Goal: Task Accomplishment & Management: Use online tool/utility

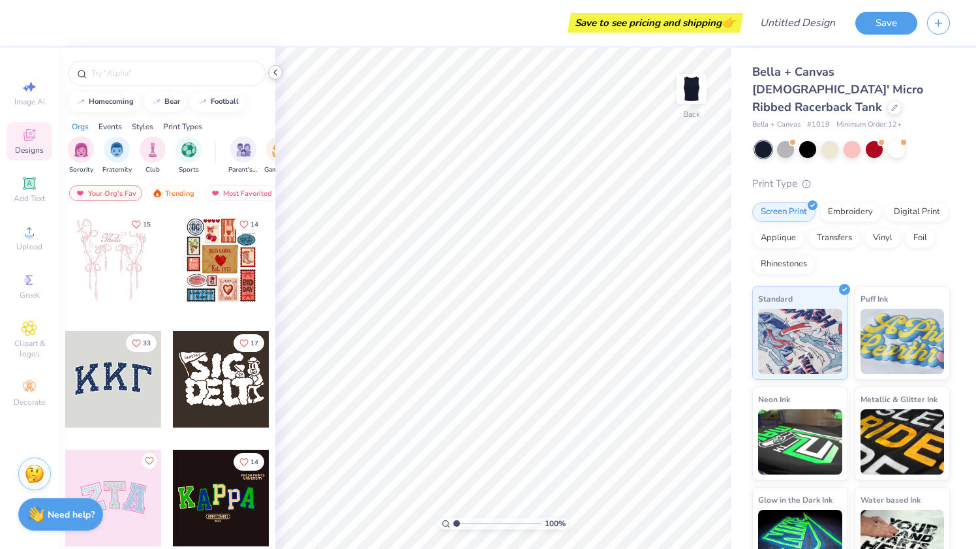
click at [272, 69] on icon at bounding box center [275, 72] width 10 height 10
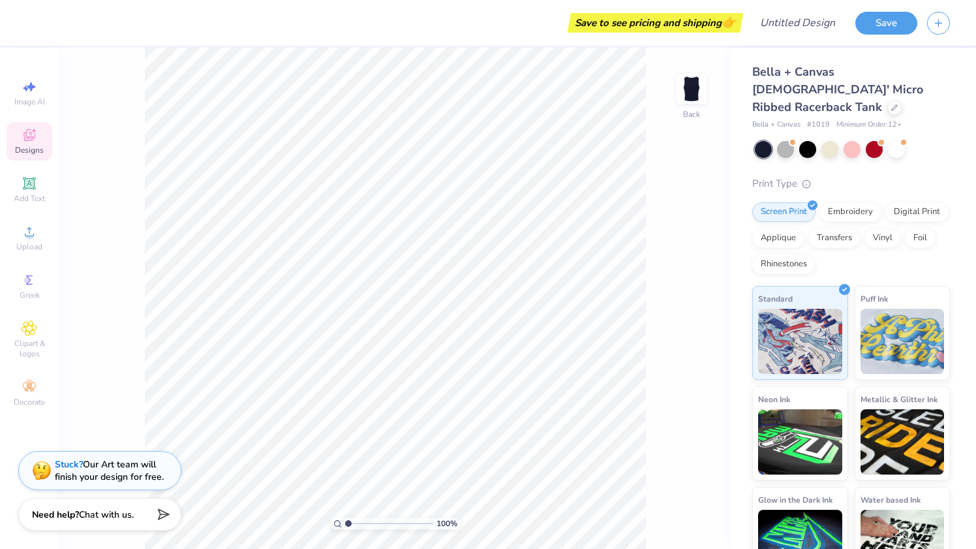
click at [23, 144] on div "Designs" at bounding box center [30, 141] width 46 height 39
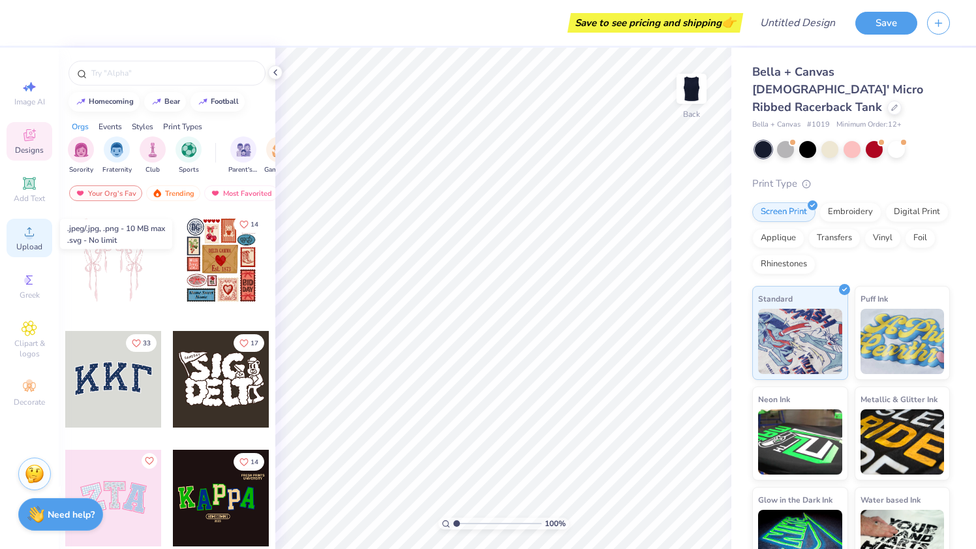
click at [36, 240] on div "Upload" at bounding box center [30, 238] width 46 height 39
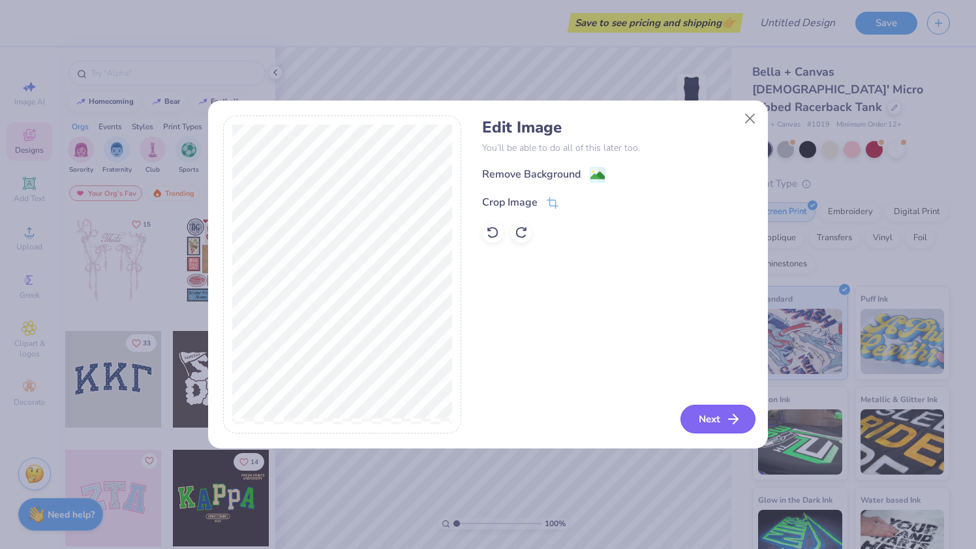
click at [726, 410] on button "Next" at bounding box center [718, 419] width 75 height 29
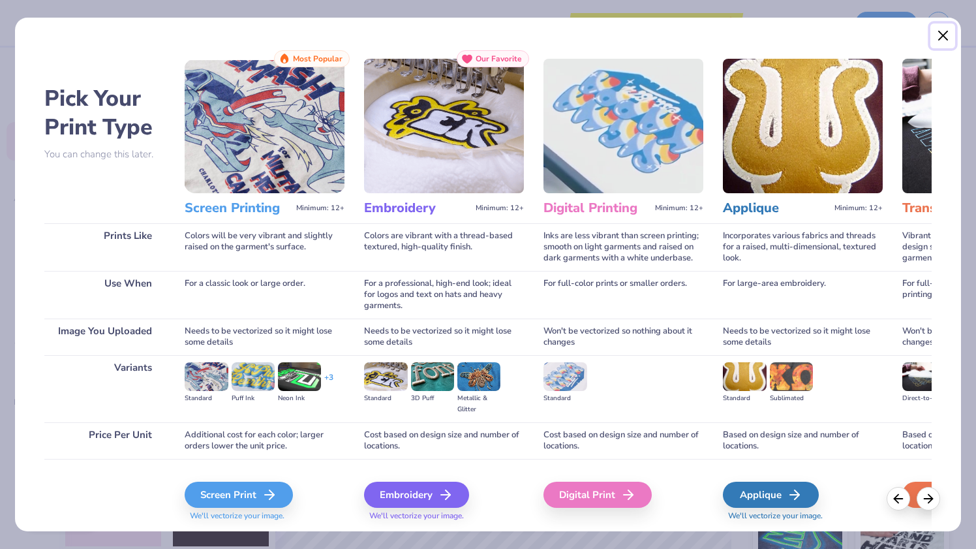
click at [942, 37] on button "Close" at bounding box center [943, 35] width 25 height 25
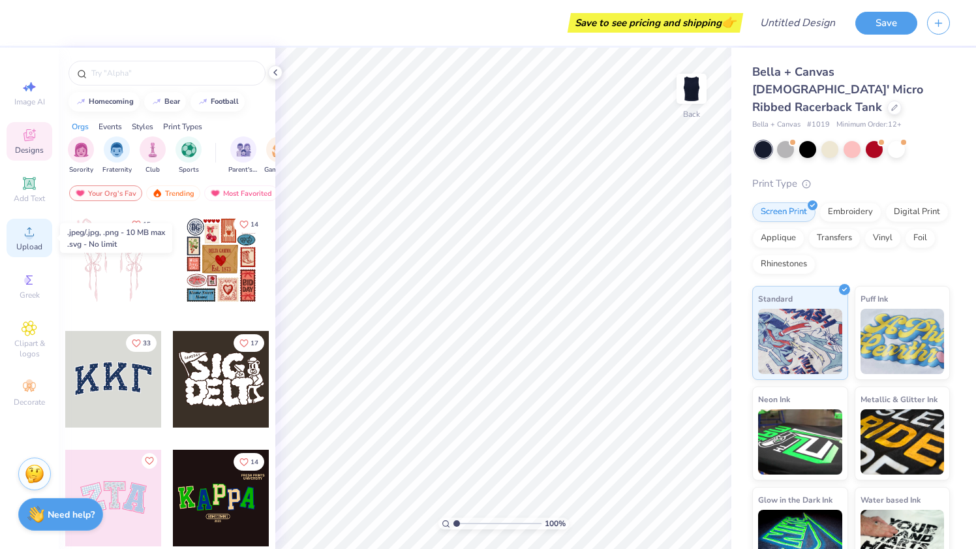
click at [33, 251] on span "Upload" at bounding box center [29, 246] width 26 height 10
click at [28, 144] on div "Designs" at bounding box center [30, 141] width 46 height 39
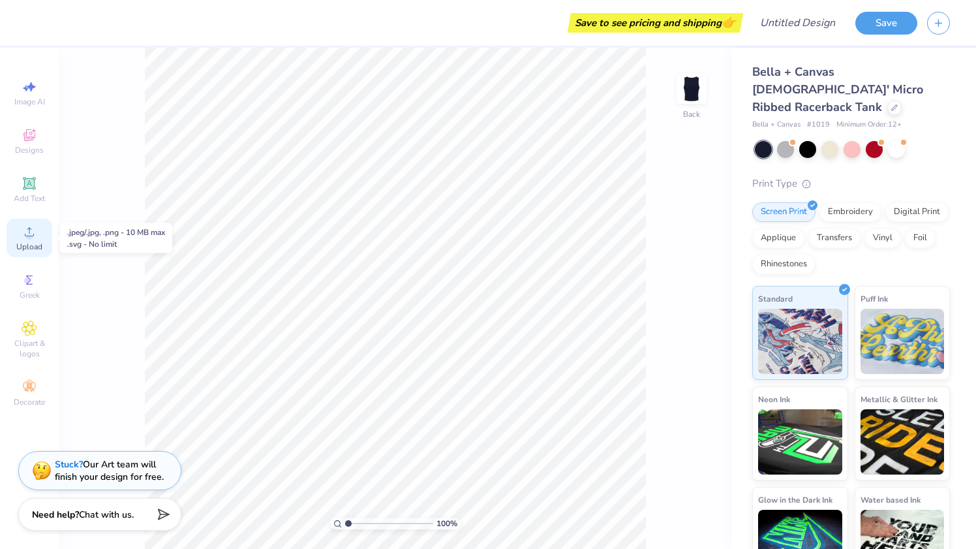
click at [29, 244] on span "Upload" at bounding box center [29, 246] width 26 height 10
click at [18, 234] on div "Upload" at bounding box center [30, 238] width 46 height 39
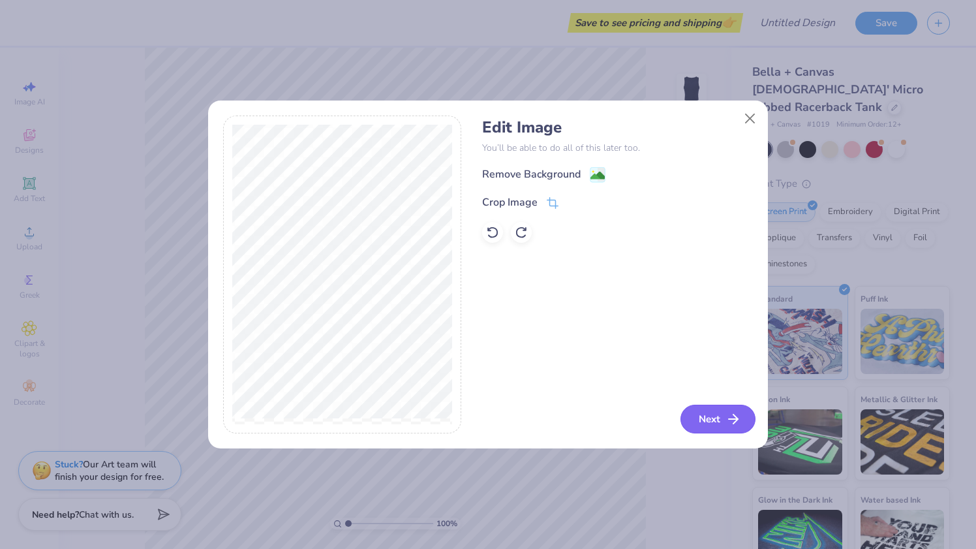
click at [701, 414] on button "Next" at bounding box center [718, 419] width 75 height 29
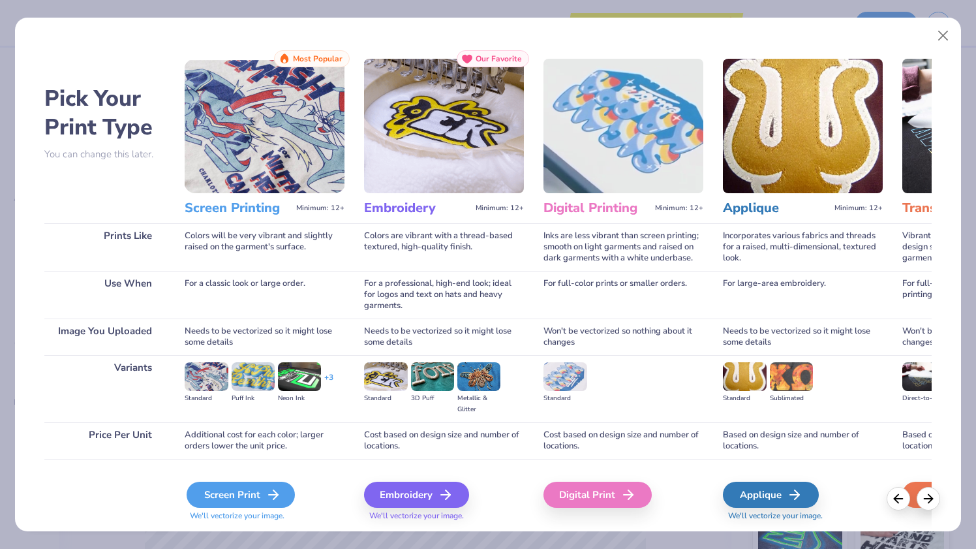
click at [259, 493] on div "Screen Print" at bounding box center [241, 495] width 108 height 26
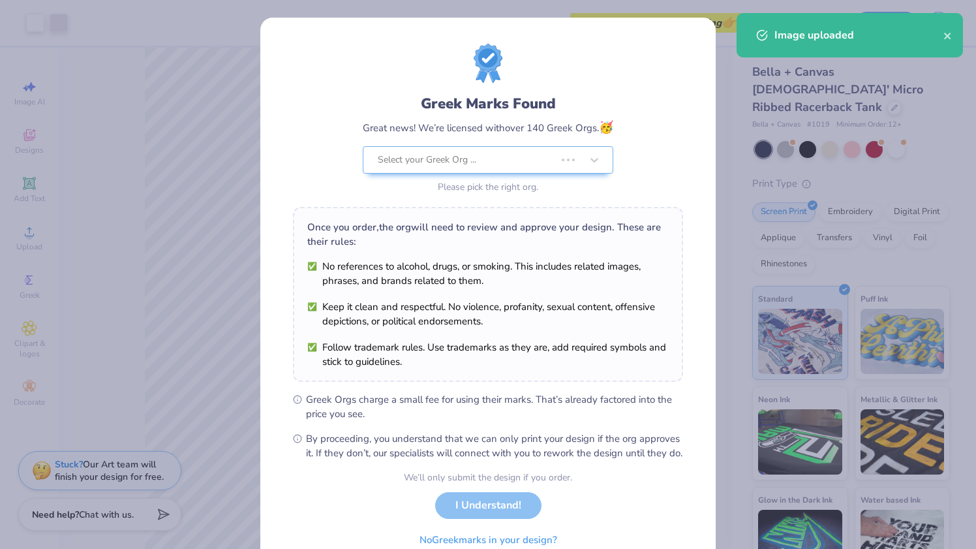
click at [399, 223] on body "Art colors Save to see pricing and shipping 👉 Design Title Save Image AI Design…" at bounding box center [488, 274] width 976 height 549
click at [948, 37] on icon "close" at bounding box center [947, 36] width 7 height 7
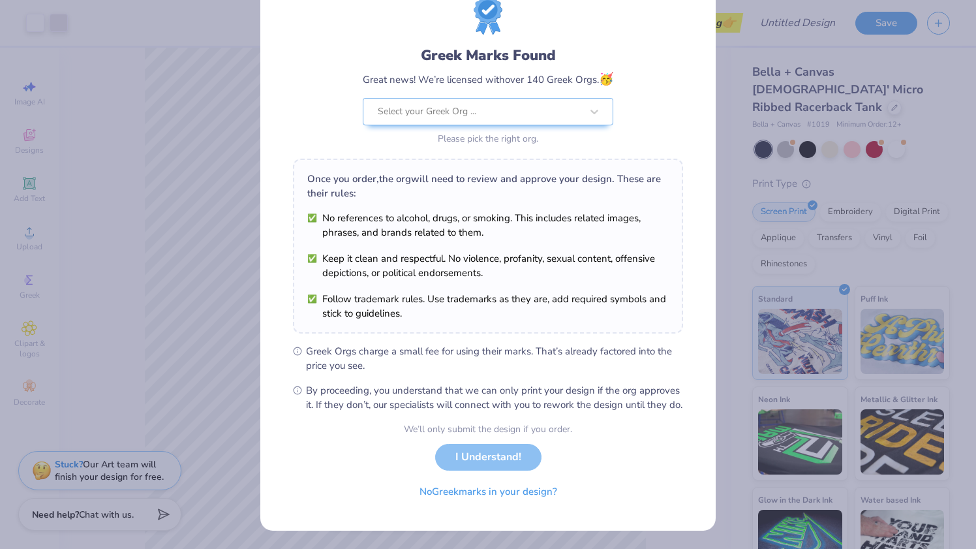
scroll to position [56, 0]
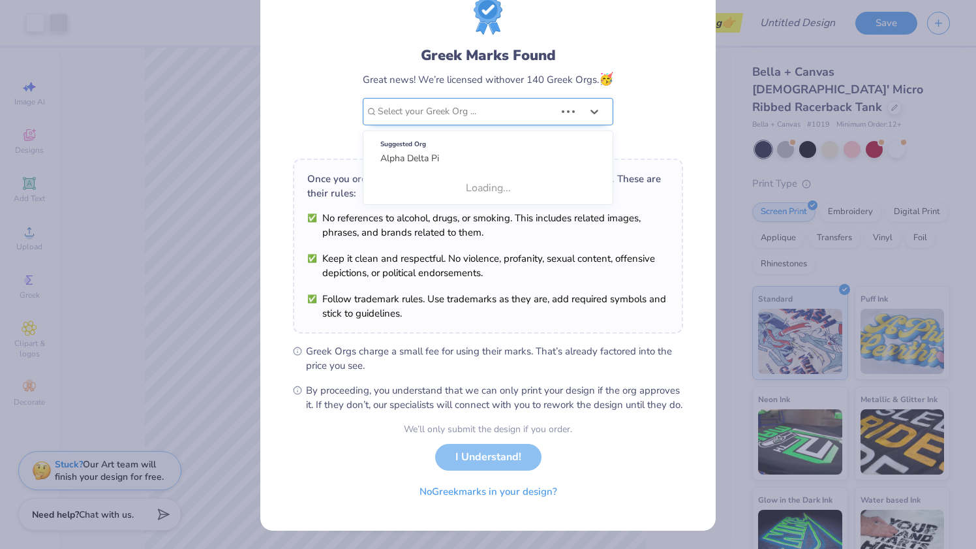
click at [487, 112] on div "Select your Greek Org ..." at bounding box center [467, 112] width 180 height 26
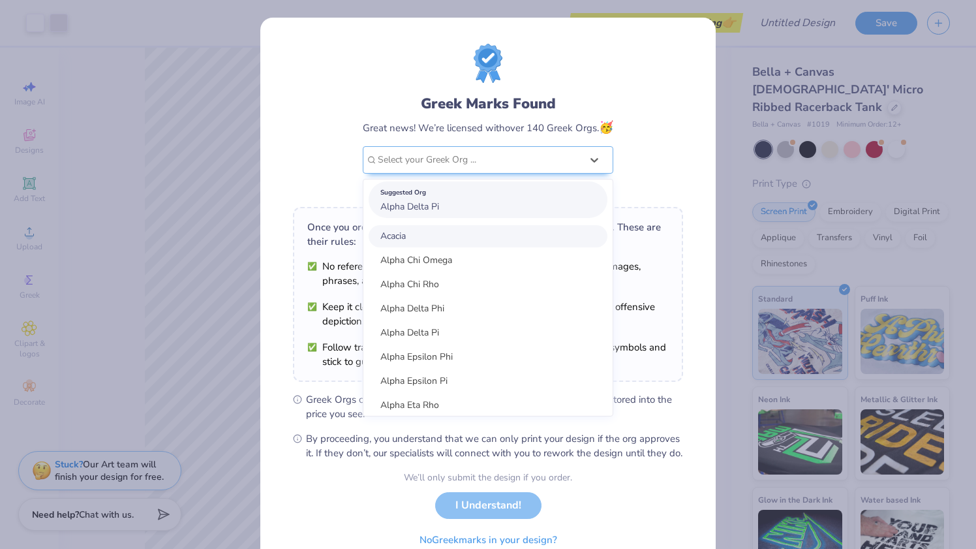
click at [441, 196] on div "Suggested Org" at bounding box center [487, 192] width 215 height 14
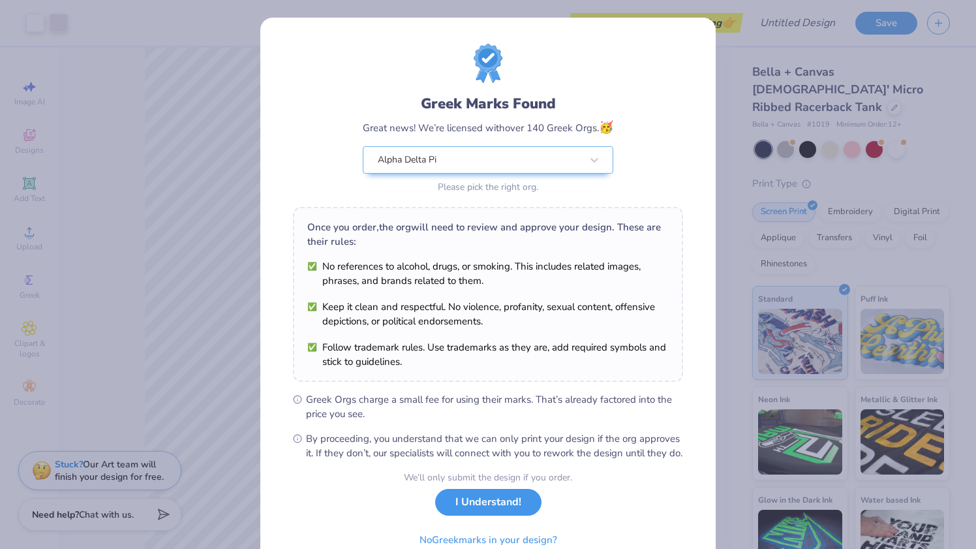
click at [482, 516] on button "I Understand!" at bounding box center [488, 502] width 106 height 27
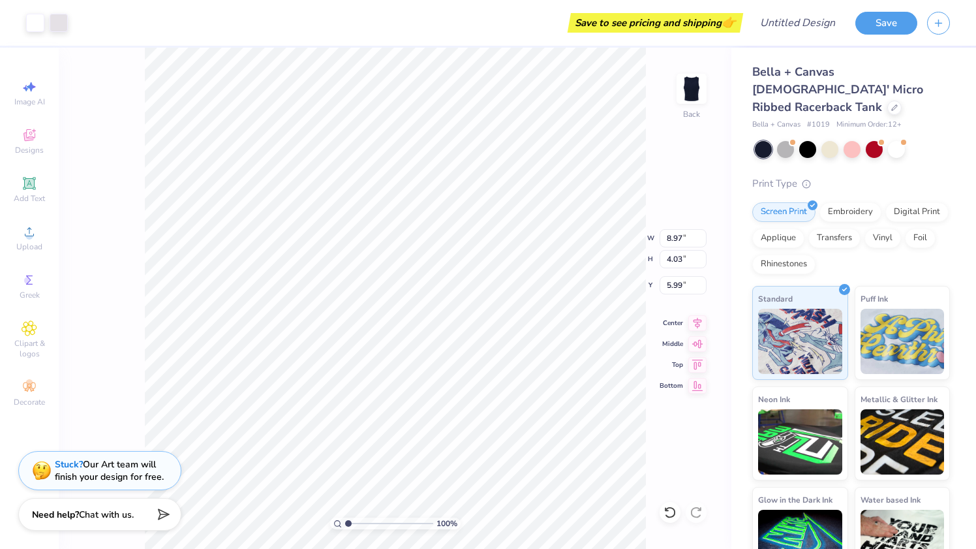
type input "3.74"
type input "6.40"
type input "2.87"
type input "3.87"
type input "5.70"
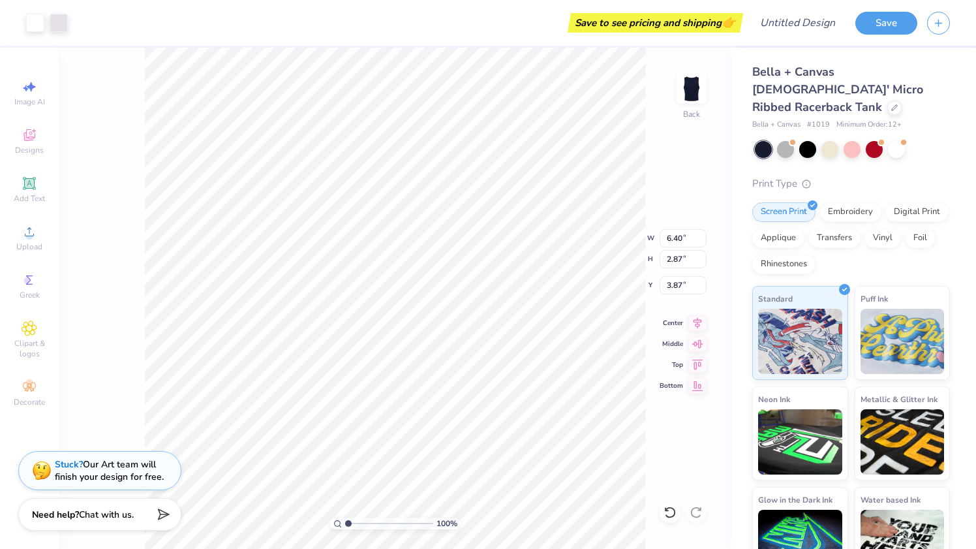
type input "2.56"
type input "4.17"
type input "5.66"
type input "2.54"
click at [29, 142] on icon at bounding box center [30, 135] width 16 height 16
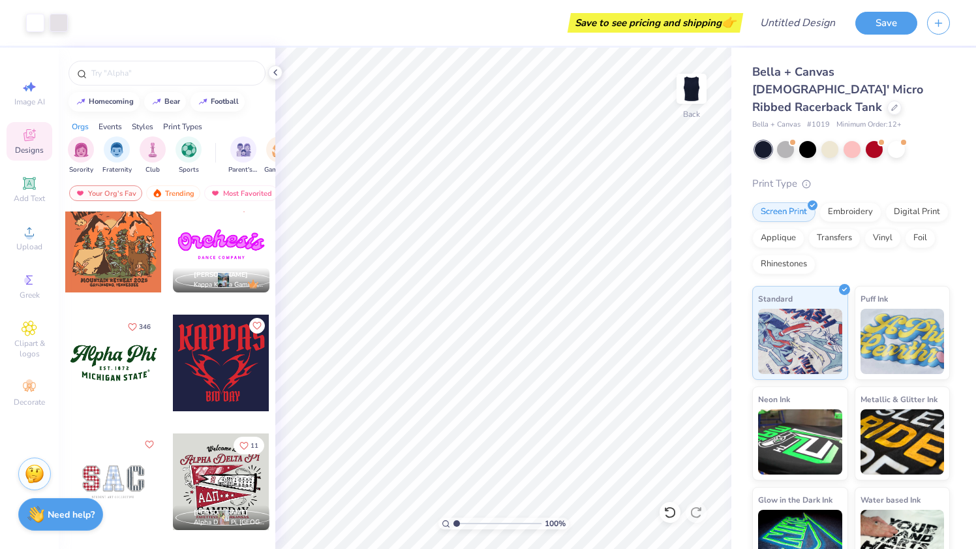
scroll to position [1087, 0]
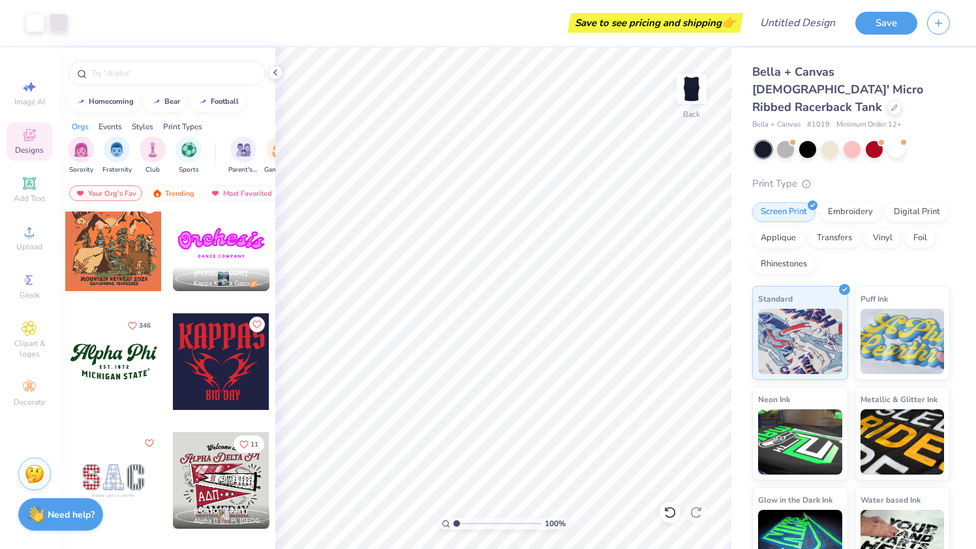
click at [136, 355] on div at bounding box center [113, 361] width 97 height 97
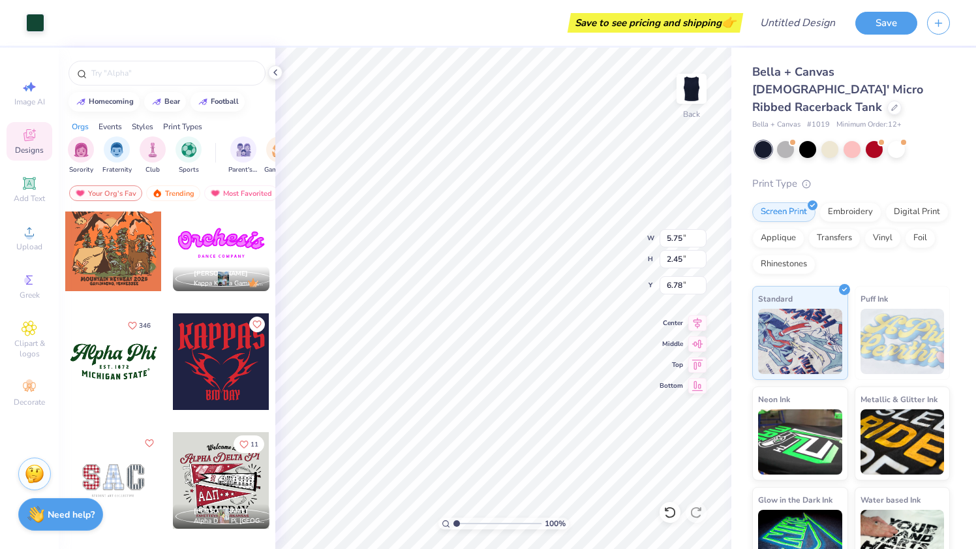
type input "8.50"
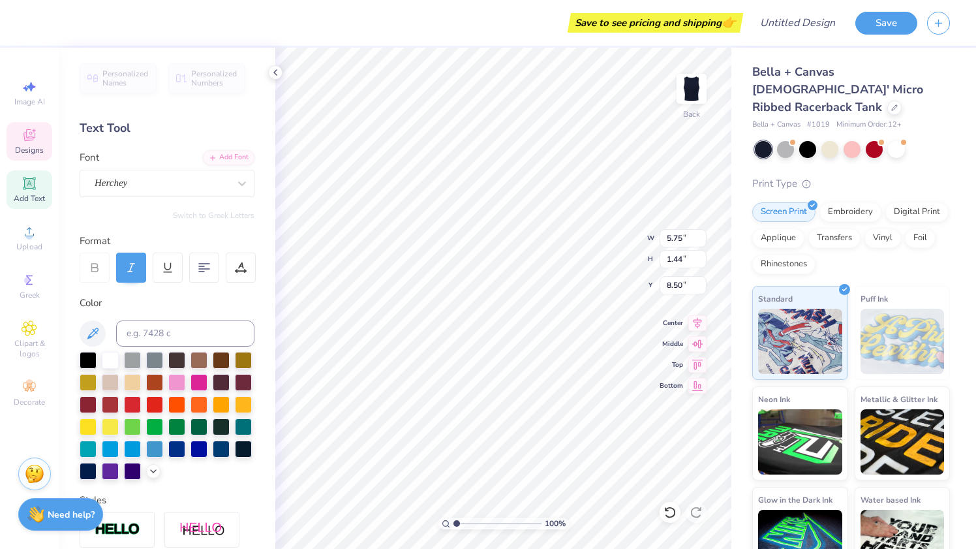
scroll to position [0, 3]
type textarea "Alpha Delta Pi"
type textarea "M"
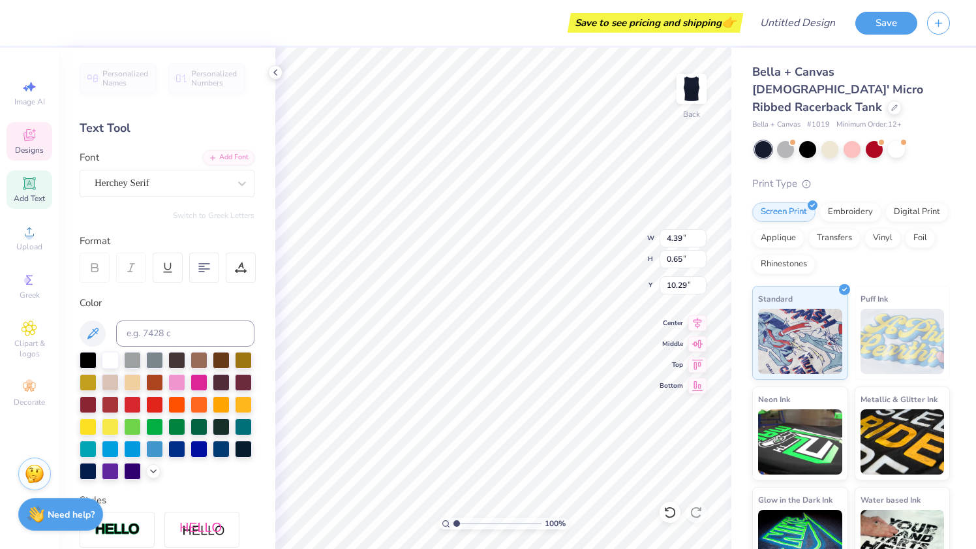
type textarea "[GEOGRAPHIC_DATA][US_STATE]"
type textarea "[GEOGRAPHIC_DATA]"
type input "10.34"
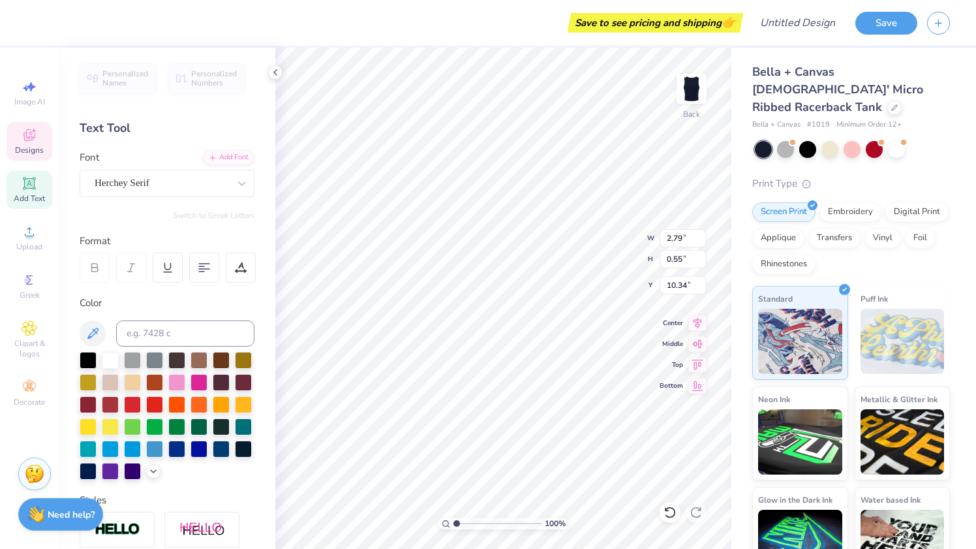
type input "1.95"
type input "0.24"
type input "9.97"
type textarea "E S T . 1851"
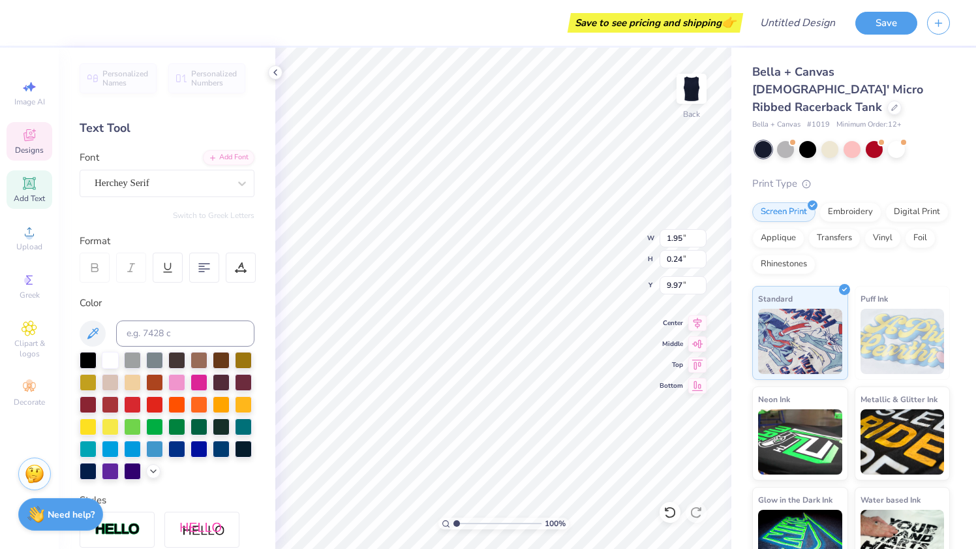
scroll to position [0, 2]
click at [108, 358] on div at bounding box center [110, 358] width 17 height 17
type input "2.79"
type input "0.55"
type input "10.34"
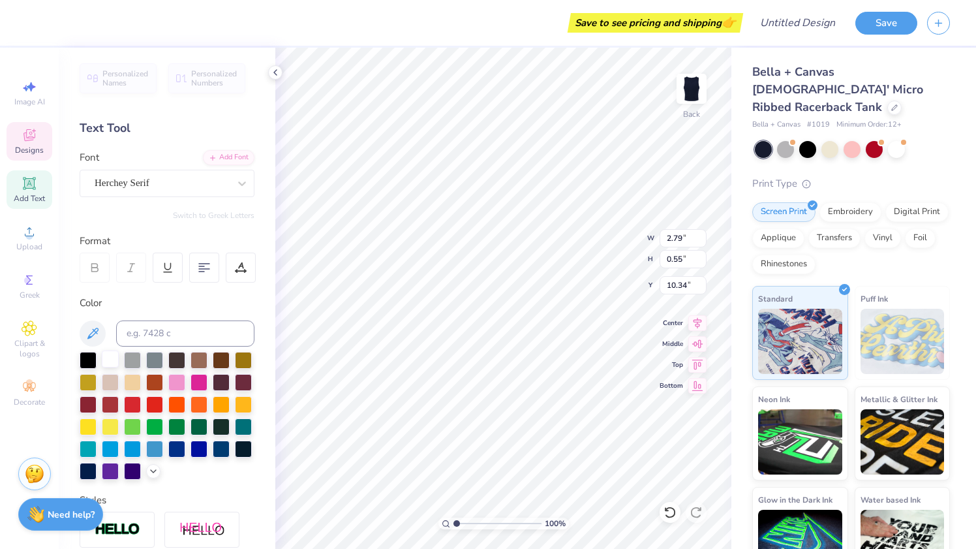
click at [118, 363] on div at bounding box center [110, 358] width 17 height 17
type input "1.64"
type input "0.23"
type input "9.96"
click at [110, 363] on div at bounding box center [110, 358] width 17 height 17
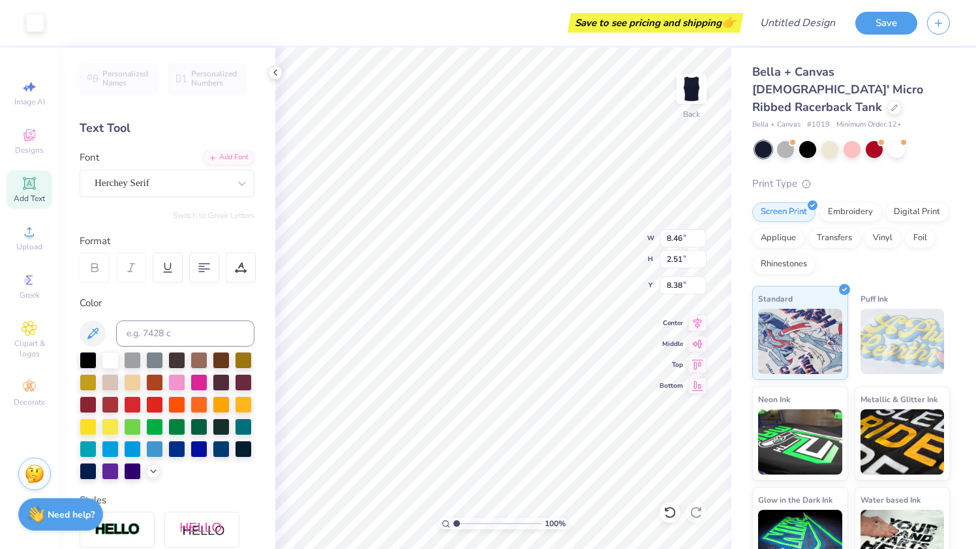
type input "0.91"
type input "5.66"
type input "2.54"
type input "11.96"
type input "8.46"
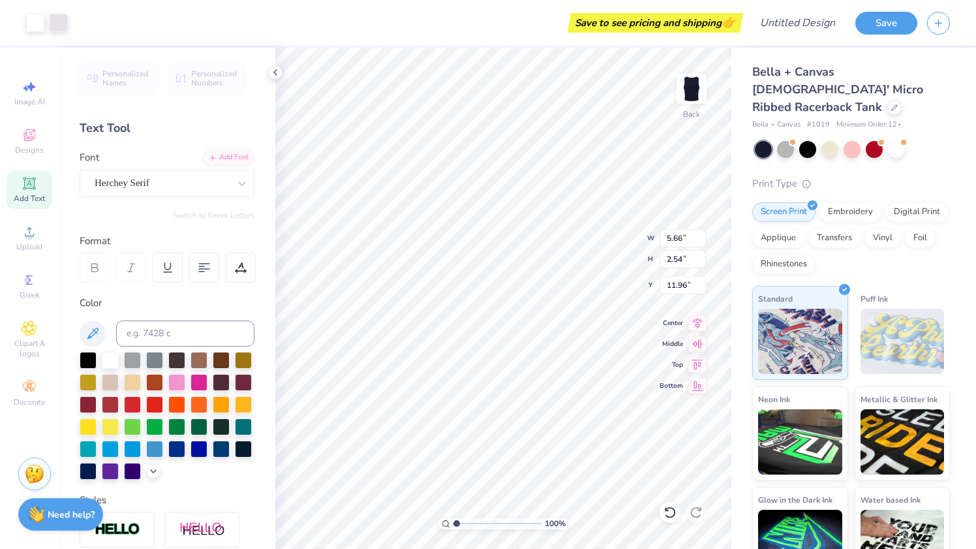
type input "1.47"
type input "0.91"
type input "4.02"
type input "4.14"
type input "7.09"
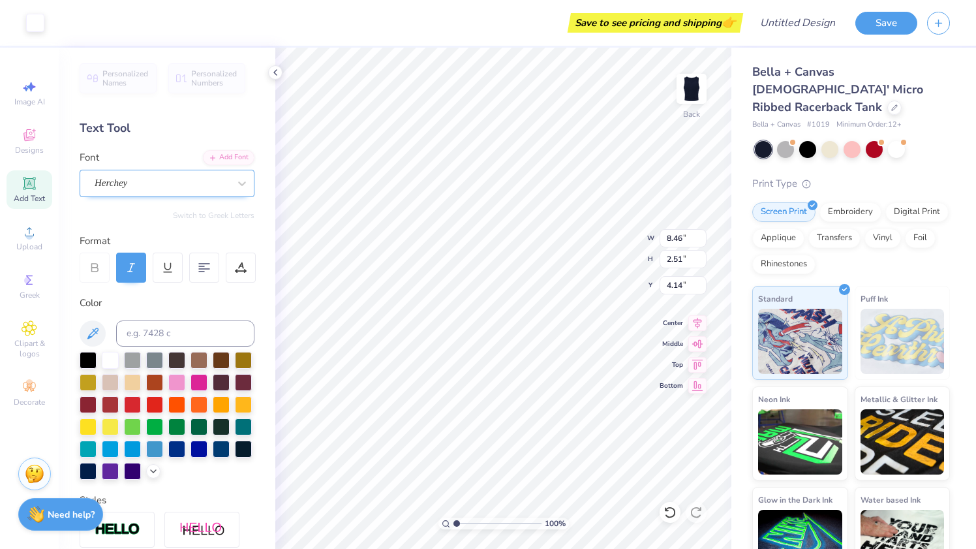
type input "2.10"
type input "3.89"
click at [24, 149] on span "Designs" at bounding box center [29, 150] width 29 height 10
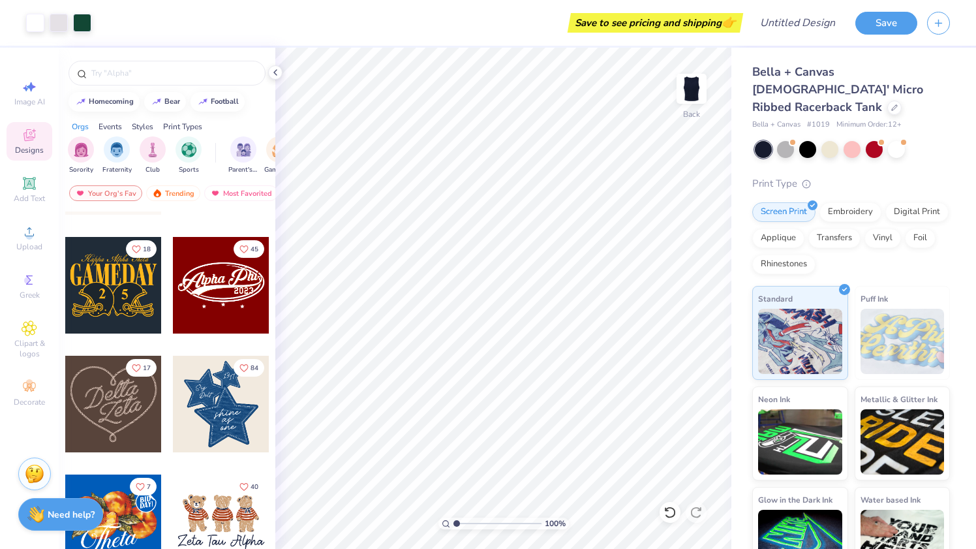
scroll to position [472, 0]
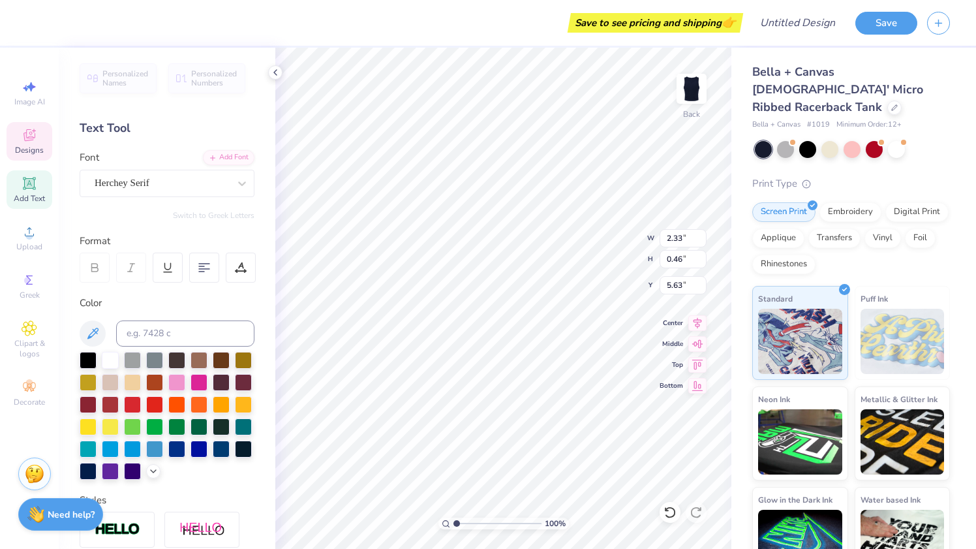
type input "5.63"
type textarea "L"
type textarea "Est. 1851"
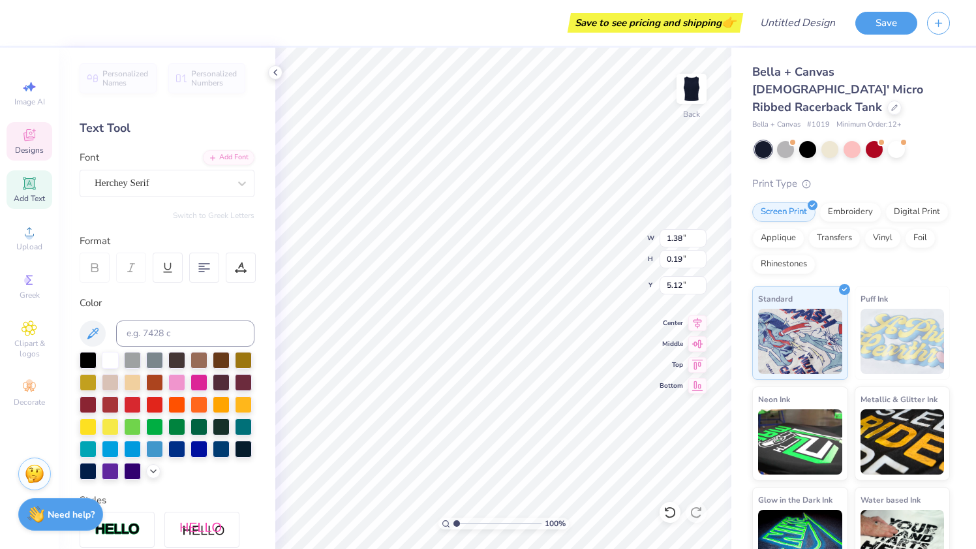
type textarea "[GEOGRAPHIC_DATA] 1"
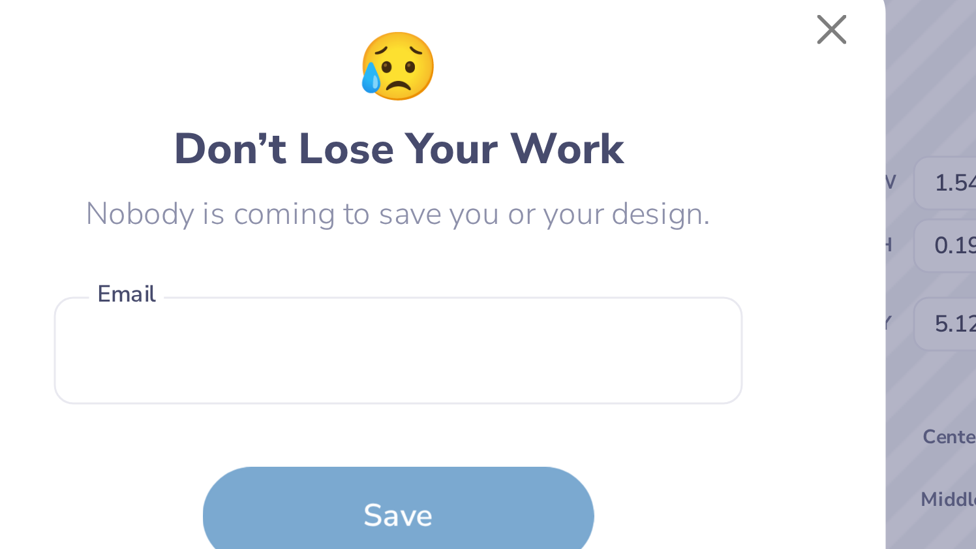
click at [521, 256] on div "😥 Don’t Lose Your Work Nobody is coming to save you or your design. Email is a …" at bounding box center [488, 274] width 230 height 182
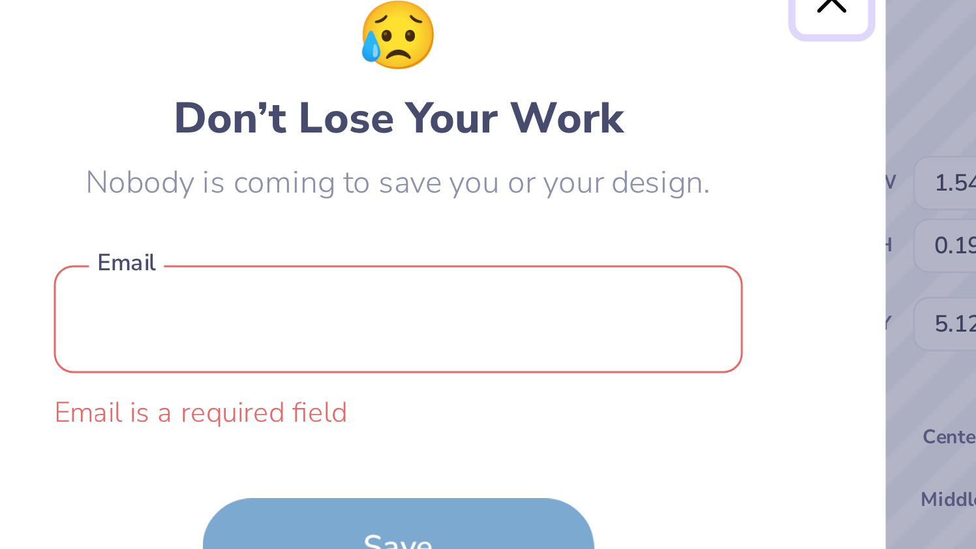
click at [632, 181] on button "Close" at bounding box center [633, 176] width 25 height 25
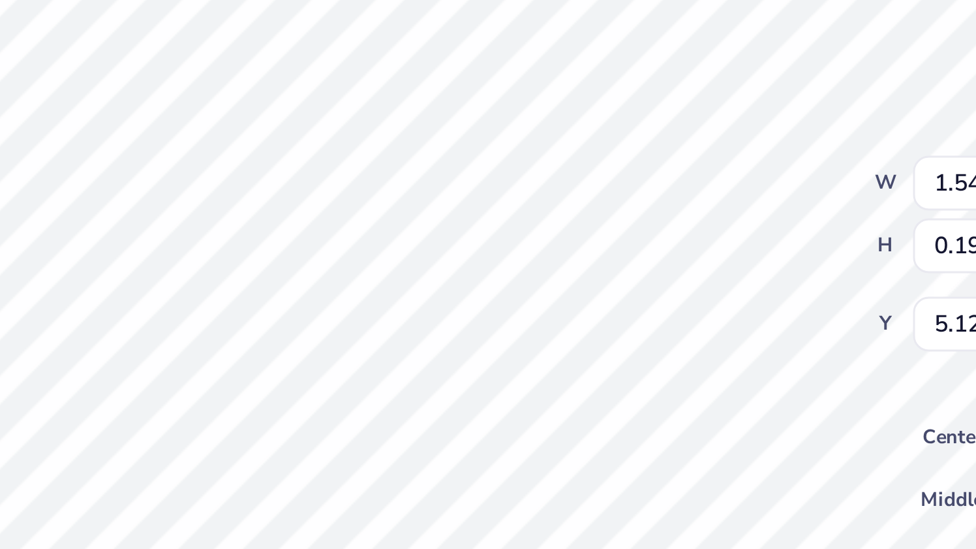
type textarea "[GEOGRAPHIC_DATA]"
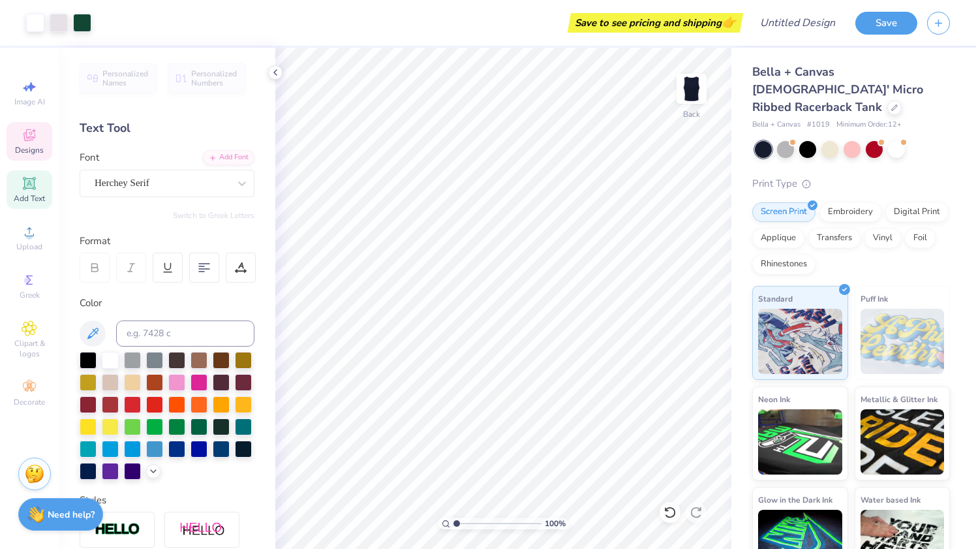
click at [34, 135] on icon at bounding box center [30, 135] width 16 height 16
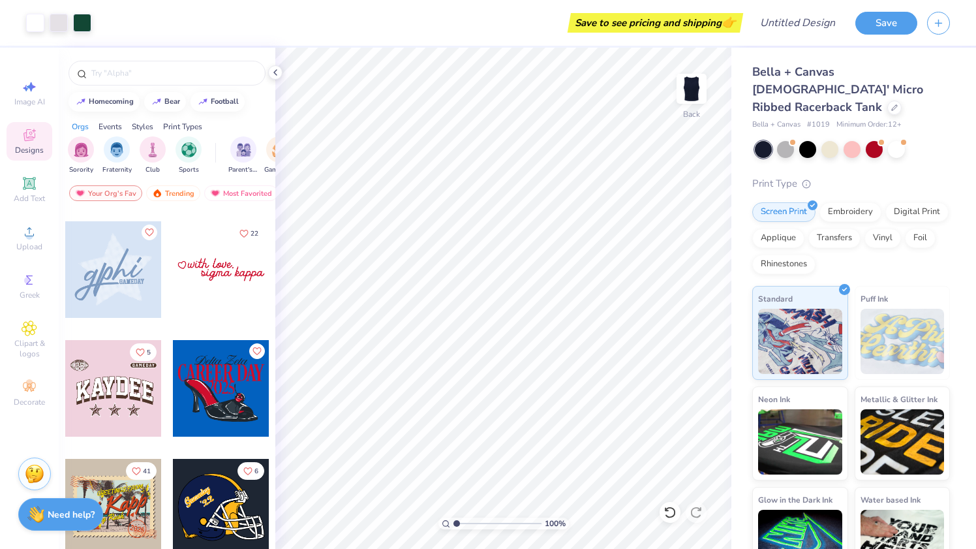
scroll to position [3317, 0]
click at [213, 266] on div at bounding box center [221, 269] width 97 height 97
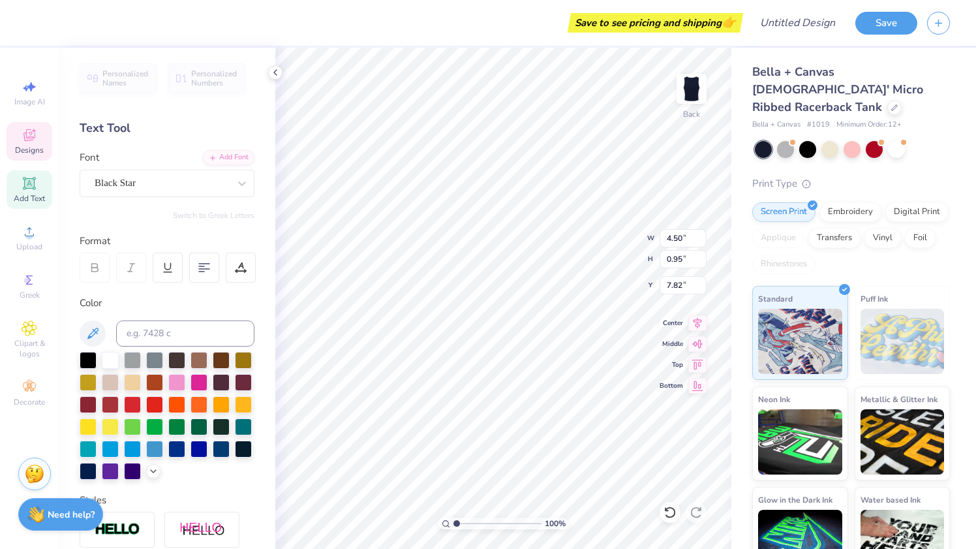
scroll to position [0, 0]
type textarea "s"
type textarea "A"
type textarea "alpha delta pi"
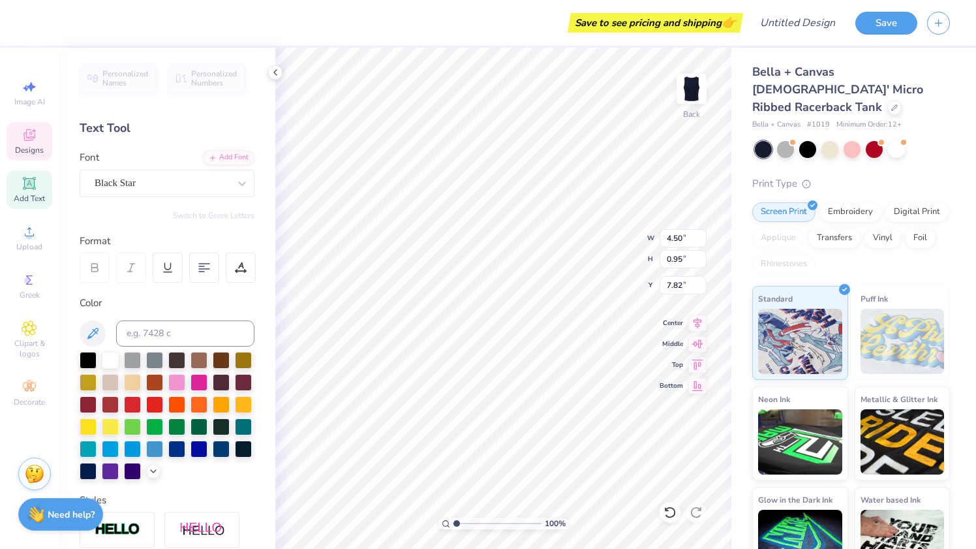
scroll to position [0, 3]
click at [106, 358] on div at bounding box center [110, 358] width 17 height 17
type input "8.00"
type input "3.30"
type input "0.75"
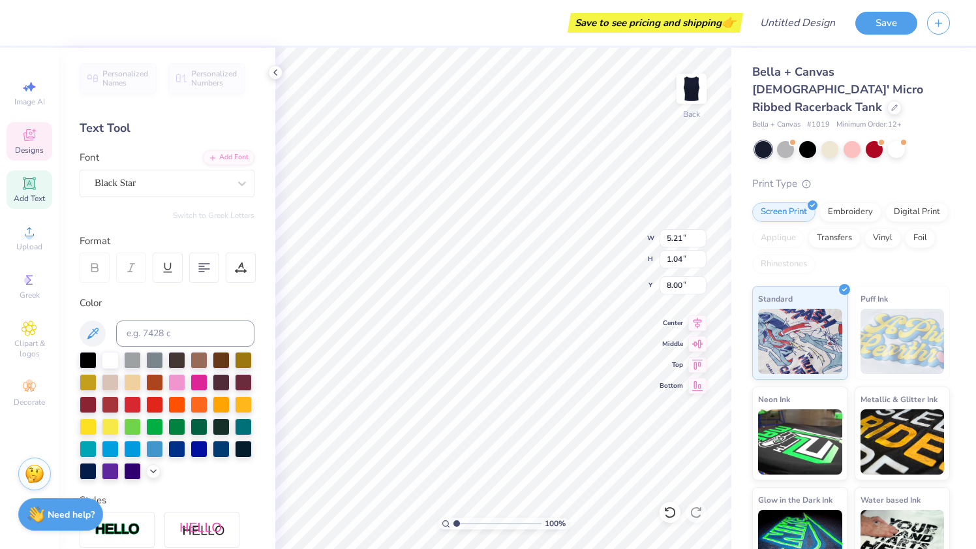
type input "7.23"
click at [108, 354] on div at bounding box center [110, 358] width 17 height 17
type input "3.29"
type input "0.74"
type input "7.25"
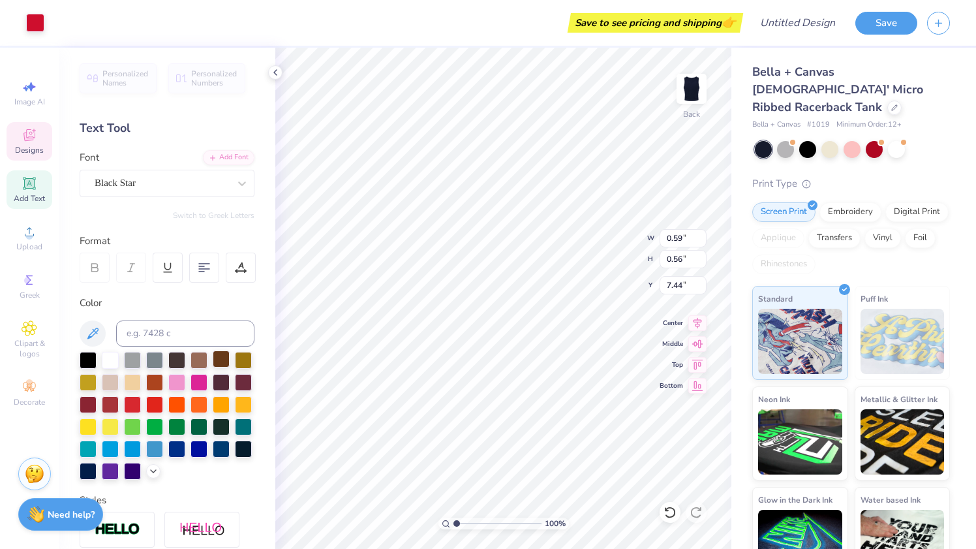
click at [114, 361] on div at bounding box center [110, 360] width 17 height 17
click at [106, 357] on div at bounding box center [110, 358] width 17 height 17
click at [109, 360] on div at bounding box center [110, 358] width 17 height 17
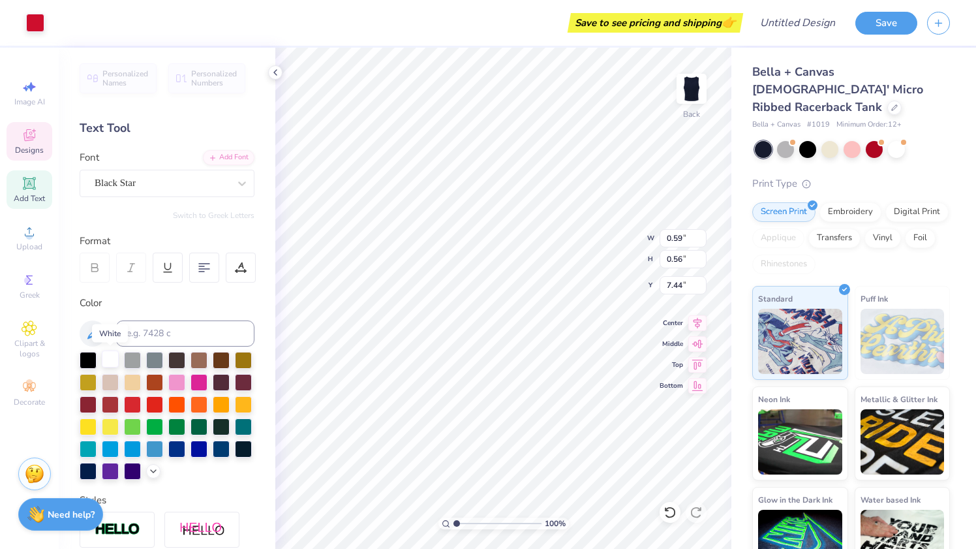
click at [109, 360] on div at bounding box center [110, 358] width 17 height 17
drag, startPoint x: 177, startPoint y: 399, endPoint x: 185, endPoint y: 399, distance: 8.5
click at [177, 399] on div at bounding box center [176, 403] width 17 height 17
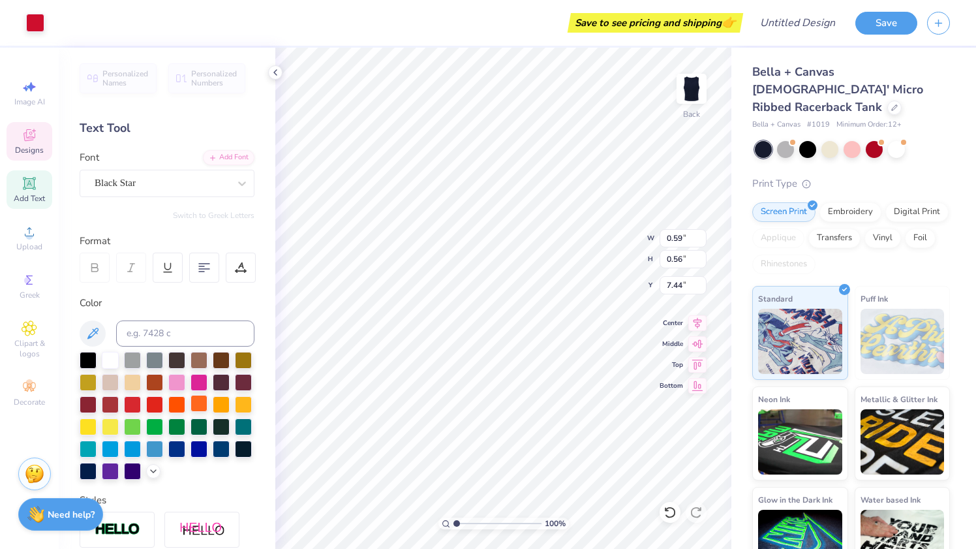
click at [196, 400] on div at bounding box center [199, 403] width 17 height 17
click at [111, 360] on div at bounding box center [110, 358] width 17 height 17
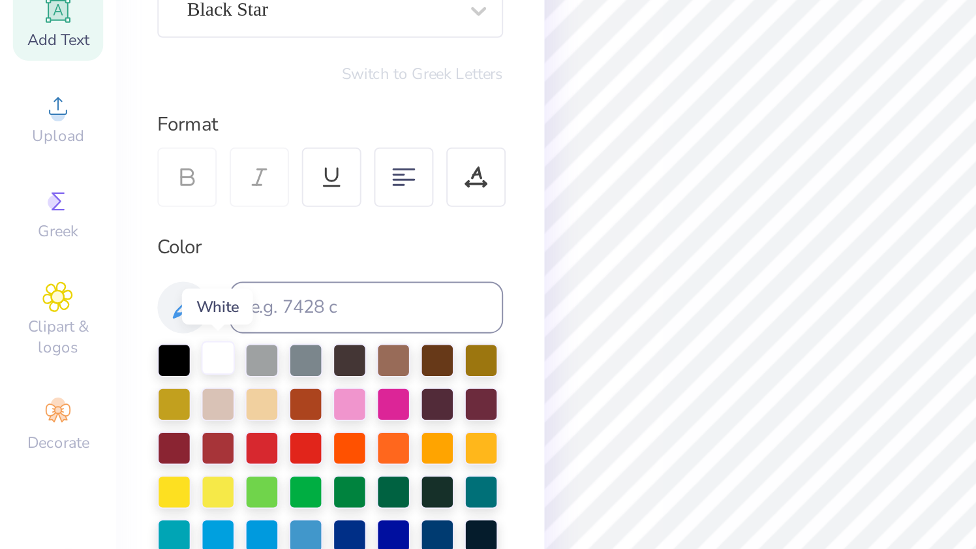
click at [106, 363] on div at bounding box center [110, 358] width 17 height 17
click at [110, 362] on div at bounding box center [110, 358] width 17 height 17
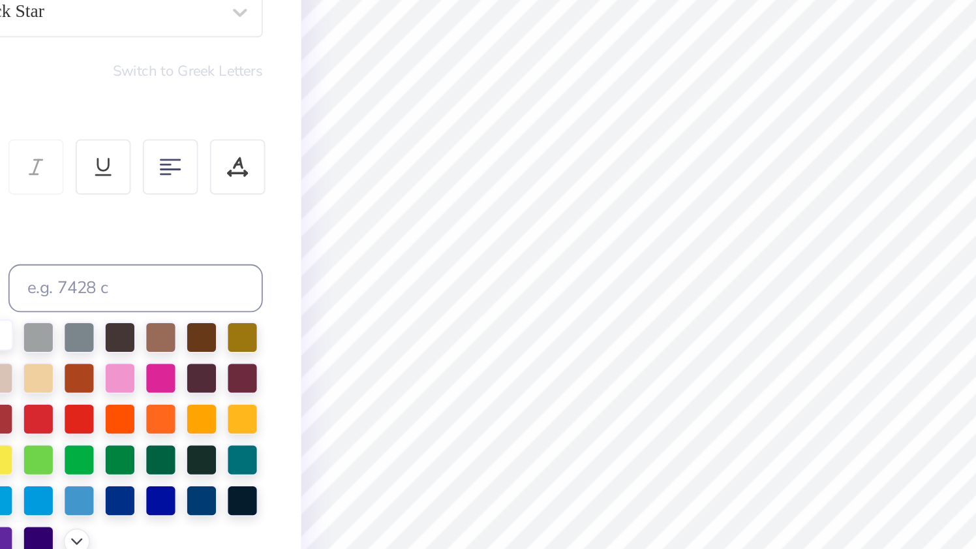
click at [114, 360] on div at bounding box center [110, 358] width 17 height 17
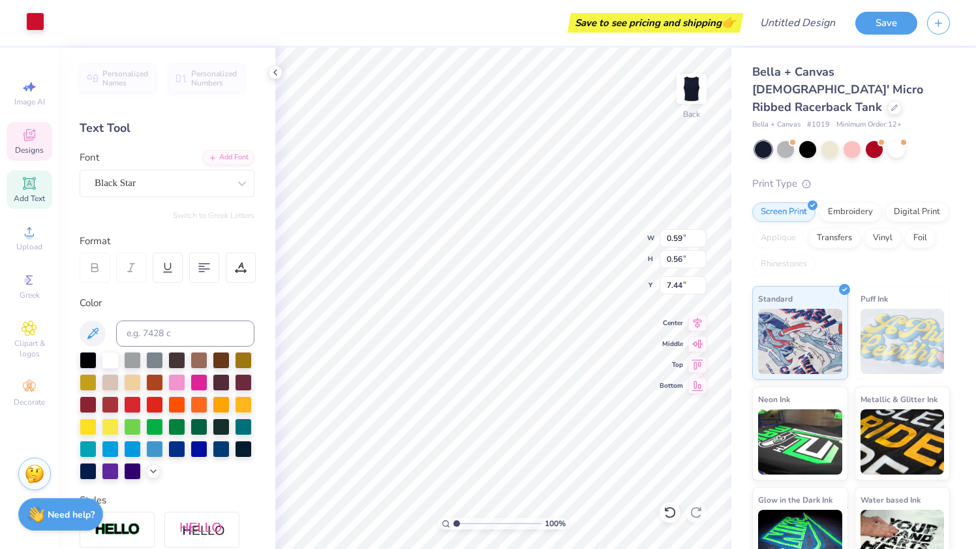
click at [30, 21] on div at bounding box center [35, 21] width 18 height 18
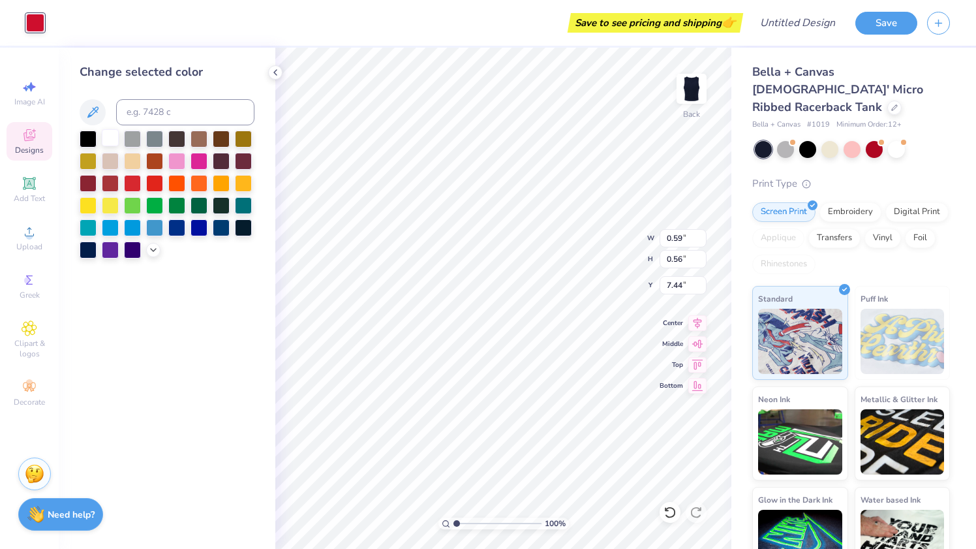
click at [113, 140] on div at bounding box center [110, 137] width 17 height 17
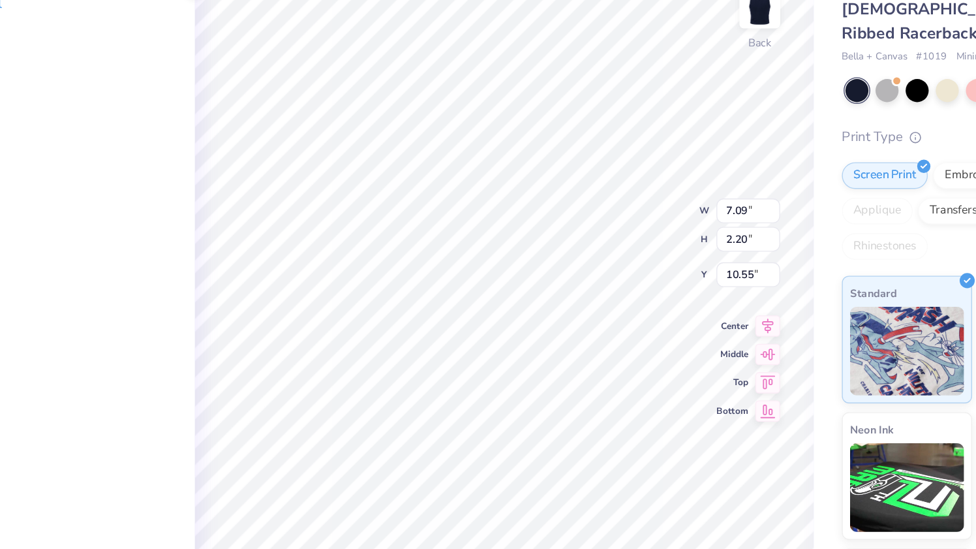
type input "10.55"
type input "4.01"
type input "4.48"
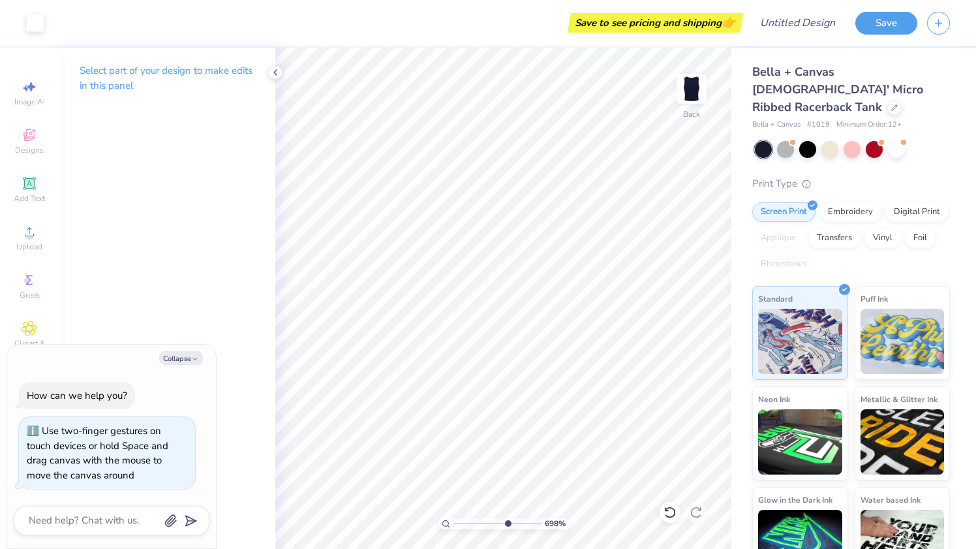
type input "6.98"
type textarea "x"
type input "8.39"
type textarea "x"
type input "1"
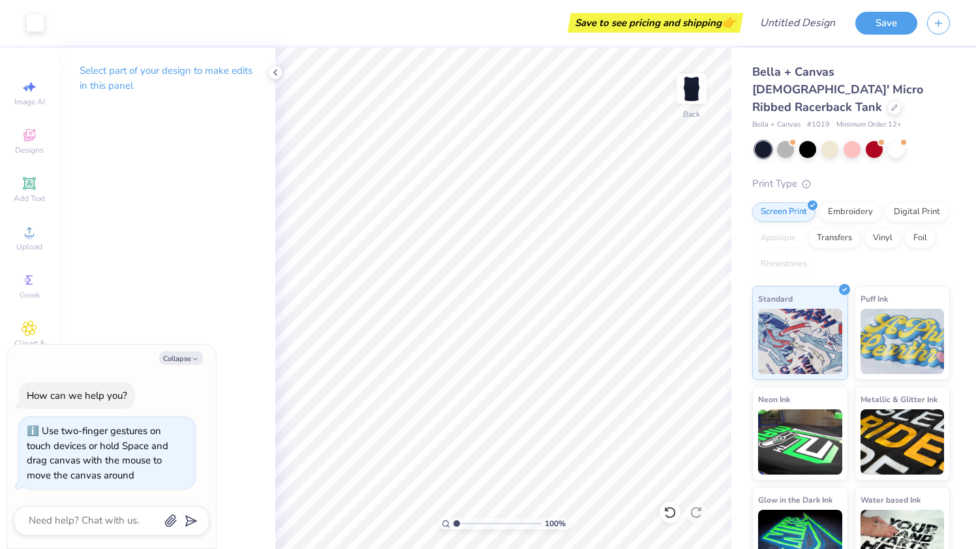
drag, startPoint x: 455, startPoint y: 523, endPoint x: 407, endPoint y: 524, distance: 48.9
click at [454, 524] on input "range" at bounding box center [498, 523] width 88 height 12
click at [278, 71] on icon at bounding box center [275, 72] width 10 height 10
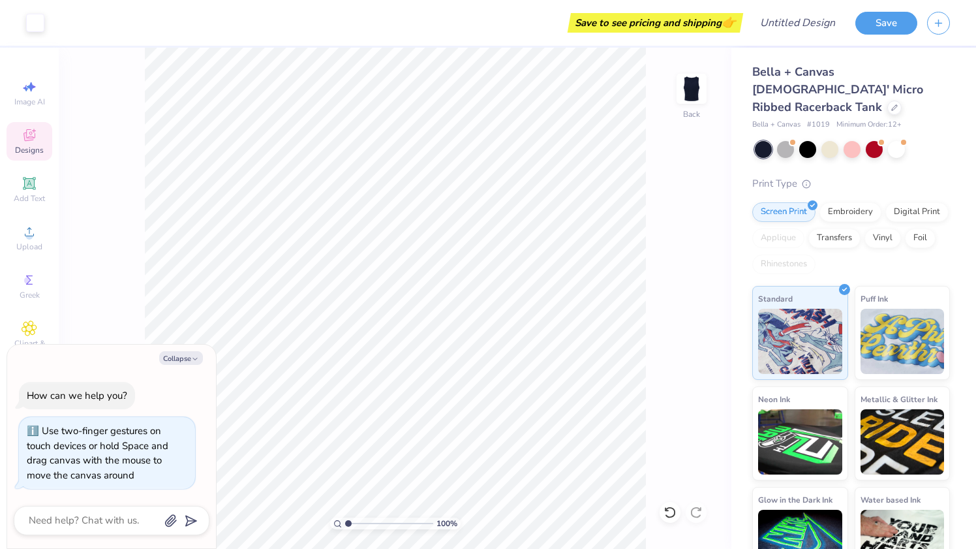
click at [35, 131] on icon at bounding box center [30, 135] width 16 height 16
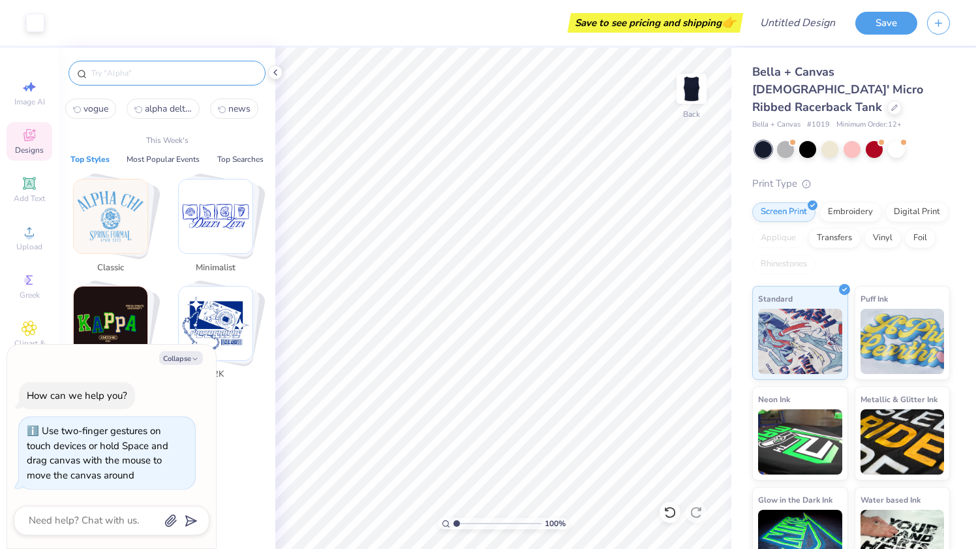
click at [168, 78] on input "text" at bounding box center [173, 73] width 167 height 13
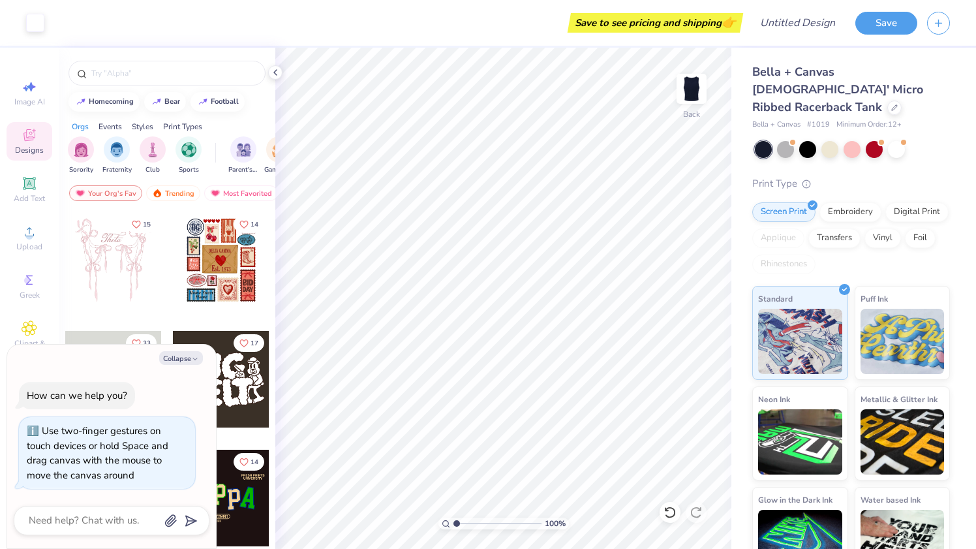
click at [17, 351] on div "Collapse" at bounding box center [112, 358] width 196 height 14
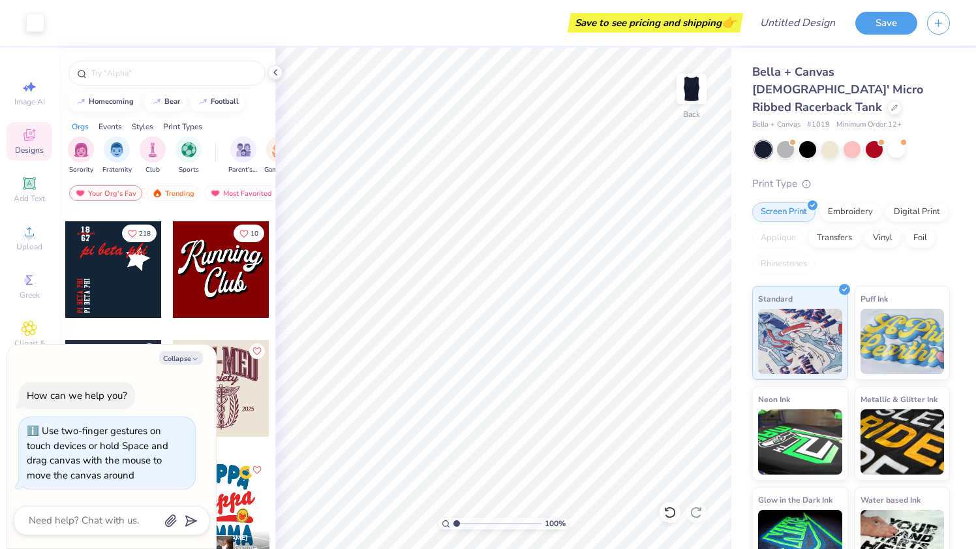
scroll to position [3677, 0]
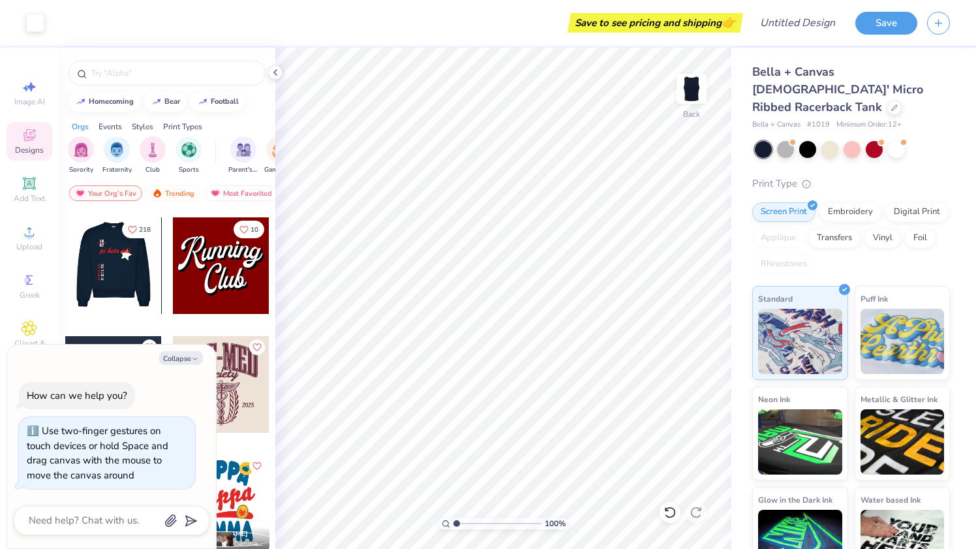
click at [121, 278] on div at bounding box center [113, 265] width 97 height 97
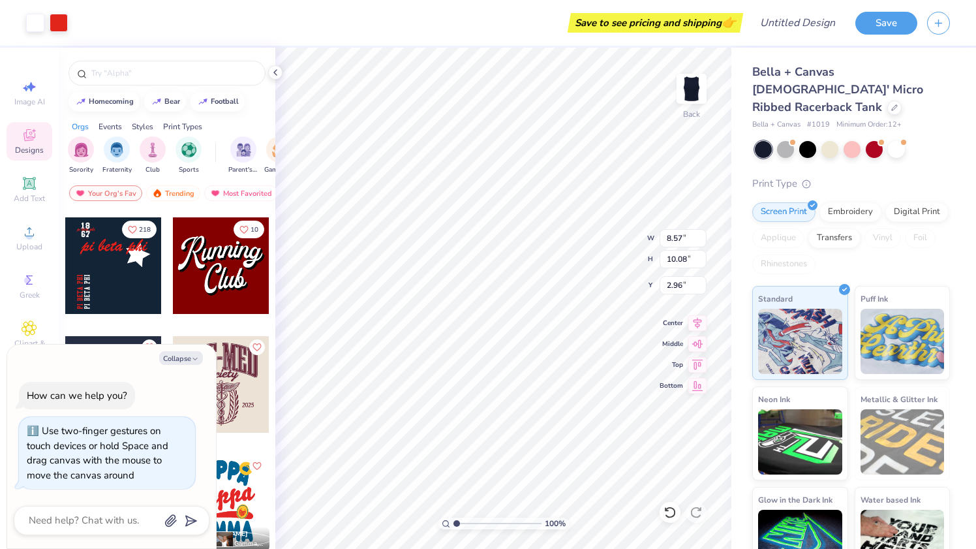
type textarea "x"
type input "5.42"
type textarea "x"
type input "3.26"
type textarea "x"
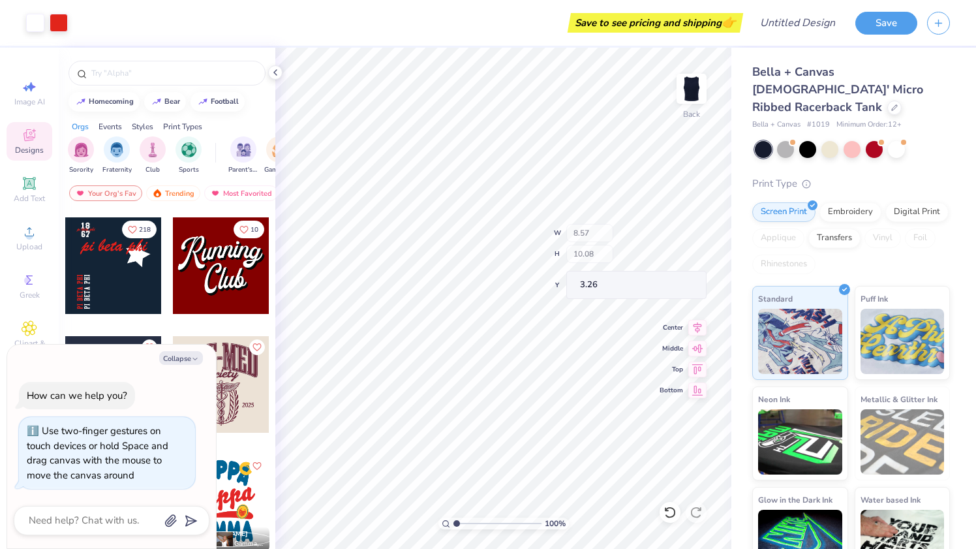
type input "7.86"
type input "1.82"
type input "5.16"
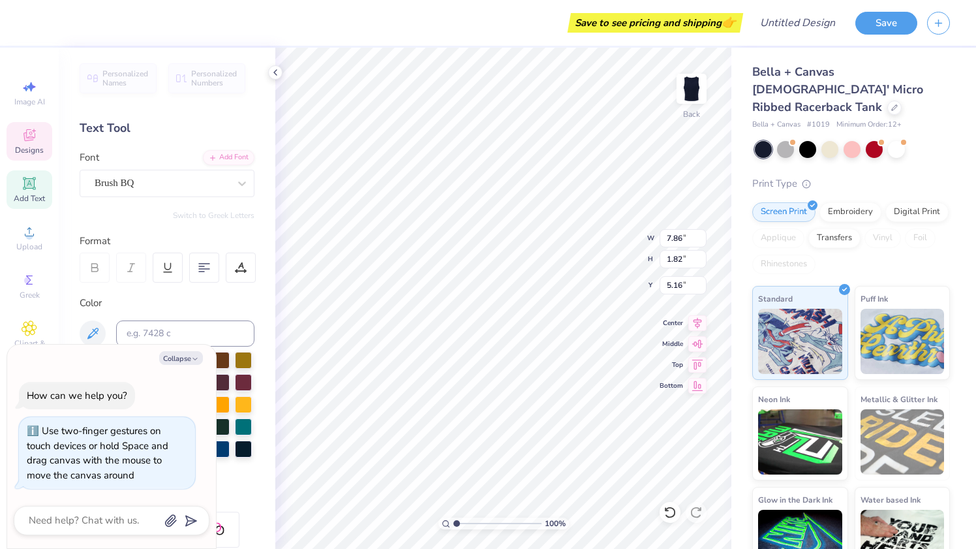
type textarea "x"
type input "9.99"
type textarea "x"
type textarea "pi"
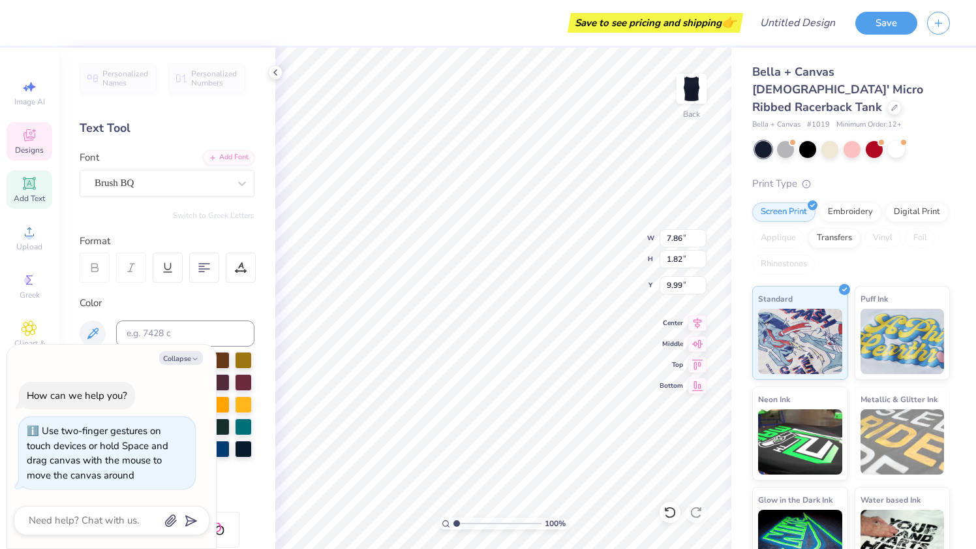
type textarea "x"
type textarea "p"
type textarea "x"
type textarea "AL"
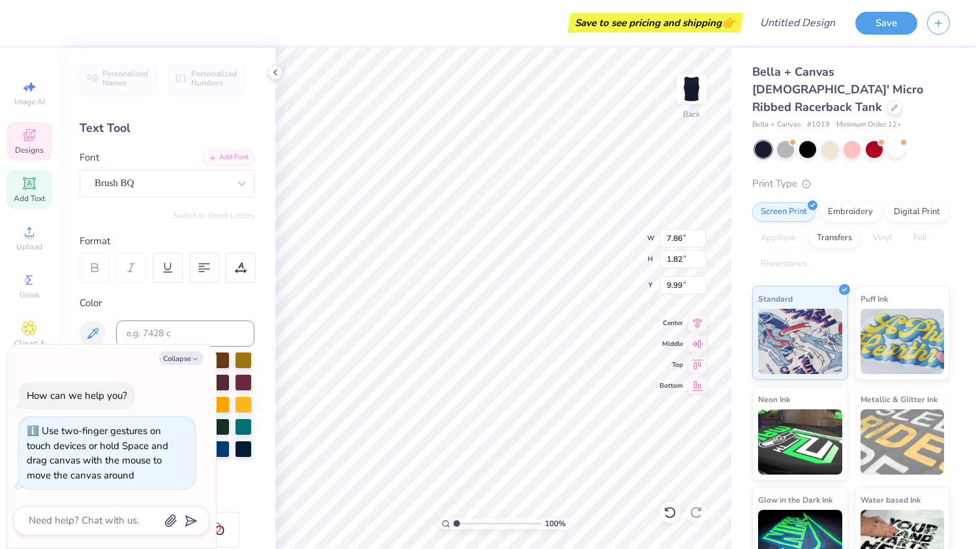
type textarea "x"
type textarea "ALp"
type textarea "x"
type textarea "AL"
type textarea "x"
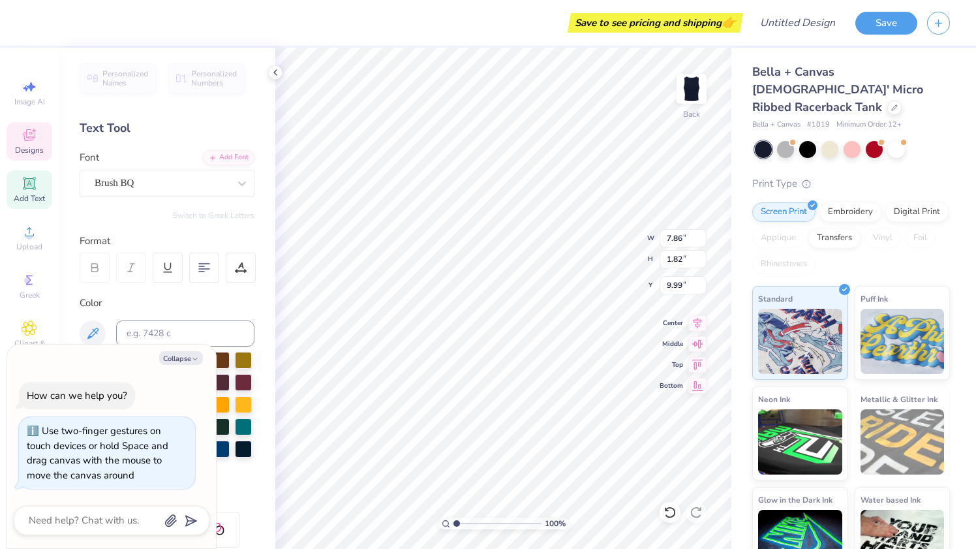
type textarea "A"
type textarea "x"
type textarea "Al"
type textarea "x"
type textarea "Alph"
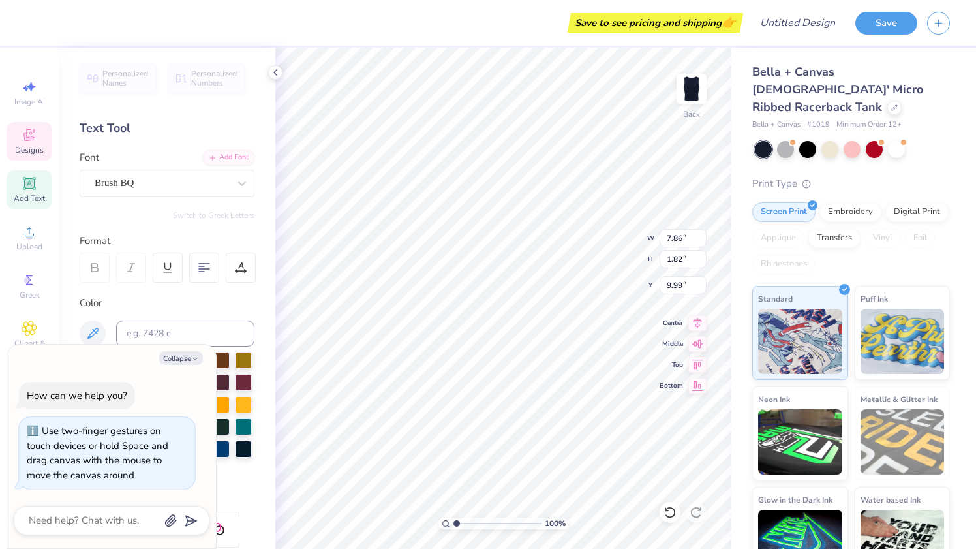
type textarea "x"
type textarea "Alphj"
type textarea "x"
type textarea "Alphja"
type textarea "x"
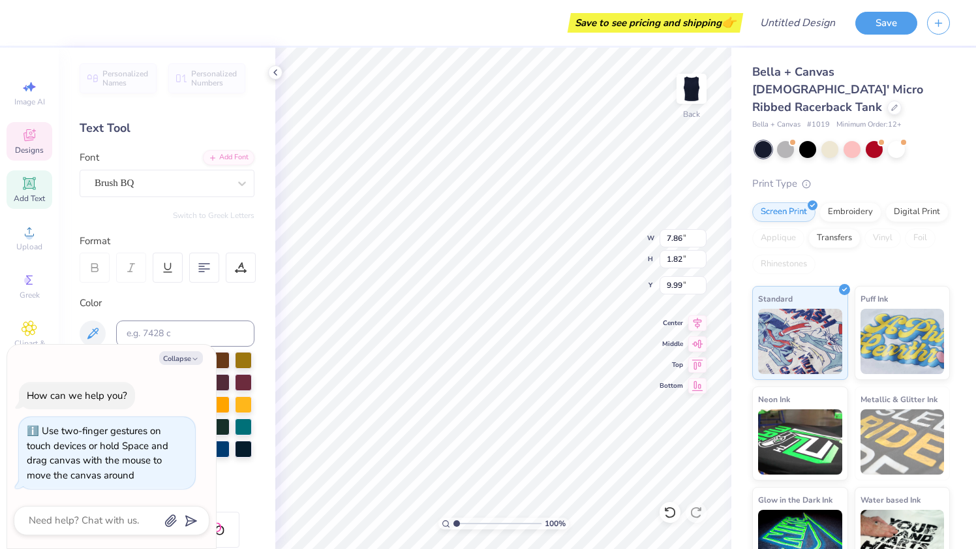
type textarea "Alphj"
type textarea "x"
type textarea "Alph"
type textarea "x"
type textarea "Alpha"
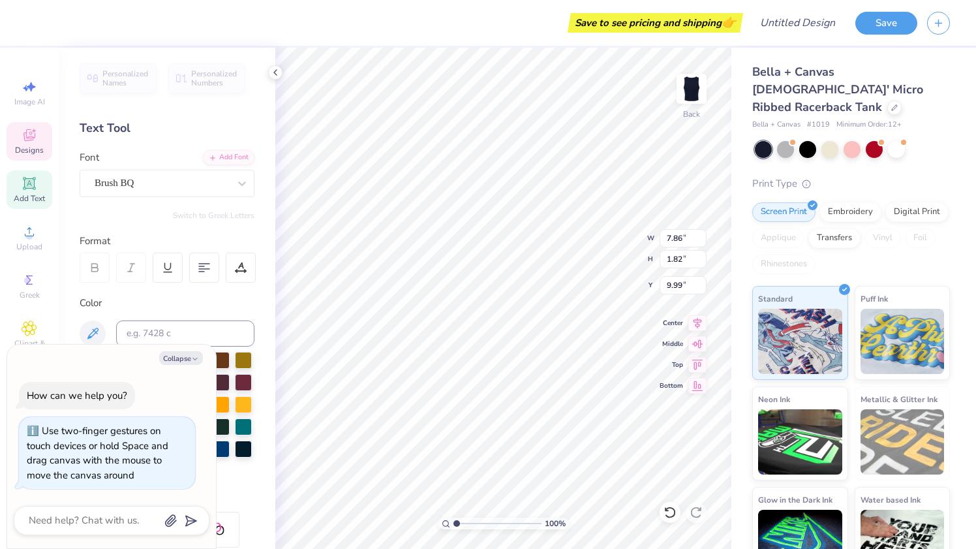
type textarea "x"
type textarea "Alpha"
type textarea "x"
type textarea "Alpha D"
type textarea "x"
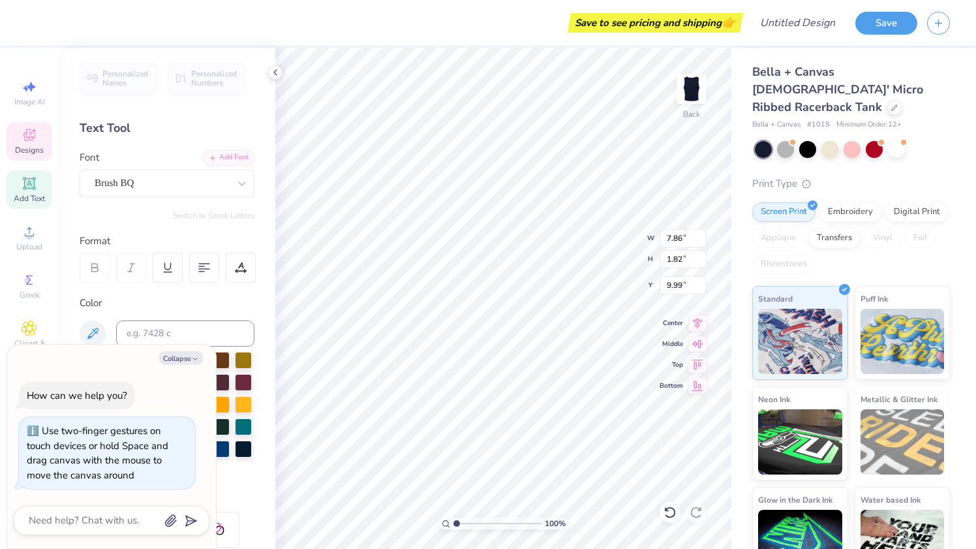
type textarea "Alpha De"
type textarea "x"
type textarea "Alpha Del"
type textarea "x"
type textarea "Alpha Delt"
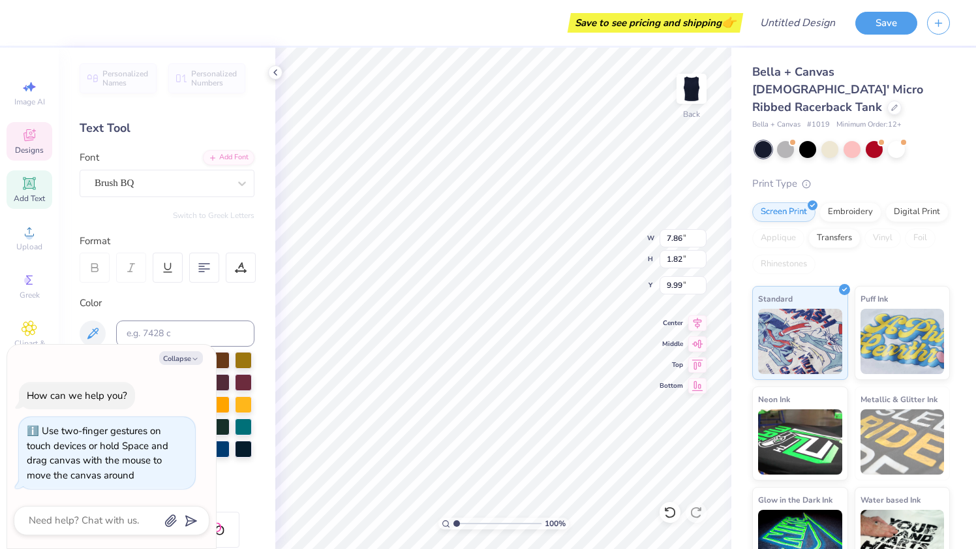
type textarea "x"
type textarea "Alpha Delta"
type textarea "x"
type textarea "Alpha Delta"
type textarea "x"
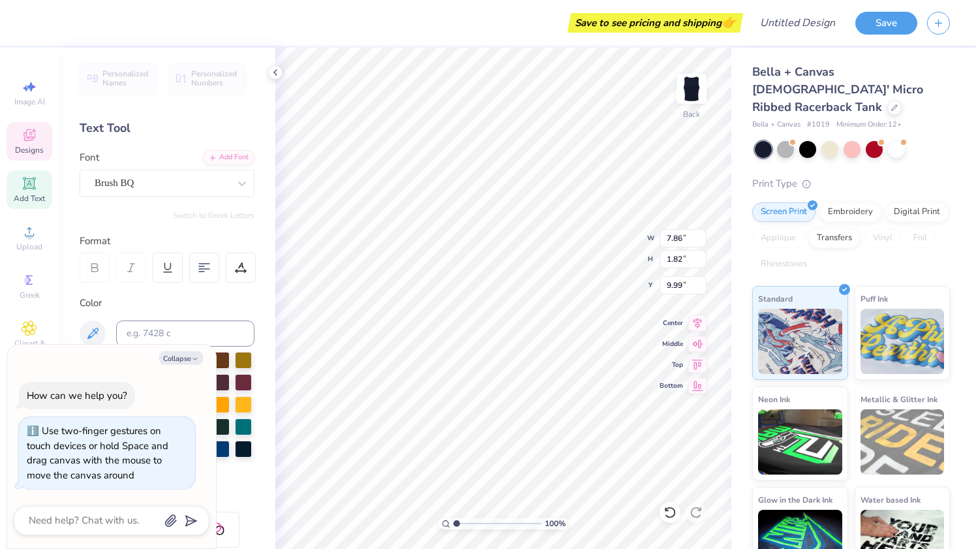
type textarea "Alpha Delta P"
type textarea "x"
type textarea "Alpha Delta Pi"
type textarea "x"
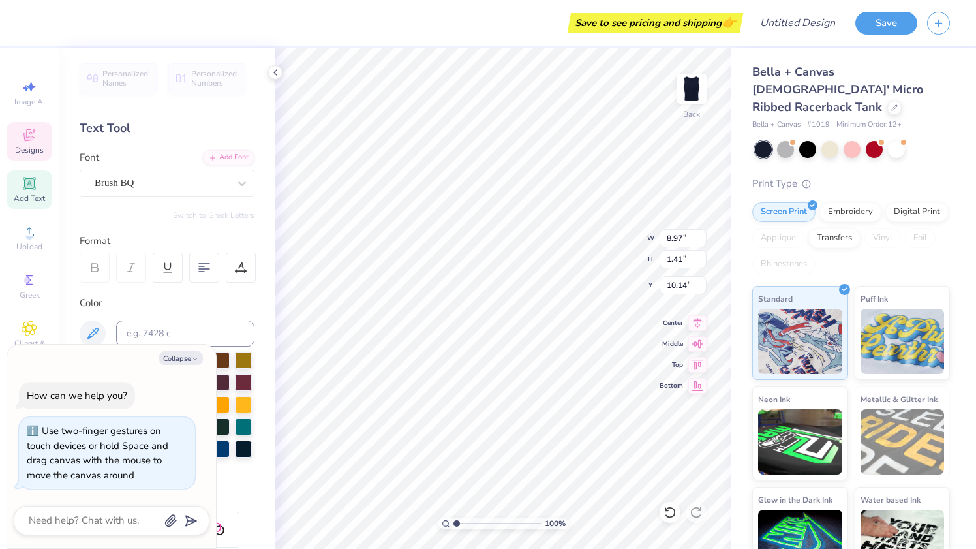
type input "1.37"
type input "8.98"
type input "6.16"
type textarea "x"
type input "2.17"
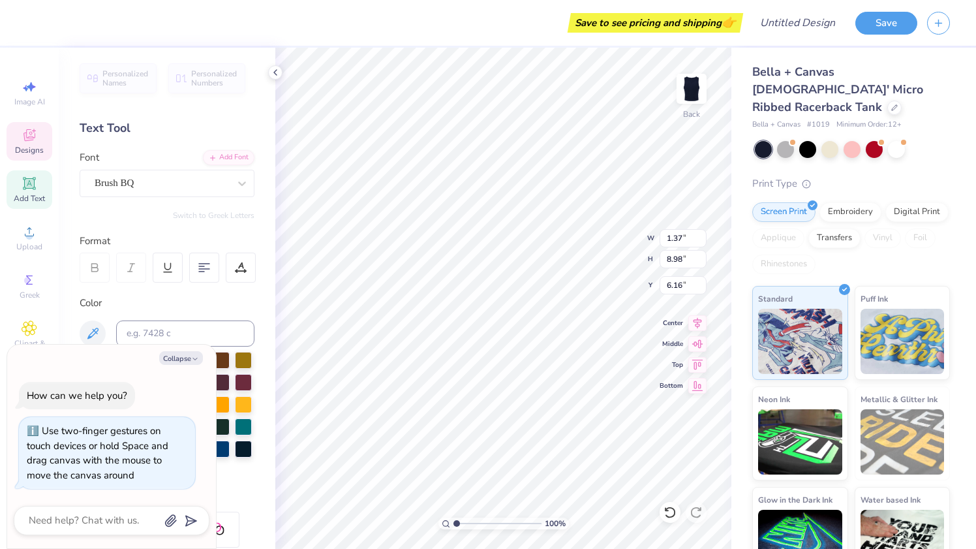
type input "14.19"
type input "0.95"
type textarea "x"
type input "0.91"
click at [25, 318] on div "Clipart & logos" at bounding box center [30, 339] width 46 height 49
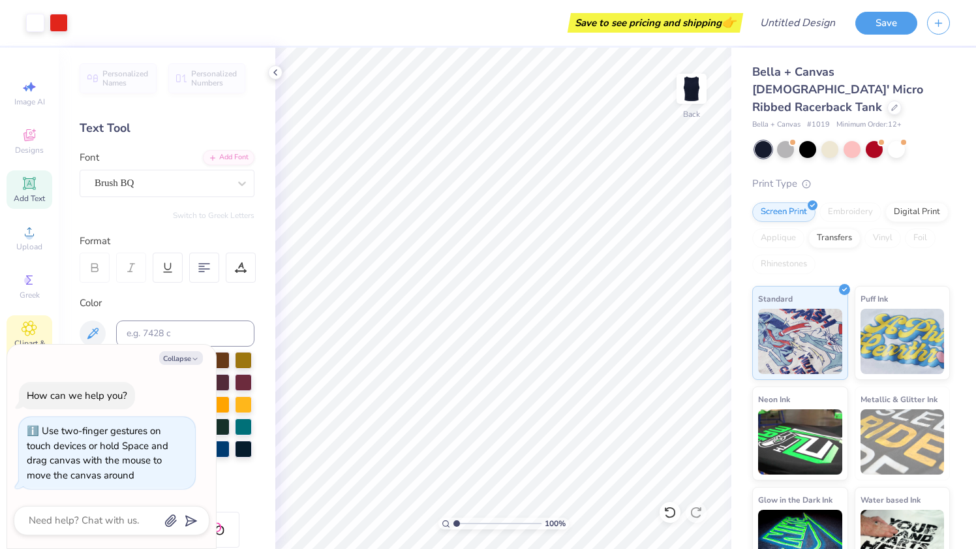
type textarea "x"
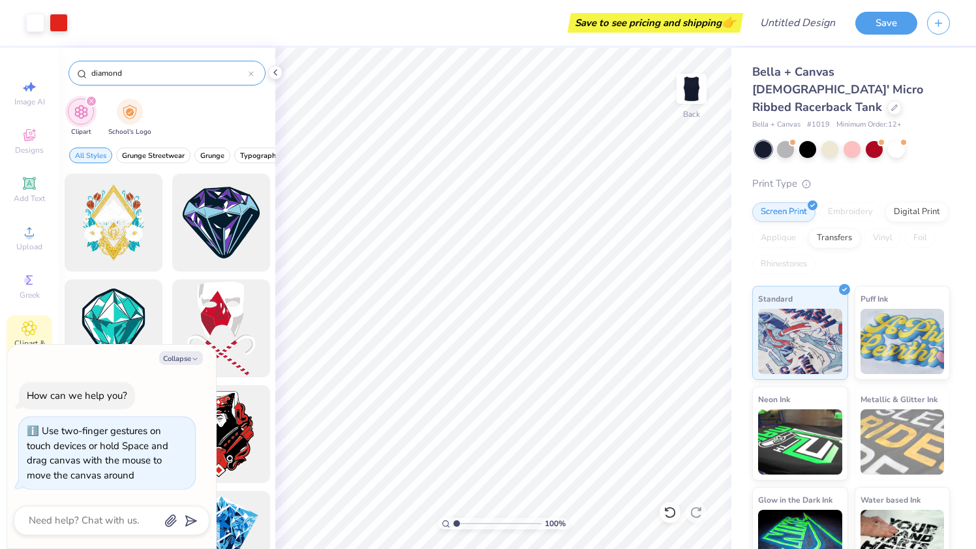
type input "diamond"
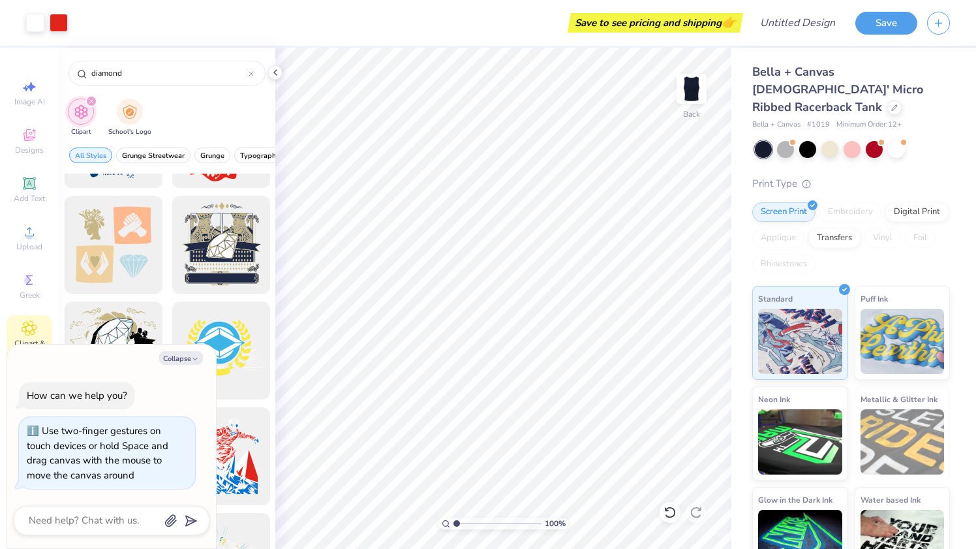
scroll to position [551, 0]
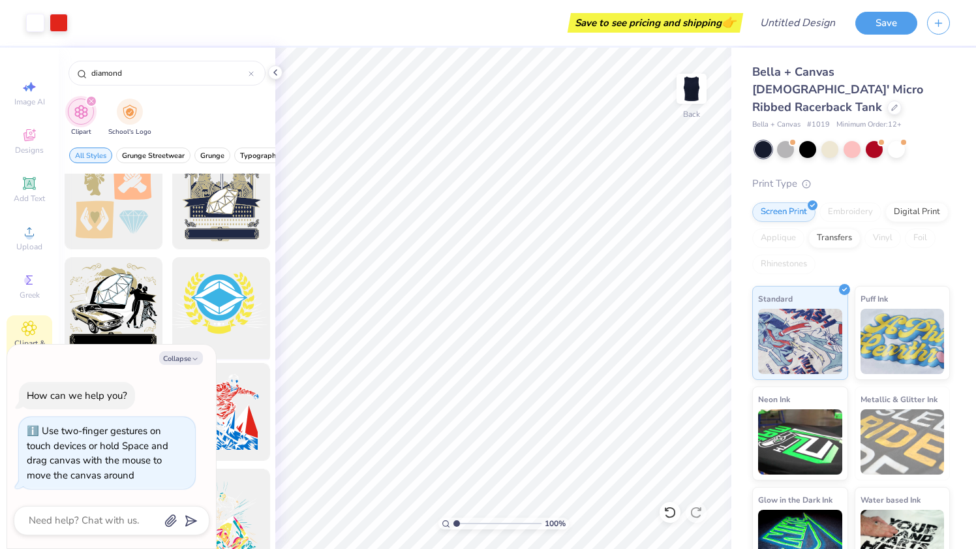
click at [219, 298] on div at bounding box center [221, 307] width 108 height 108
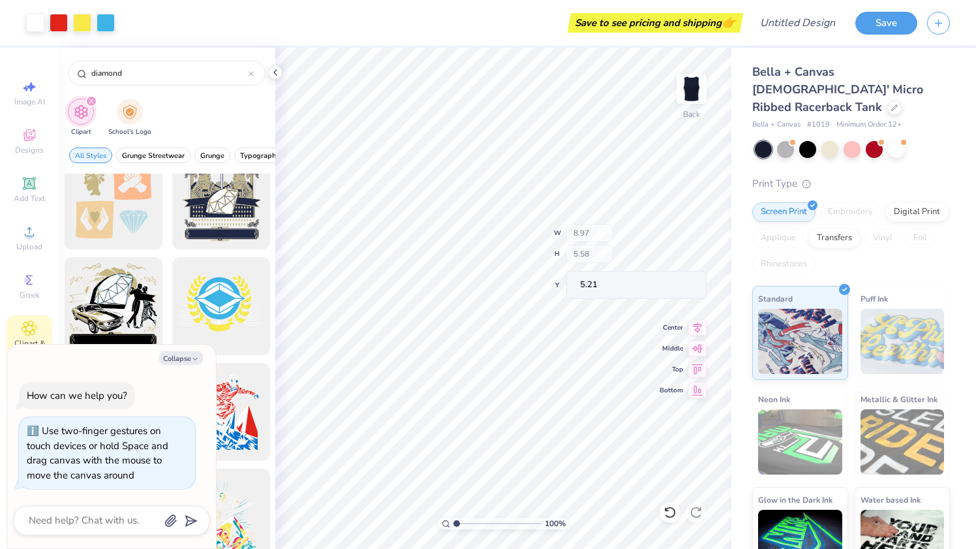
type textarea "x"
type input "5.07"
type input "4.19"
type input "5.42"
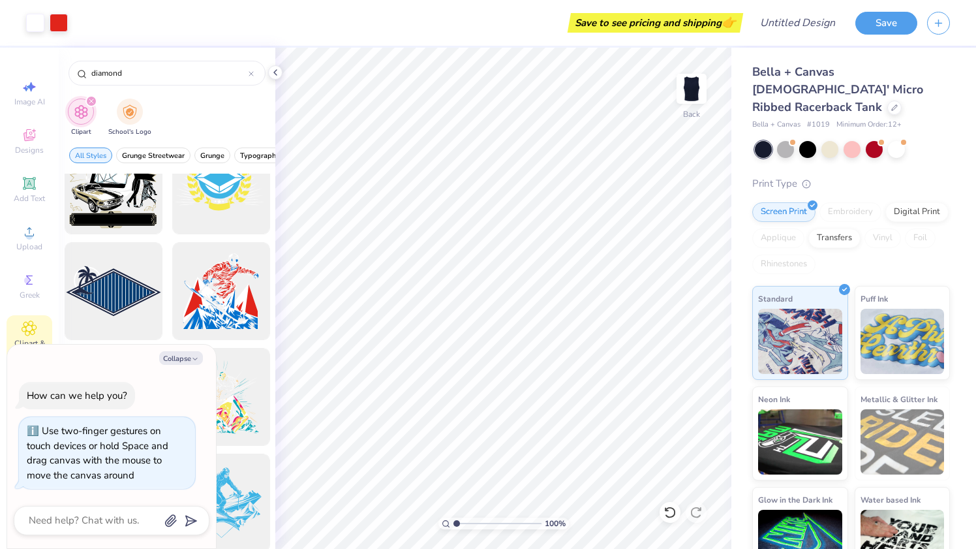
scroll to position [747, 0]
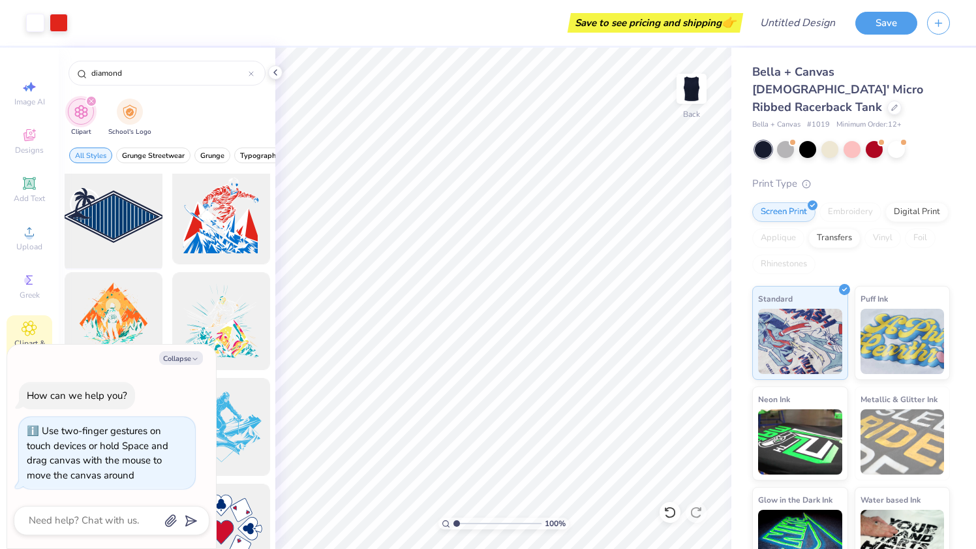
click at [127, 236] on div at bounding box center [113, 216] width 108 height 108
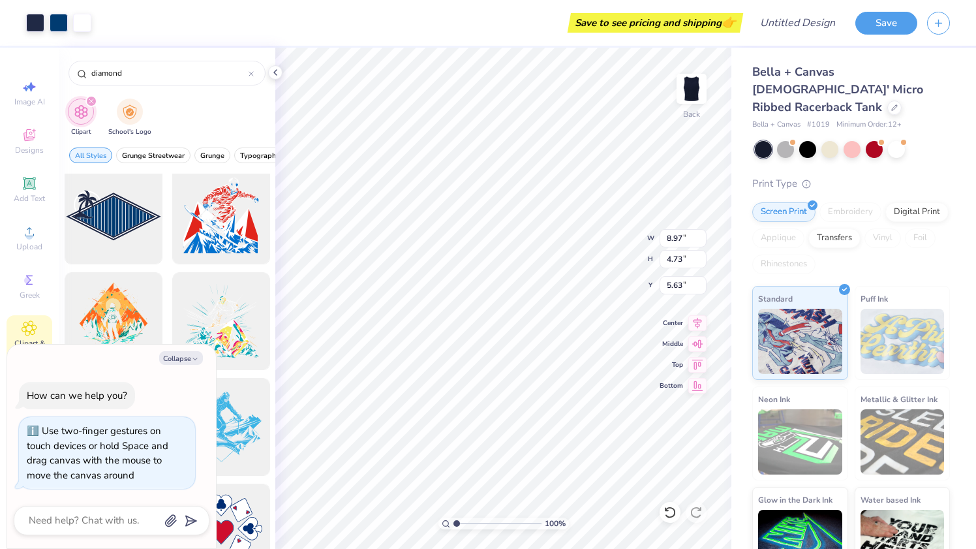
type textarea "x"
type input "8.79"
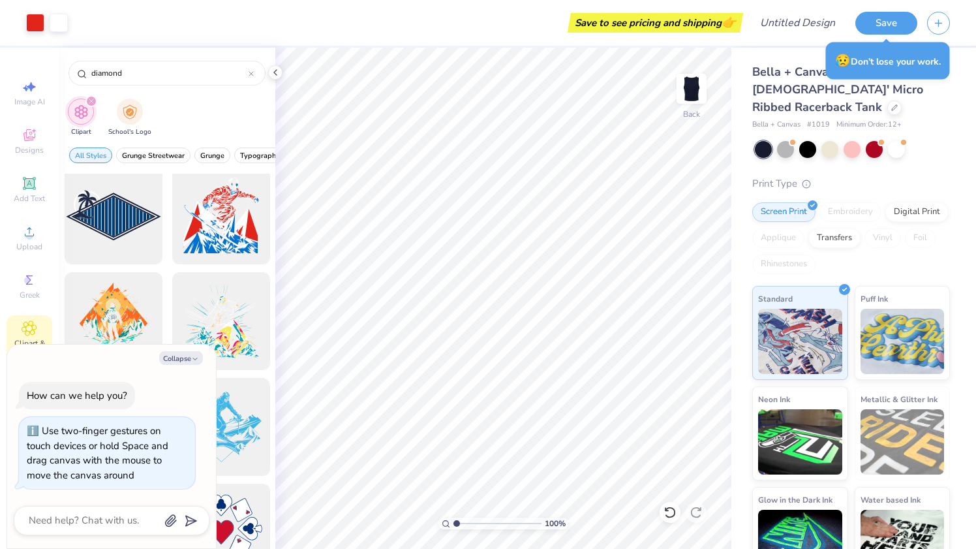
scroll to position [998, 0]
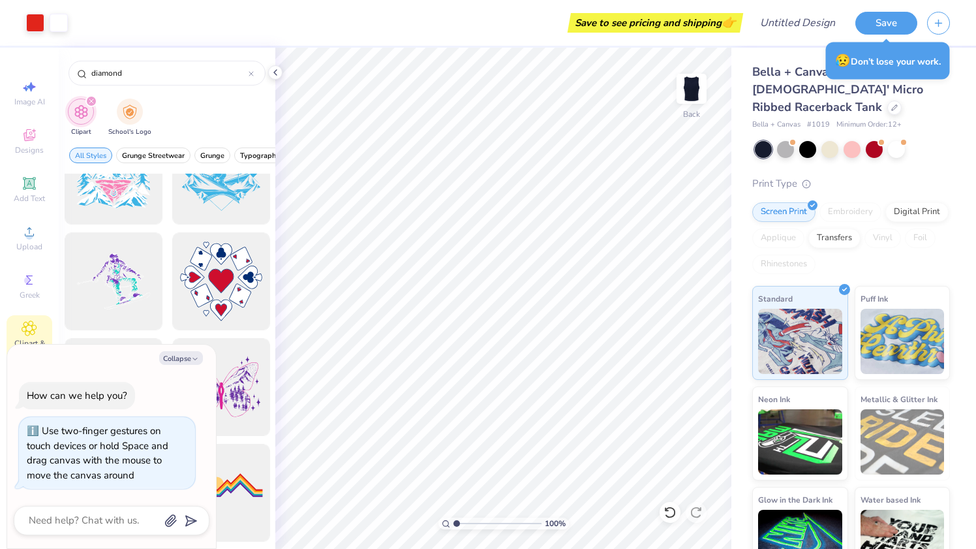
drag, startPoint x: 29, startPoint y: 352, endPoint x: 12, endPoint y: 353, distance: 16.4
click at [12, 353] on div "Collapse How can we help you? Use two-finger gestures on touch devices or hold …" at bounding box center [111, 447] width 209 height 204
click at [200, 358] on button "Collapse" at bounding box center [181, 358] width 44 height 14
type textarea "x"
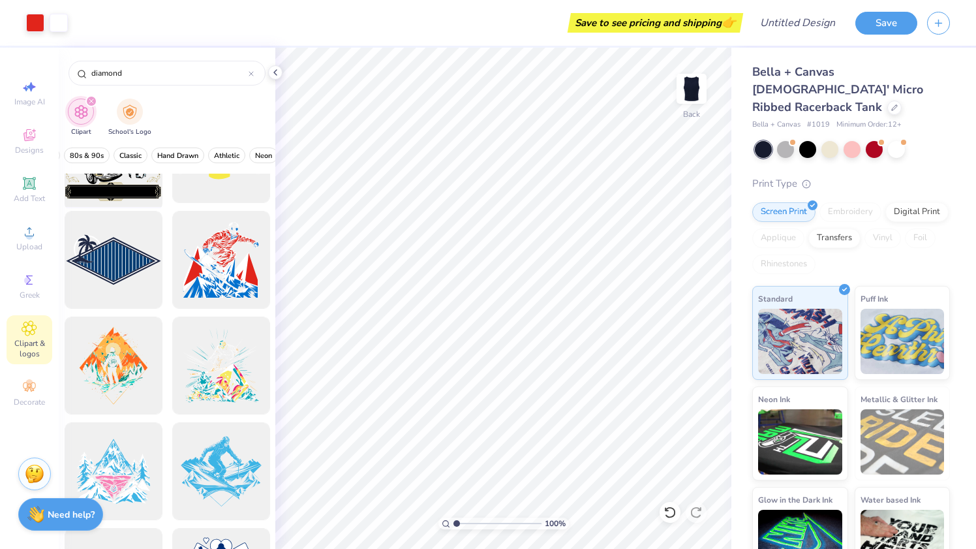
scroll to position [988, 0]
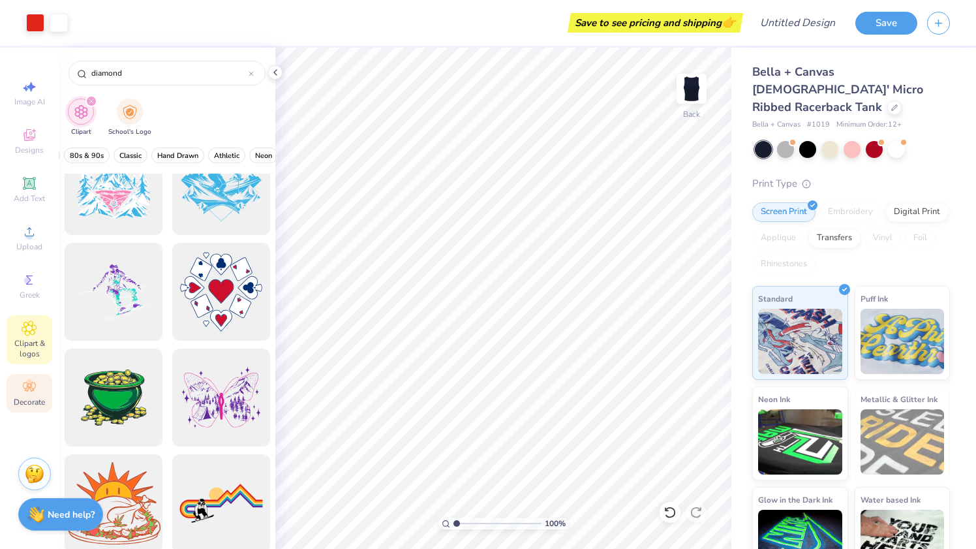
click at [39, 384] on div "Decorate" at bounding box center [30, 393] width 46 height 39
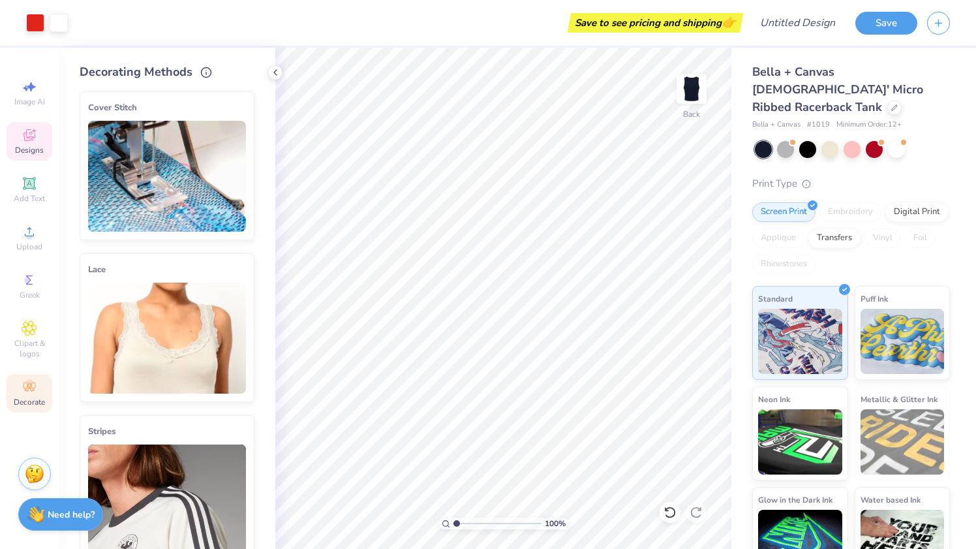
click at [30, 130] on icon at bounding box center [30, 135] width 16 height 16
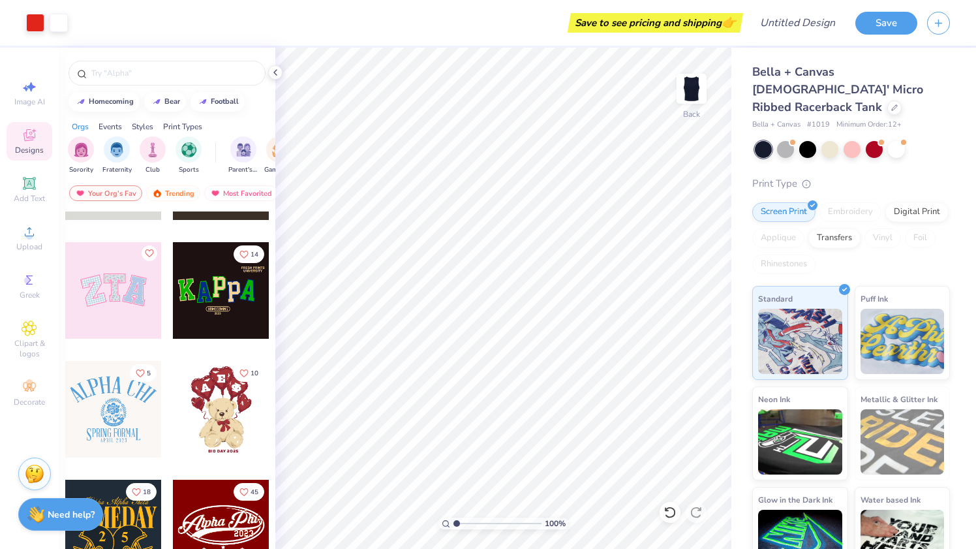
scroll to position [206, 0]
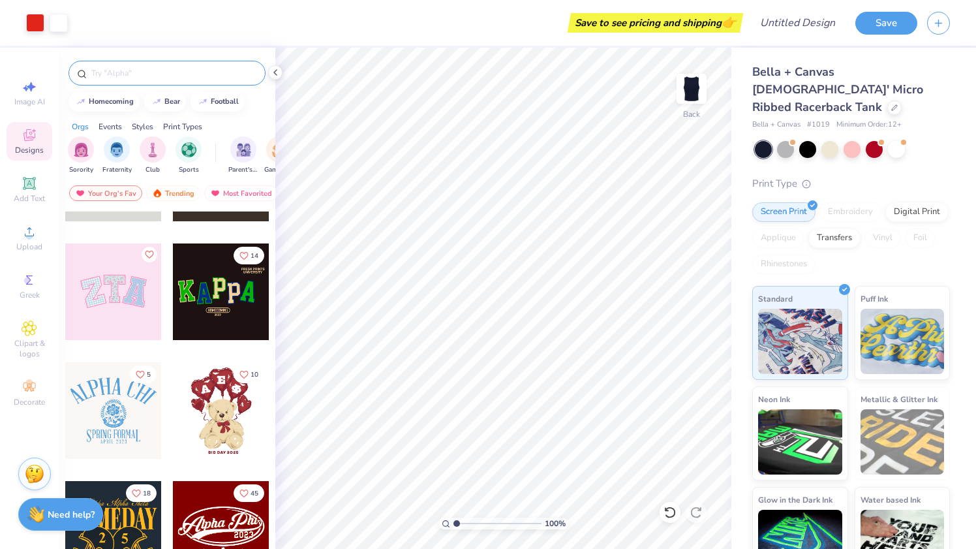
click at [134, 82] on div at bounding box center [167, 73] width 197 height 25
click at [133, 80] on div at bounding box center [167, 73] width 197 height 25
click at [121, 72] on input "text" at bounding box center [173, 73] width 167 height 13
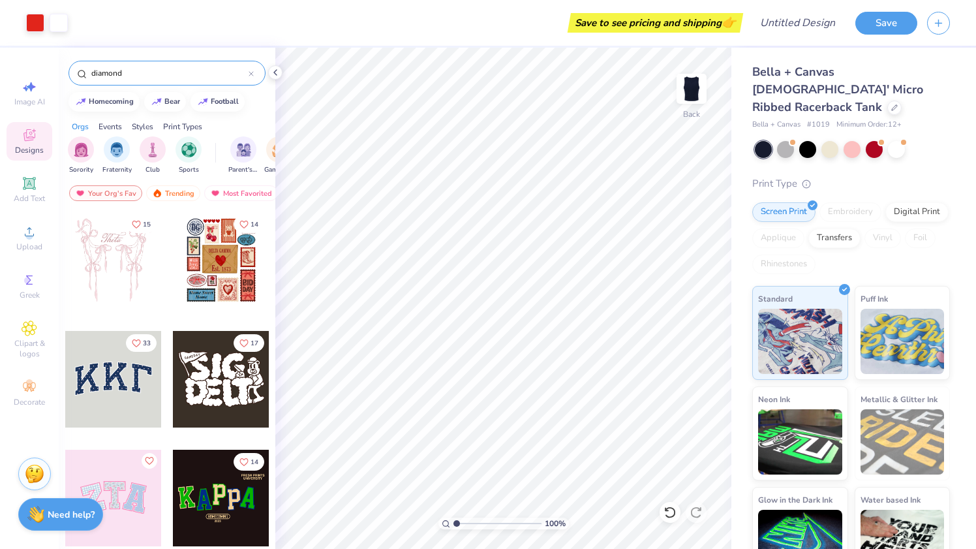
type input "diamond"
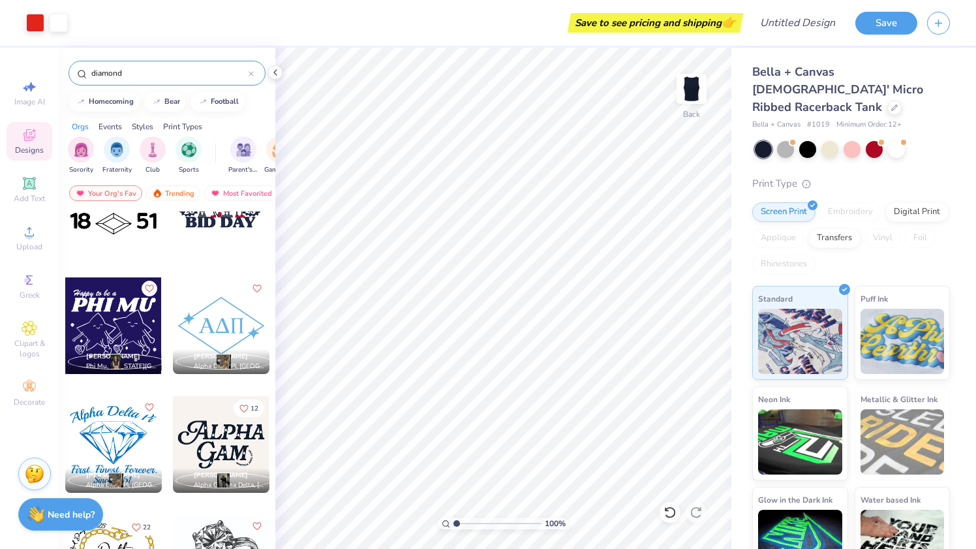
scroll to position [281, 0]
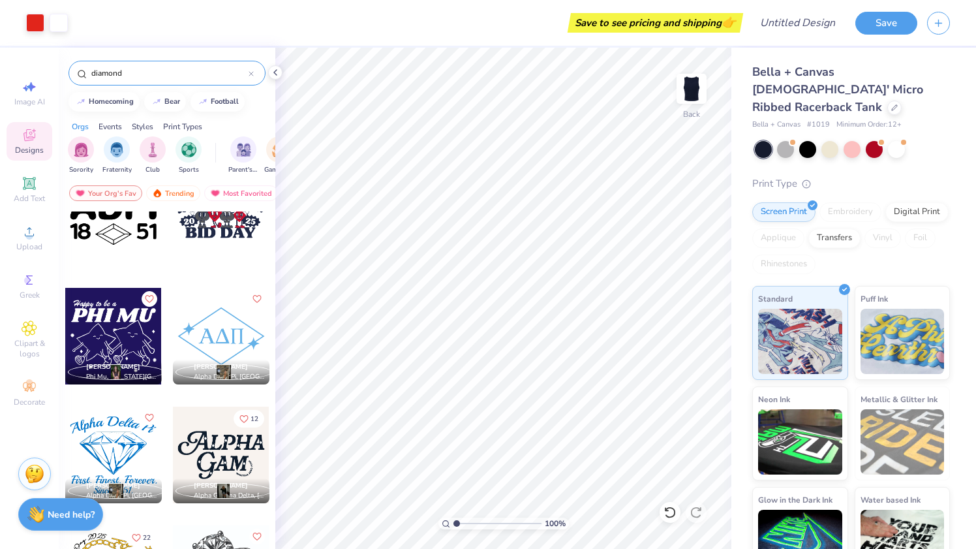
click at [237, 340] on div at bounding box center [221, 336] width 97 height 97
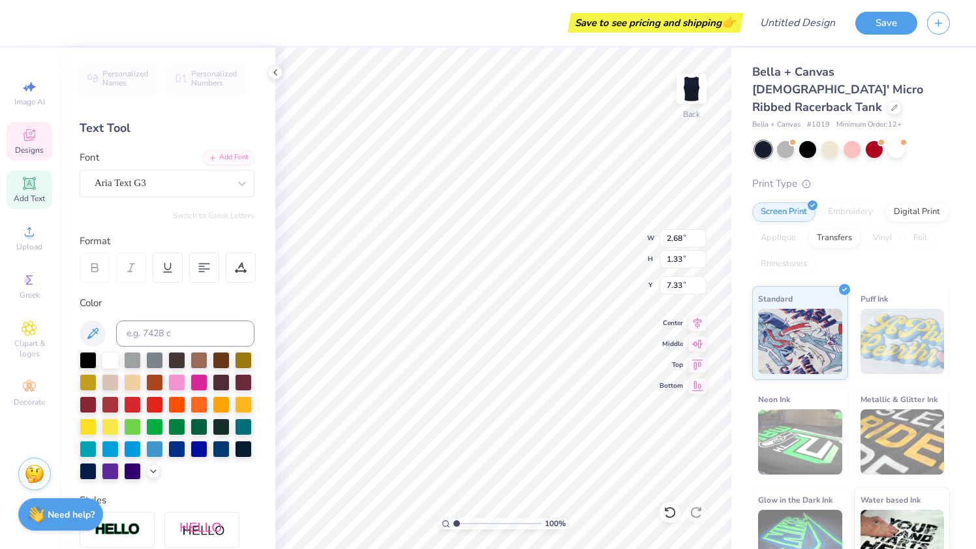
type input "1.12"
type input "7.34"
type input "1.78"
click at [106, 362] on div at bounding box center [110, 358] width 17 height 17
click at [116, 360] on div at bounding box center [110, 358] width 17 height 17
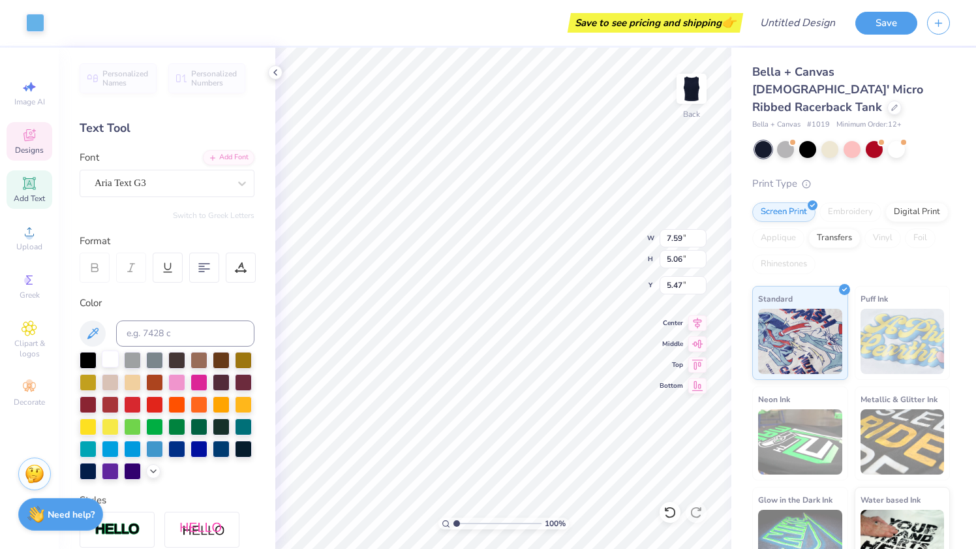
click at [116, 356] on div at bounding box center [110, 358] width 17 height 17
click at [37, 21] on div at bounding box center [35, 21] width 18 height 18
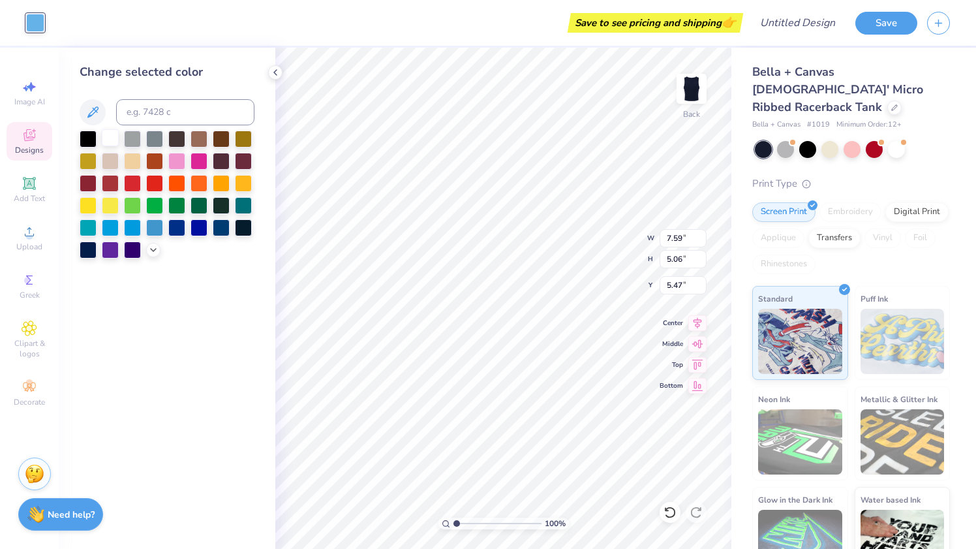
click at [105, 134] on div at bounding box center [110, 137] width 17 height 17
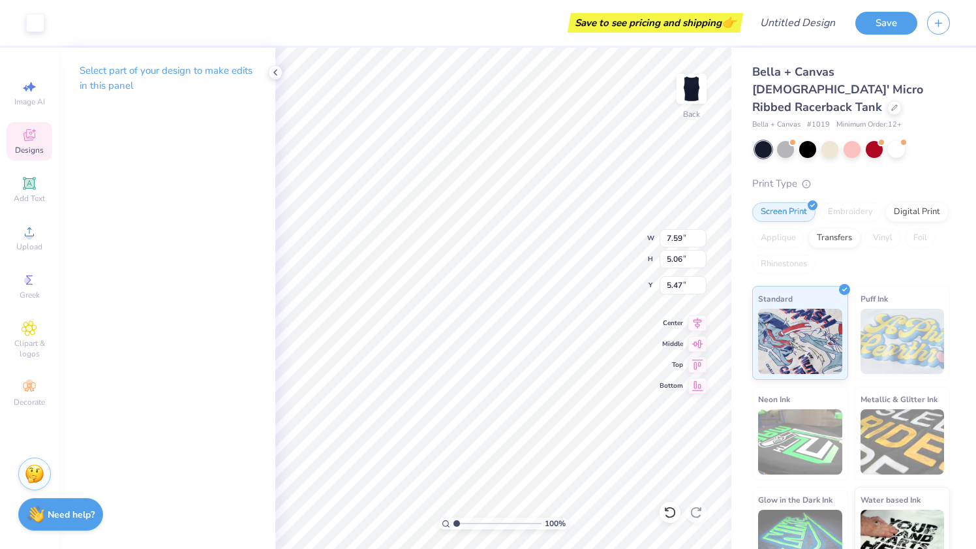
type input "1.11"
type input "8.08"
type input "5.47"
type input "3.65"
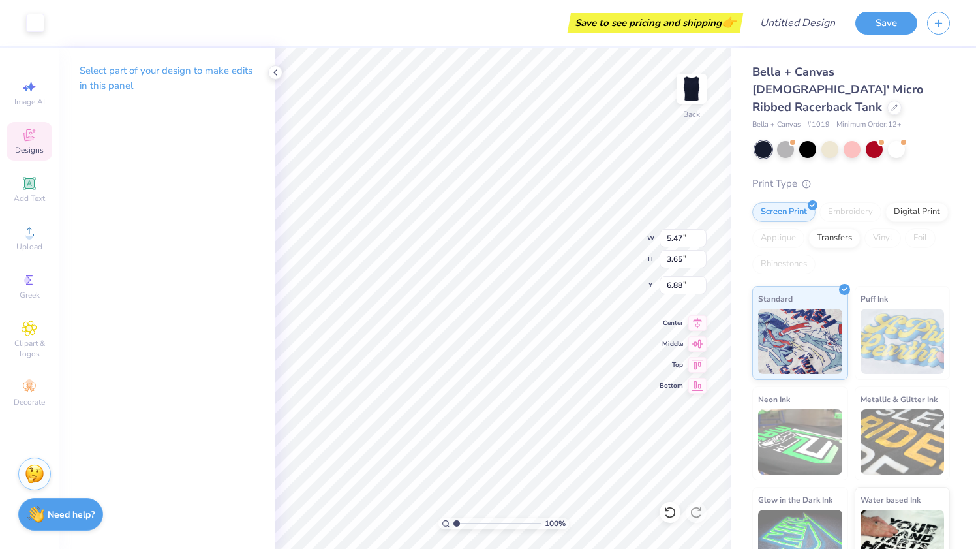
type input "6.88"
type input "3.65"
type input "5.47"
type input "5.97"
type input "2.60"
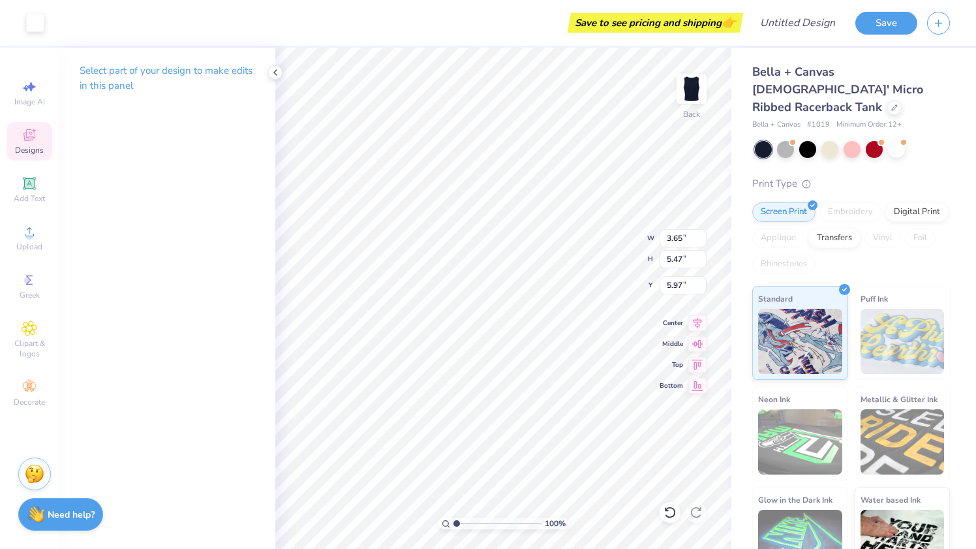
type input "3.90"
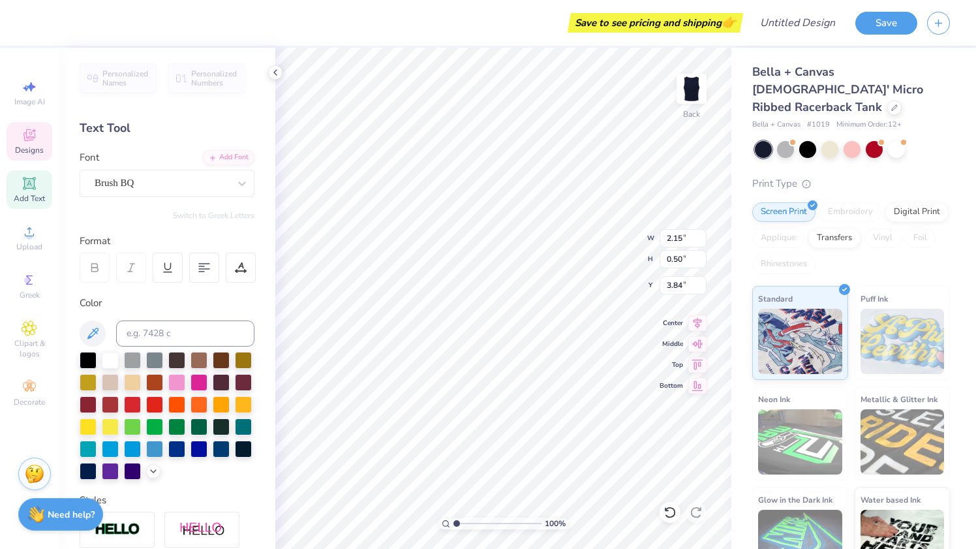
type input "5.18"
type input "0.99"
type input "0.74"
type input "4.23"
type textarea "7"
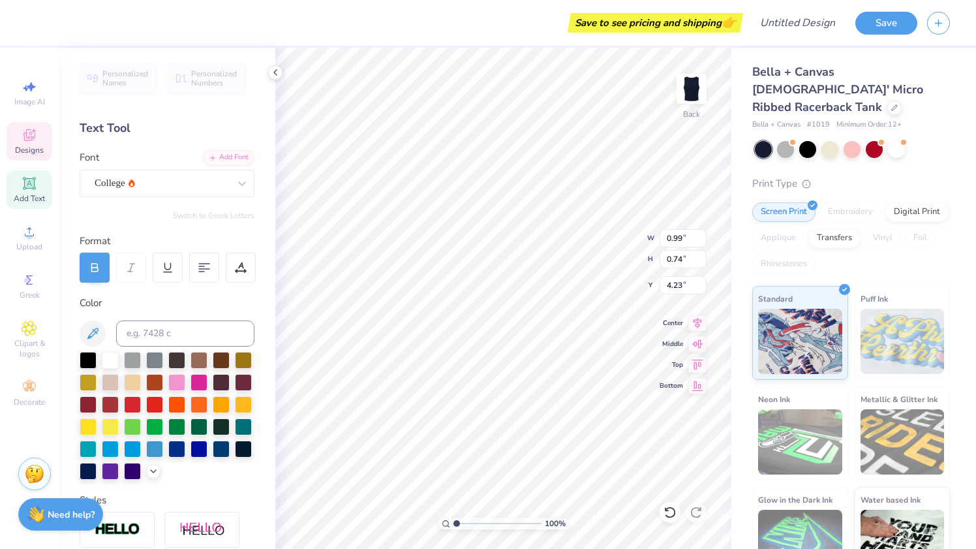
type textarea "51"
type input "2.15"
type input "0.50"
type input "5.18"
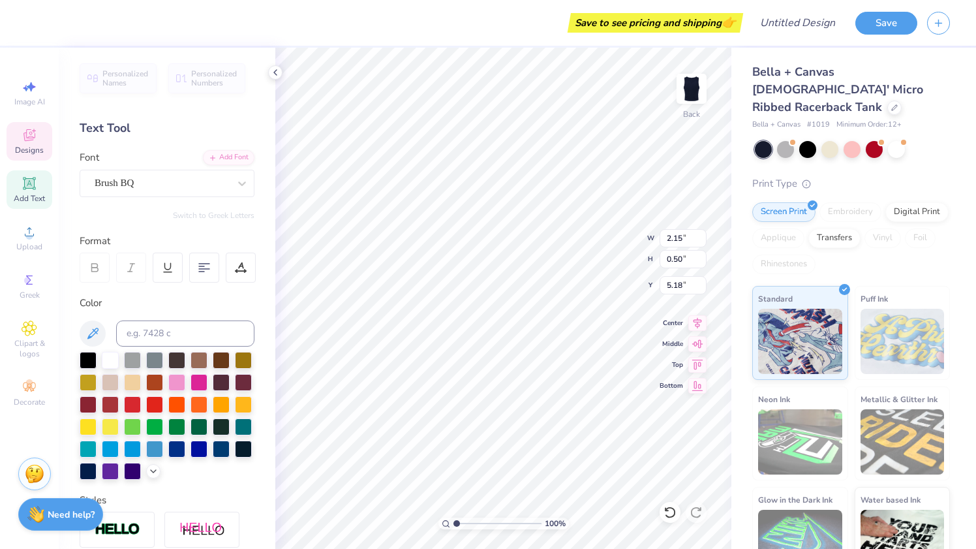
type textarea "p"
type textarea "Vegas"
type input "1.16"
type input "0.54"
type input "5.07"
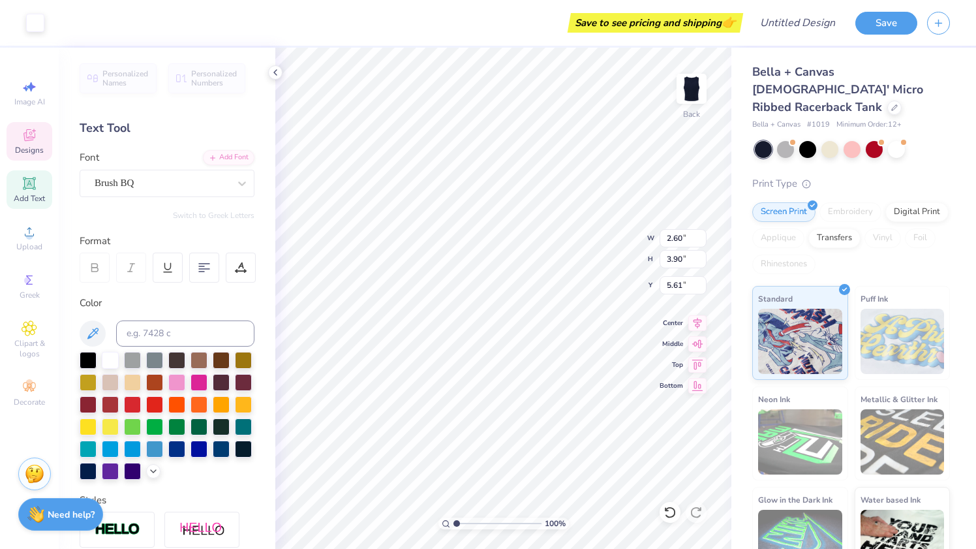
type input "5.07"
type input "2.17"
type input "14.19"
type input "0.91"
type textarea "Unlv"
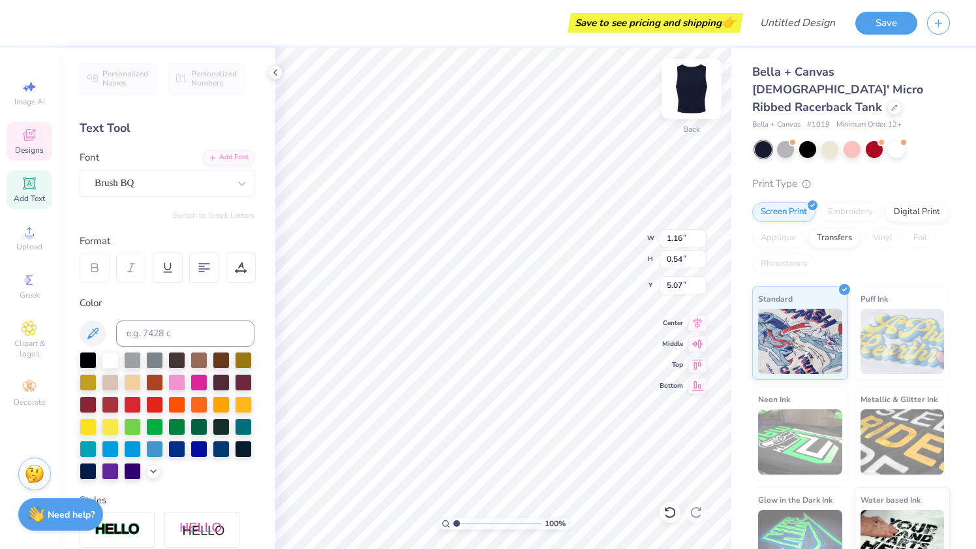
type input "0.99"
type input "0.40"
type input "5.14"
click at [131, 193] on div "Brush BQ" at bounding box center [161, 183] width 137 height 20
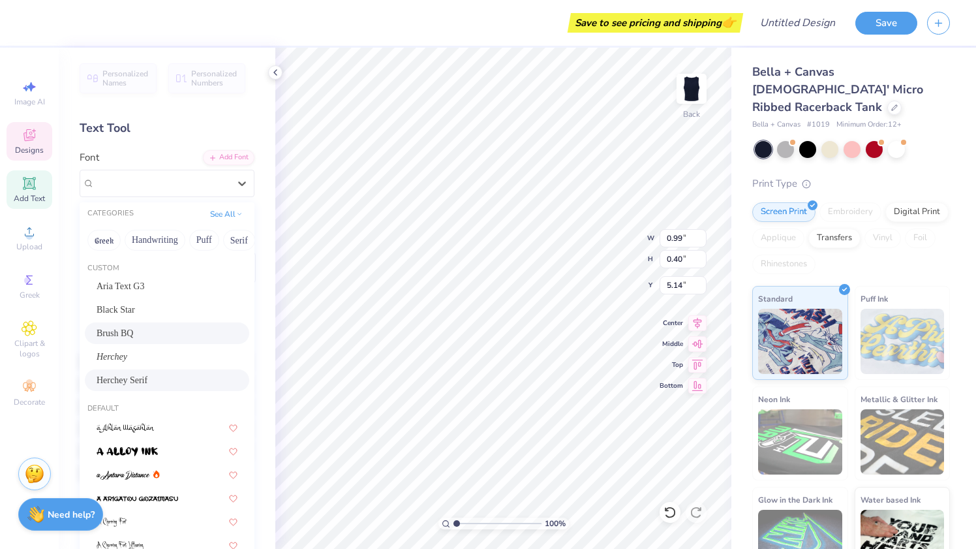
click at [147, 378] on span "Herchey Serif" at bounding box center [122, 380] width 51 height 14
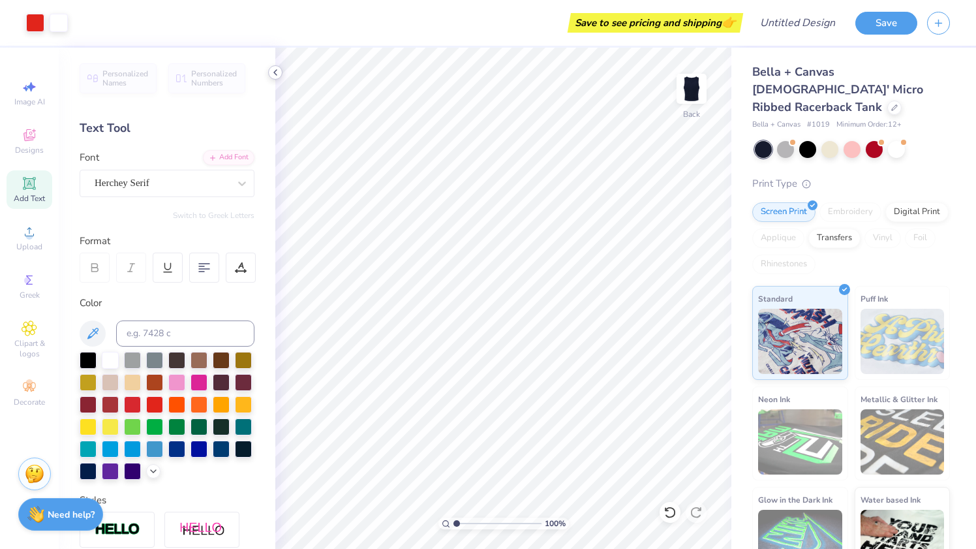
click at [277, 70] on icon at bounding box center [275, 72] width 10 height 10
type input "1.31"
type input "1.06"
click at [29, 320] on div "Clipart & logos" at bounding box center [30, 339] width 46 height 49
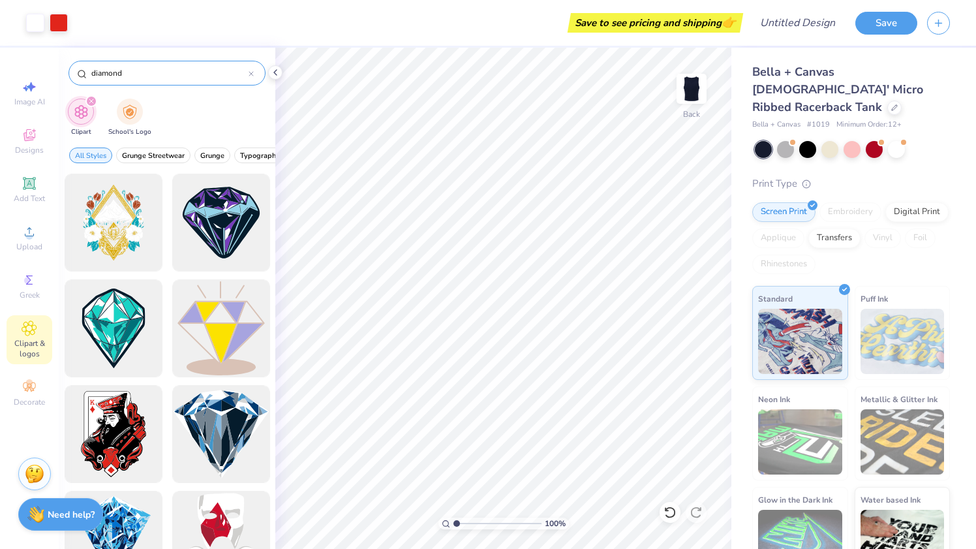
click at [254, 73] on div "diamond" at bounding box center [167, 73] width 197 height 25
click at [250, 72] on icon at bounding box center [251, 73] width 5 height 5
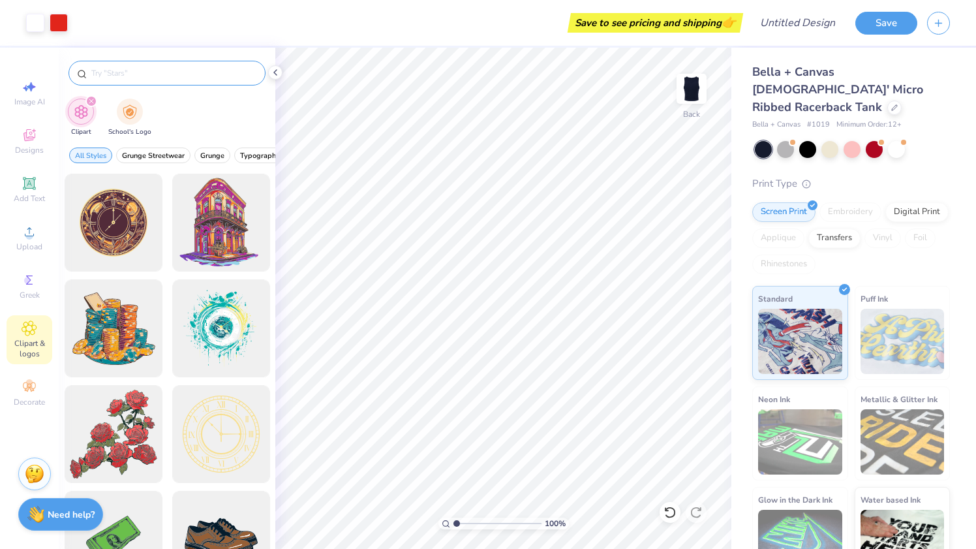
click at [249, 72] on input "text" at bounding box center [173, 73] width 167 height 13
click at [276, 75] on polyline at bounding box center [275, 72] width 3 height 5
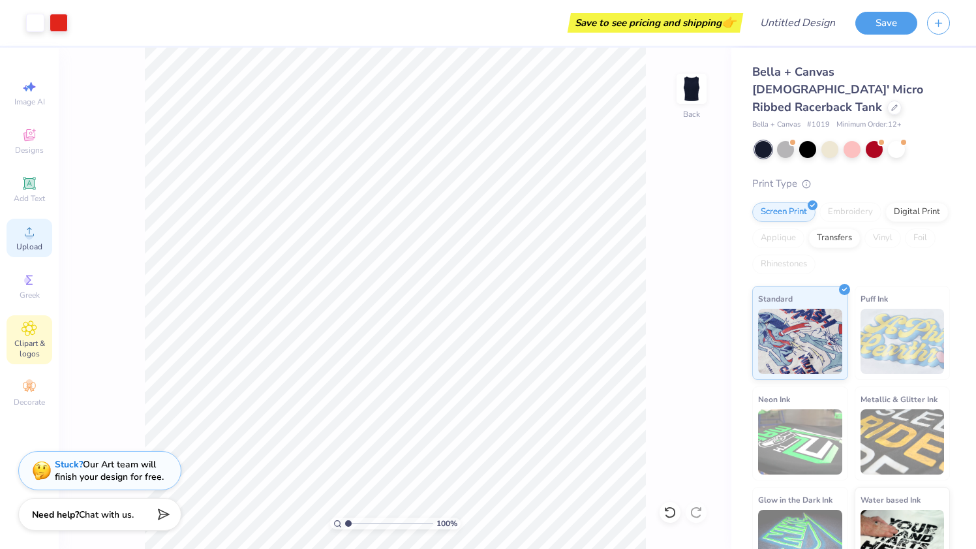
click at [30, 232] on circle at bounding box center [28, 235] width 7 height 7
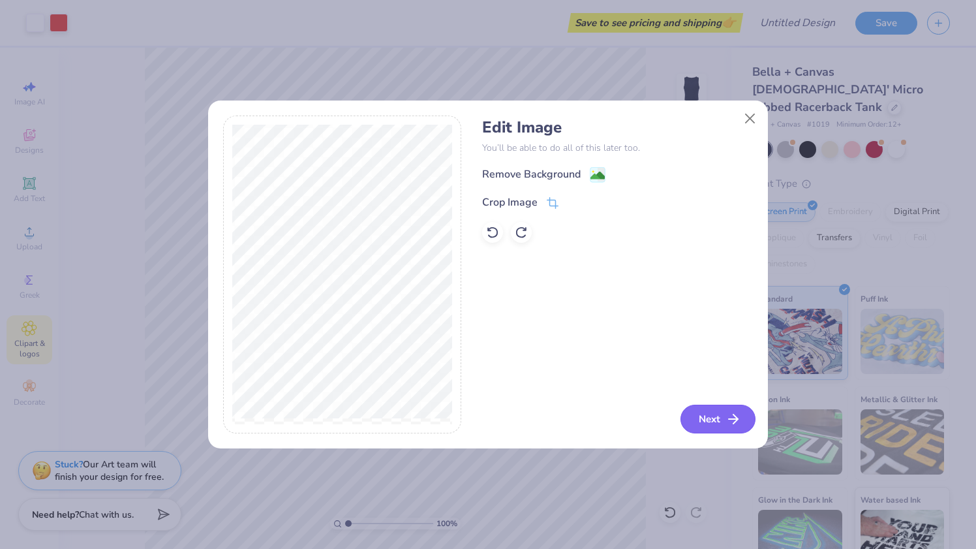
click at [709, 406] on button "Next" at bounding box center [718, 419] width 75 height 29
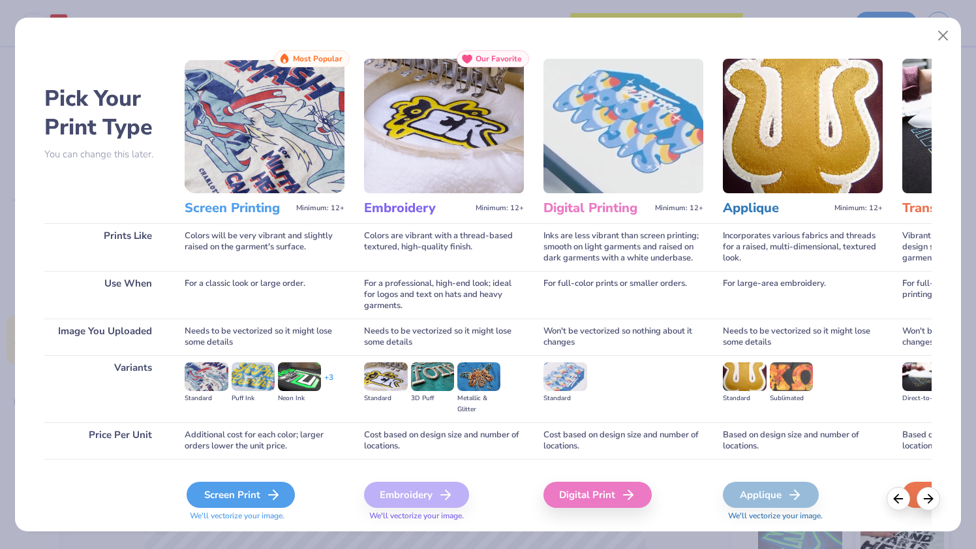
click at [278, 491] on icon at bounding box center [274, 495] width 16 height 16
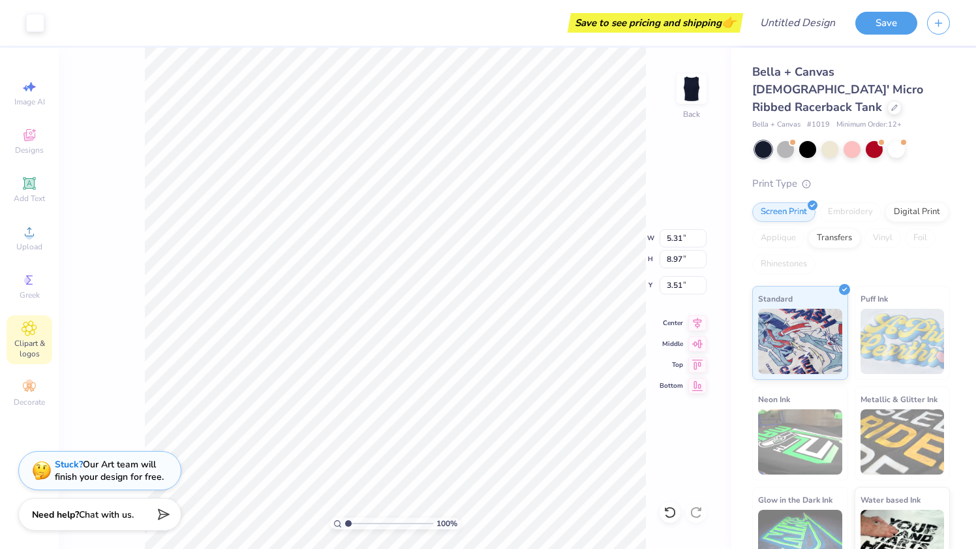
type input "5.31"
type input "8.97"
type input "3.51"
type input "2.60"
type input "3.90"
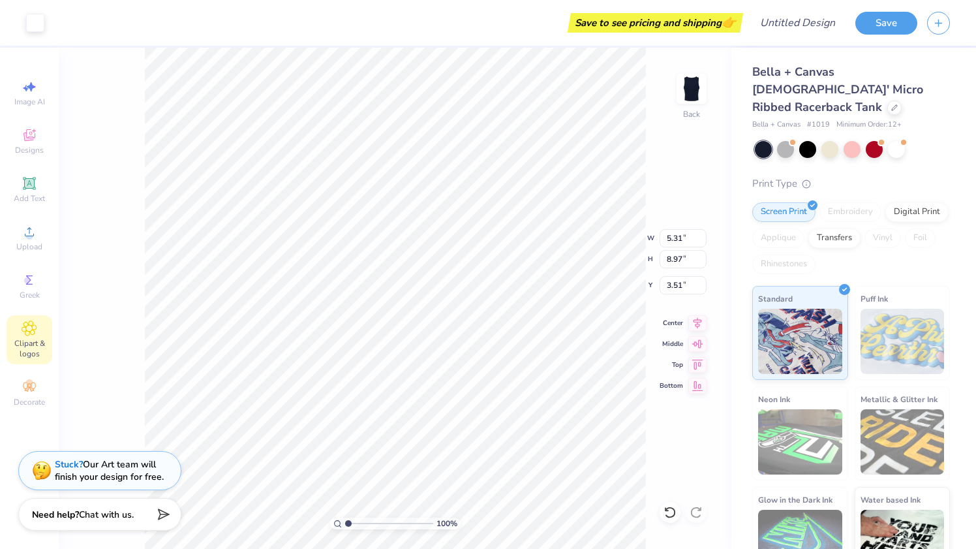
type input "5.07"
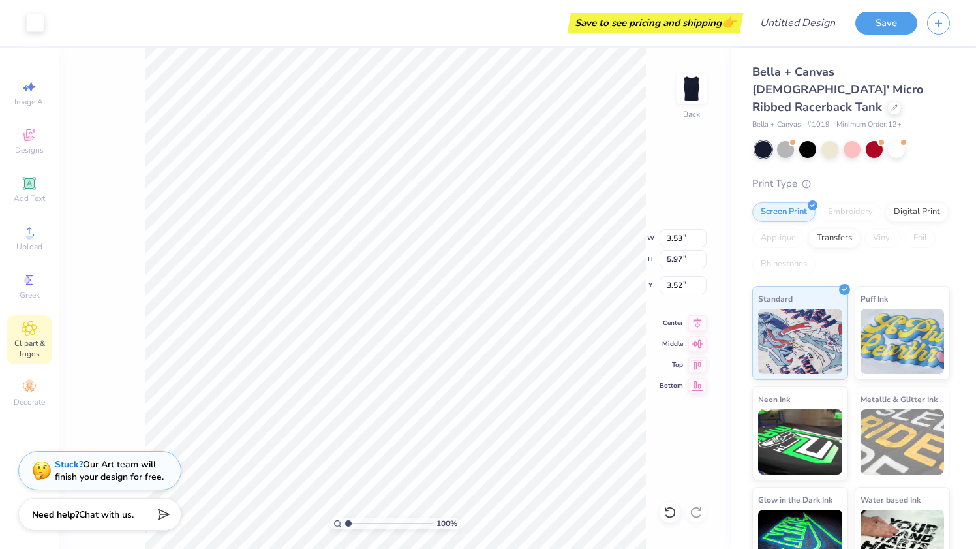
type input "3.53"
type input "5.97"
type input "4.60"
type input "2.88"
type input "4.86"
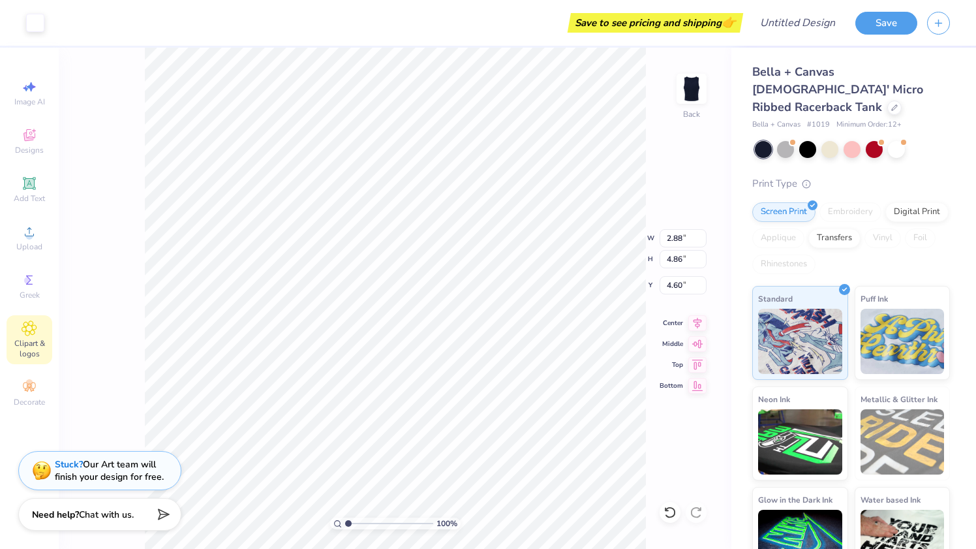
type input "2.17"
type input "14.19"
type input "0.91"
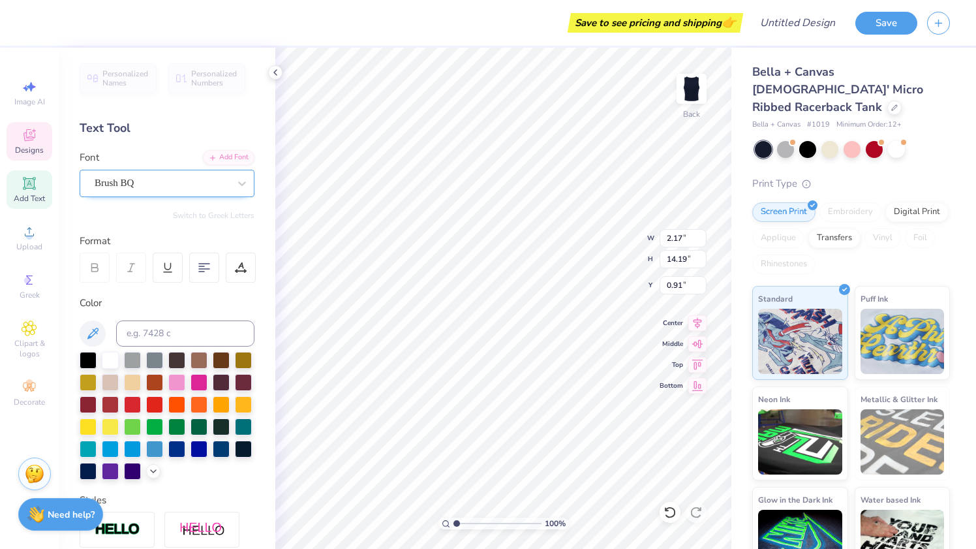
click at [187, 181] on div "Brush BQ" at bounding box center [161, 183] width 137 height 20
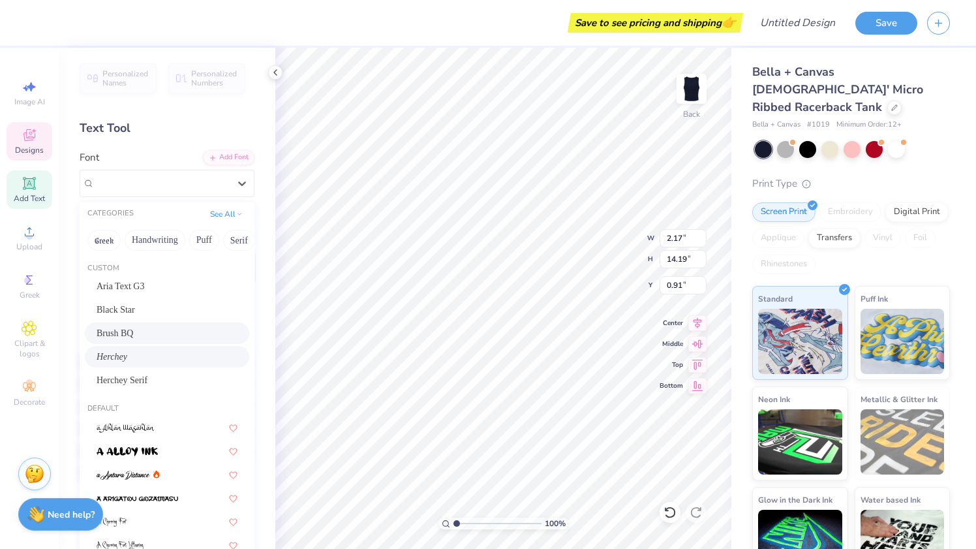
click at [176, 360] on div "Herchey" at bounding box center [167, 357] width 141 height 14
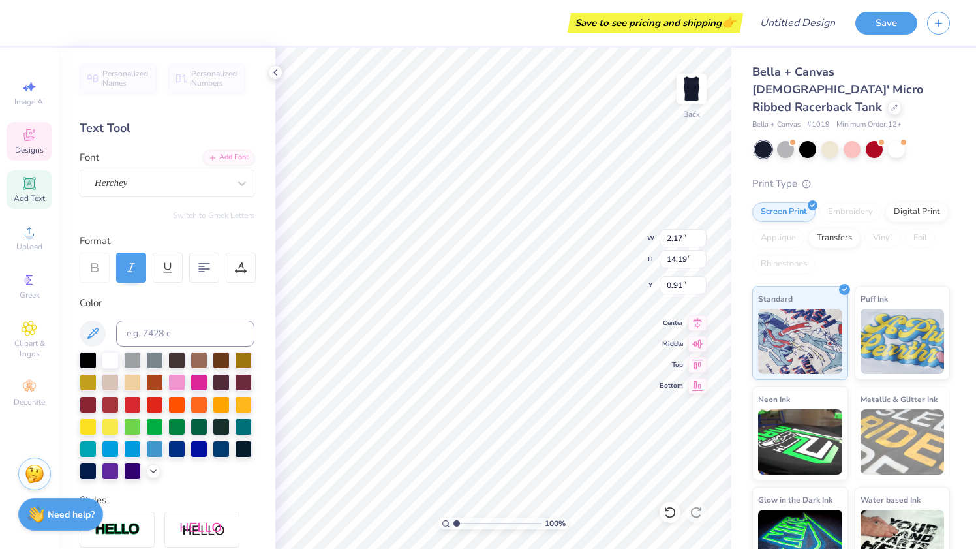
type input "2.11"
type input "12.14"
type input "1.93"
click at [226, 180] on div "Herchey" at bounding box center [161, 183] width 137 height 20
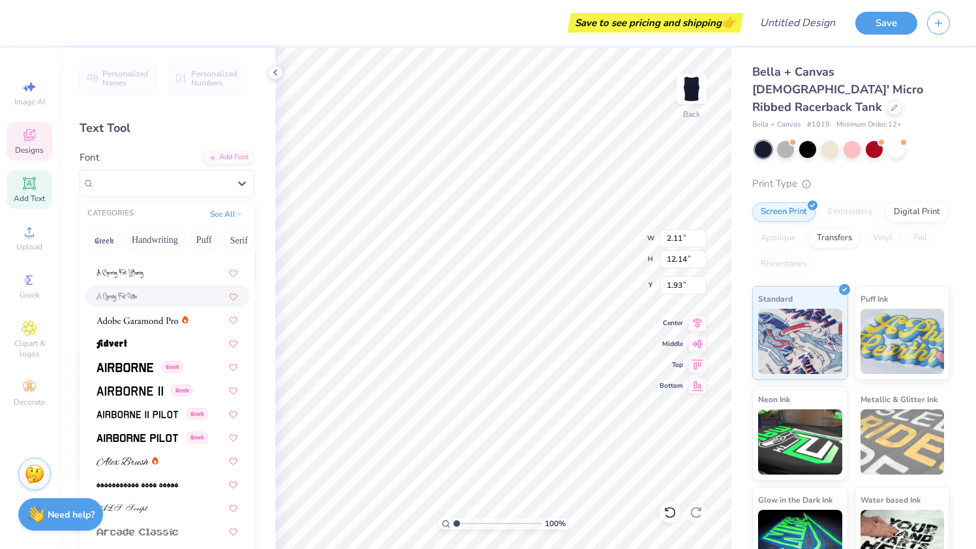
scroll to position [275, 0]
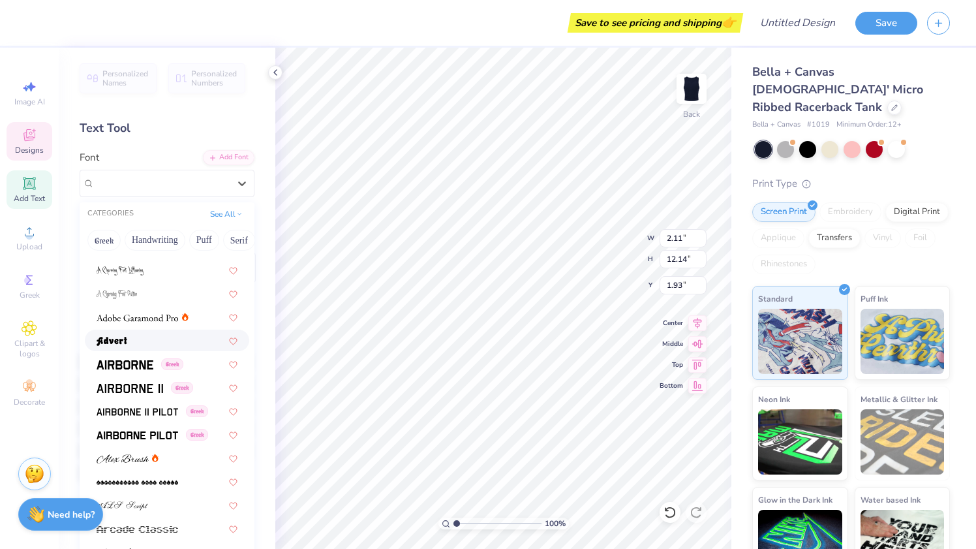
type input "2.88"
type input "4.86"
type input "4.60"
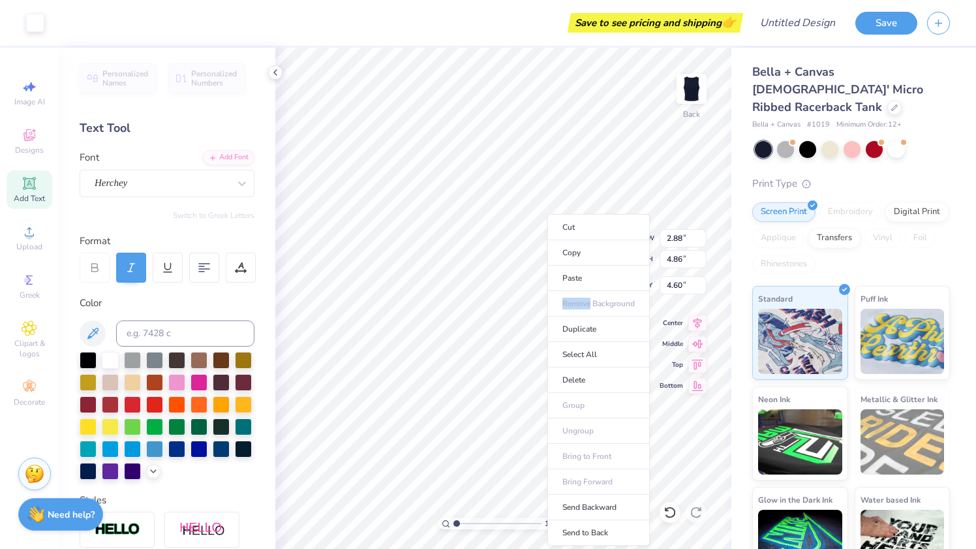
drag, startPoint x: 221, startPoint y: 341, endPoint x: 547, endPoint y: 293, distance: 330.5
click at [601, 513] on li "Send Backward" at bounding box center [598, 507] width 102 height 25
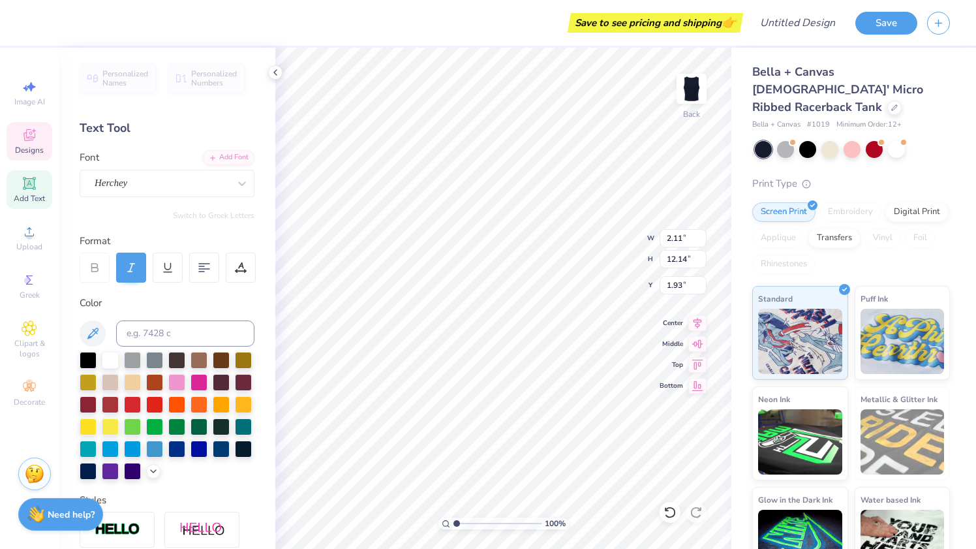
scroll to position [0, 3]
click at [234, 185] on div at bounding box center [241, 183] width 23 height 23
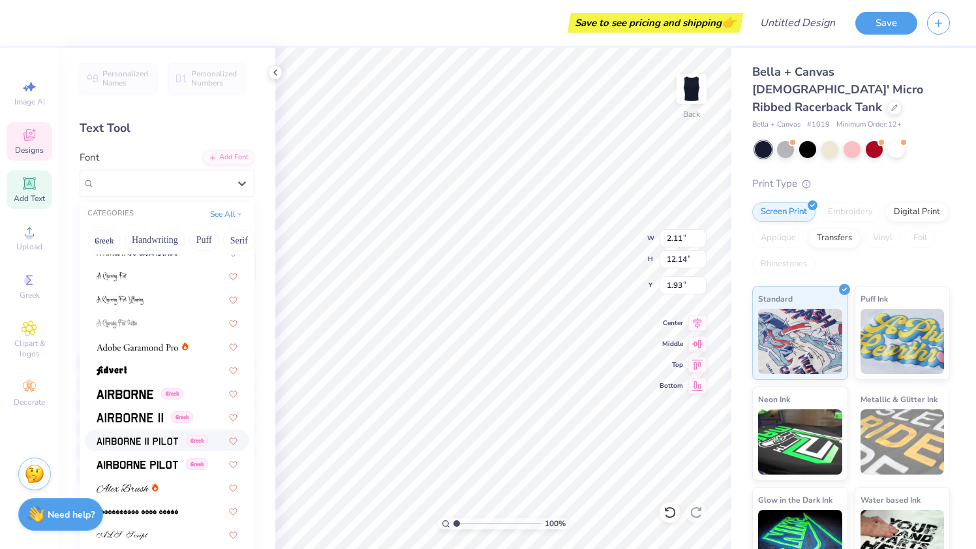
scroll to position [254, 0]
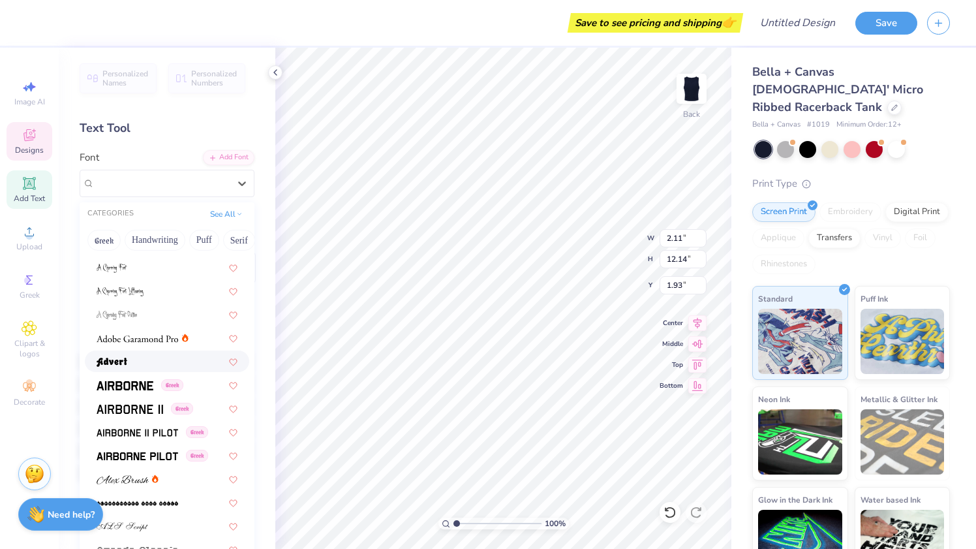
click at [131, 362] on div at bounding box center [167, 361] width 141 height 14
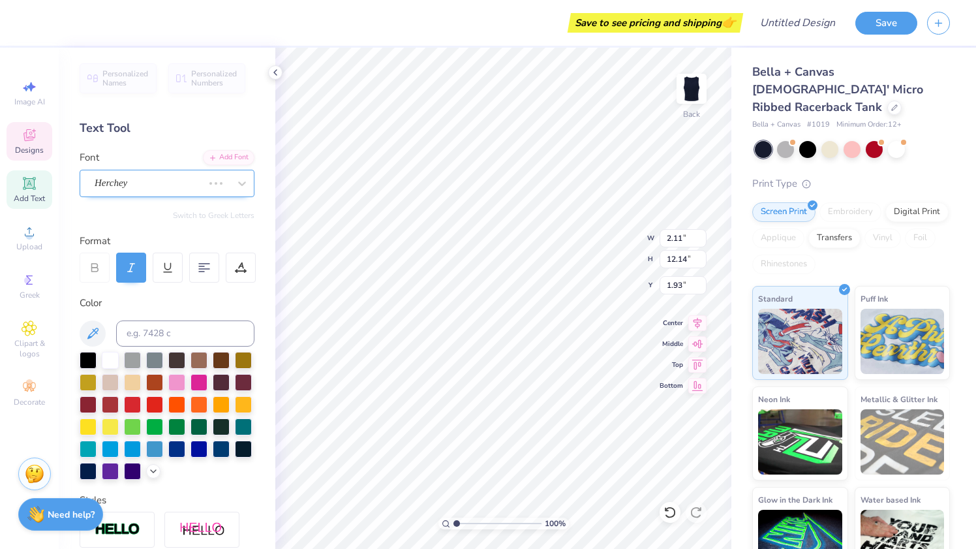
click at [177, 175] on div "Herchey" at bounding box center [148, 183] width 111 height 20
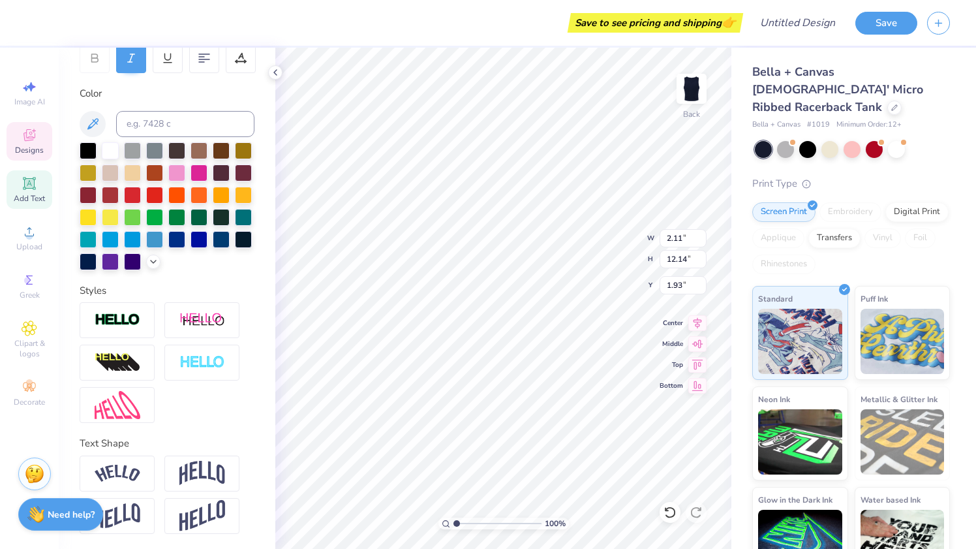
scroll to position [0, 0]
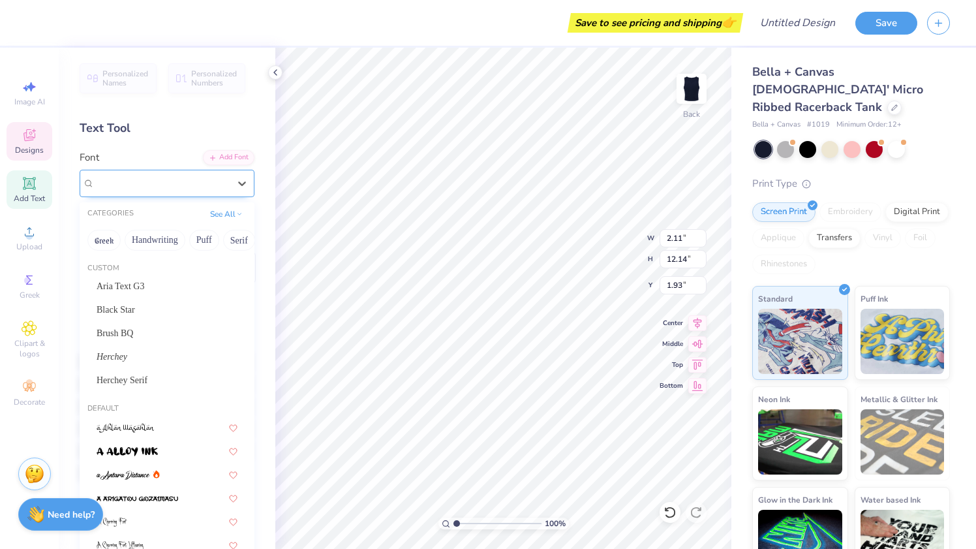
click at [159, 189] on div "Advert" at bounding box center [161, 183] width 137 height 20
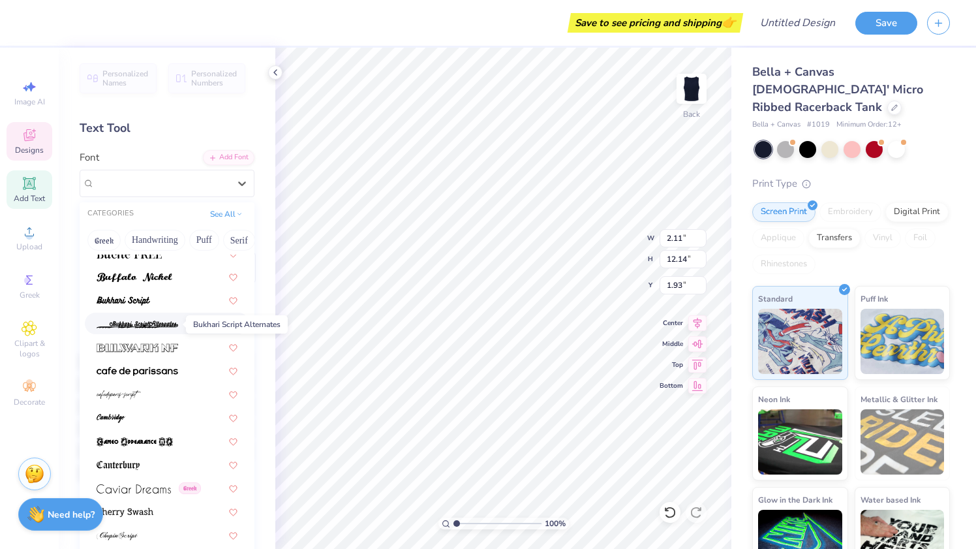
scroll to position [1346, 0]
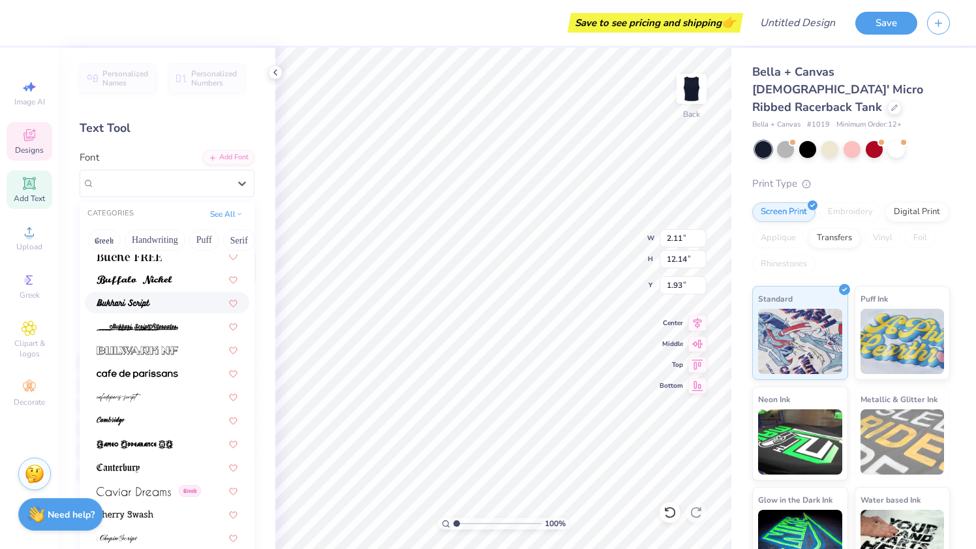
click at [149, 293] on div at bounding box center [167, 303] width 164 height 22
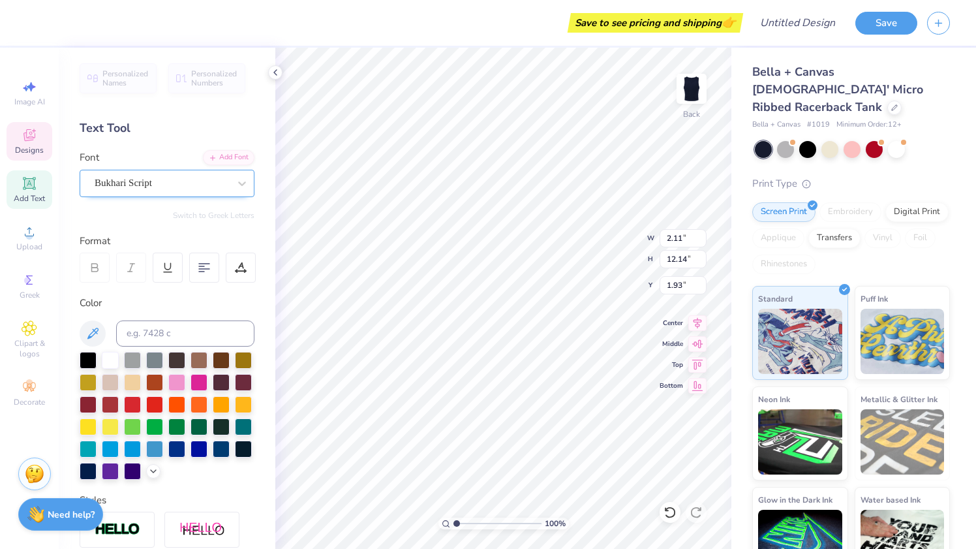
click at [139, 185] on div "Bukhari Script" at bounding box center [161, 183] width 137 height 20
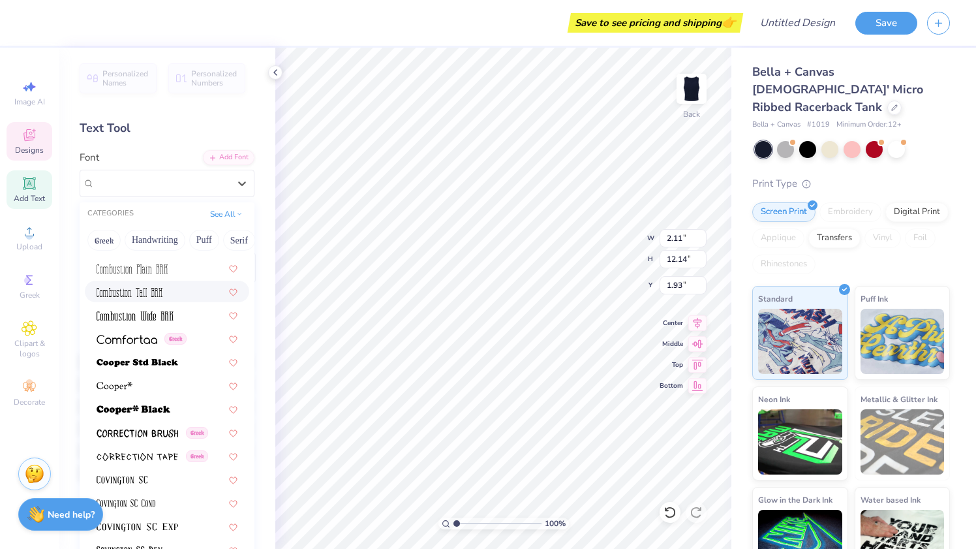
scroll to position [2019, 0]
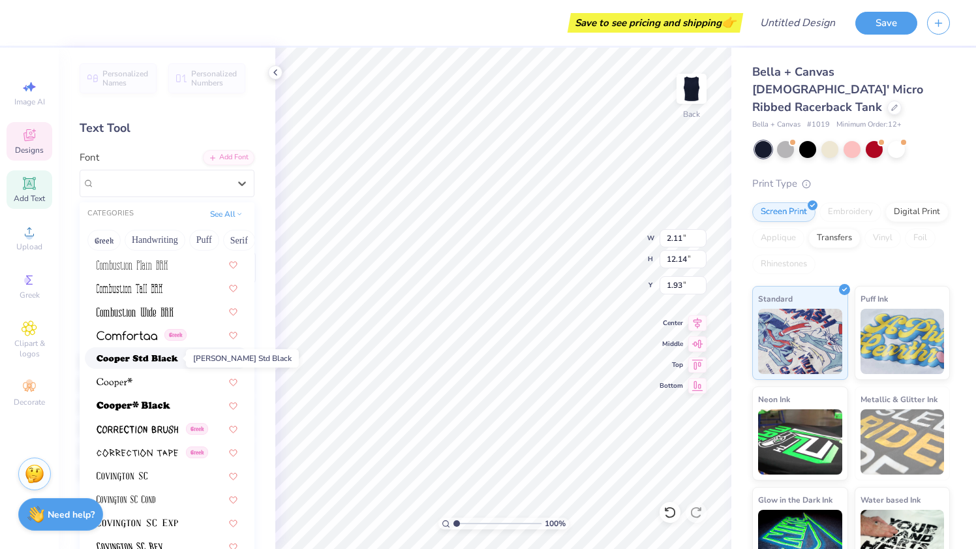
click at [146, 363] on span at bounding box center [138, 358] width 82 height 14
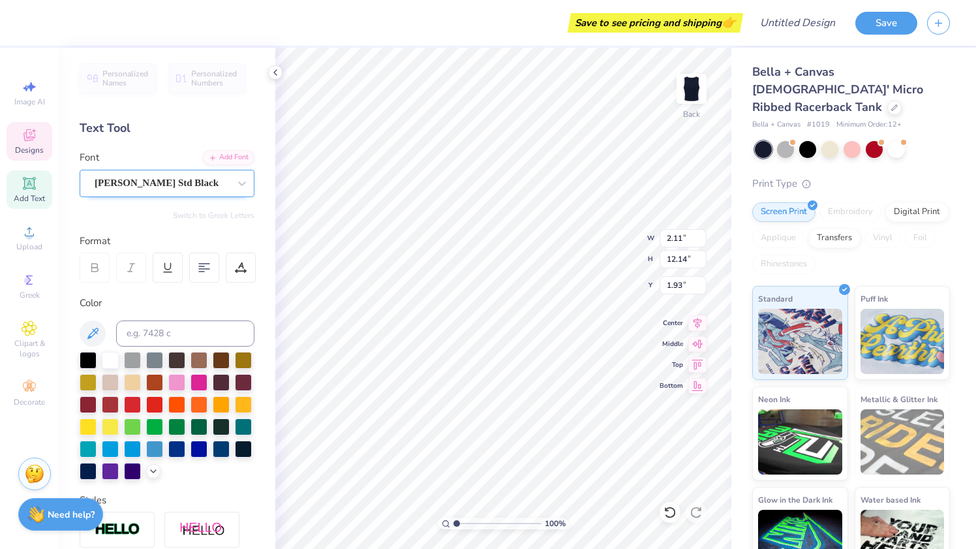
click at [136, 180] on div "[PERSON_NAME] Std Black" at bounding box center [161, 183] width 137 height 20
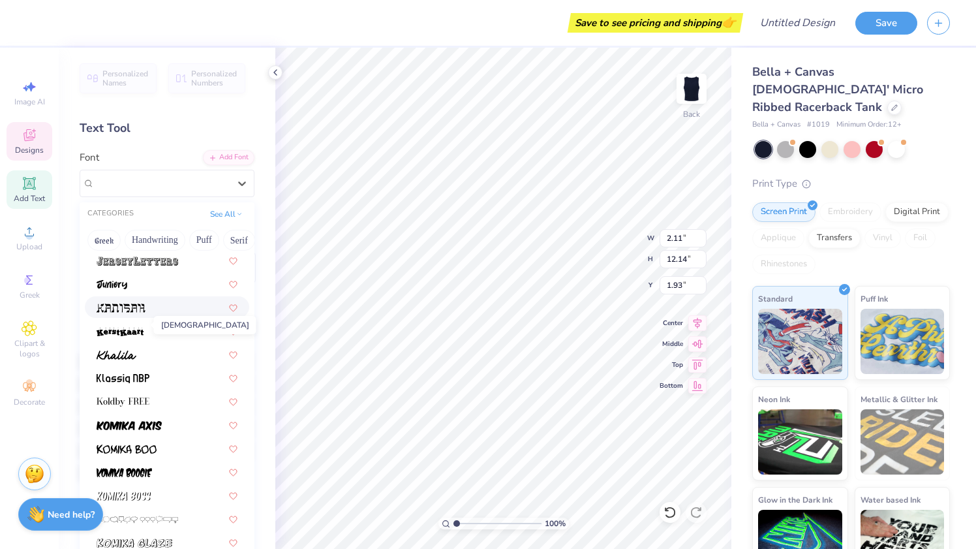
scroll to position [3767, 0]
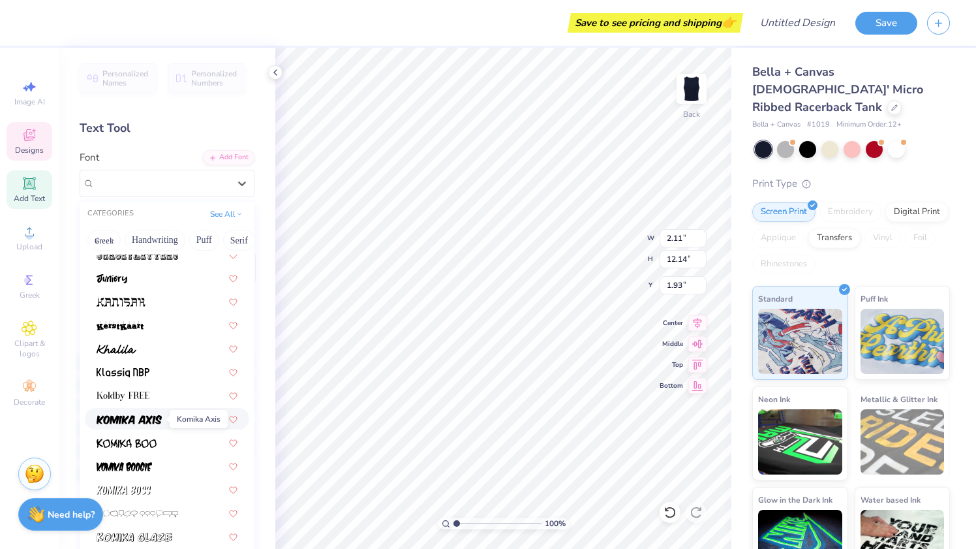
click at [127, 422] on img at bounding box center [129, 419] width 65 height 9
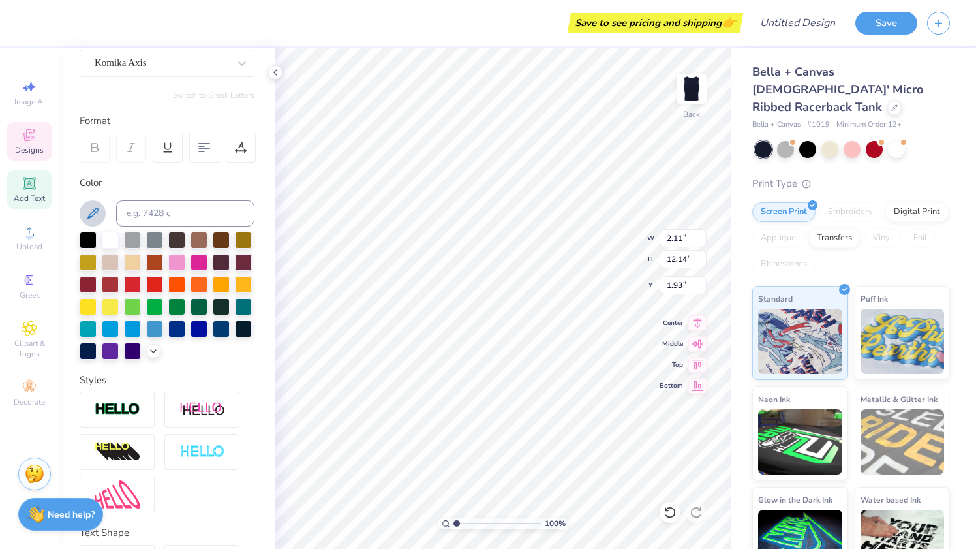
scroll to position [0, 0]
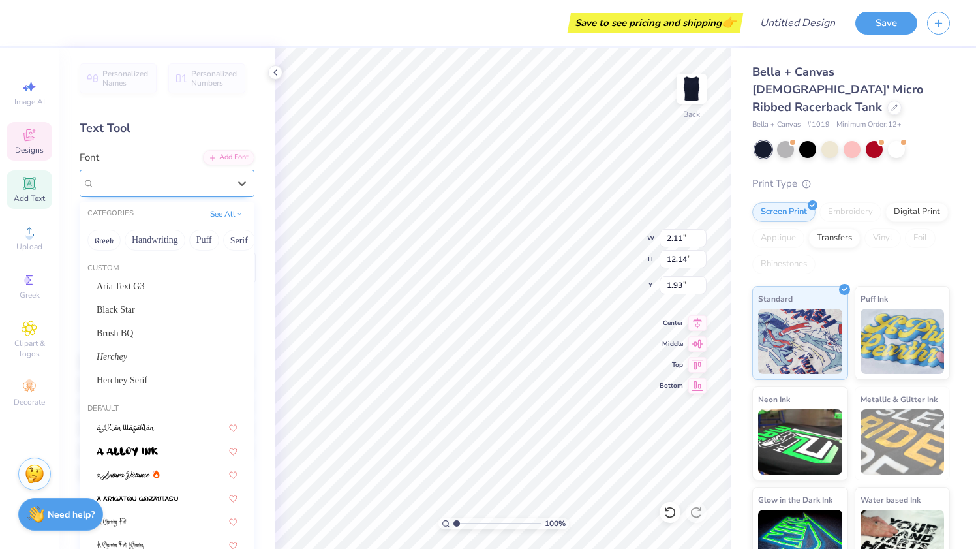
click at [131, 181] on div "Komika Axis" at bounding box center [161, 183] width 137 height 20
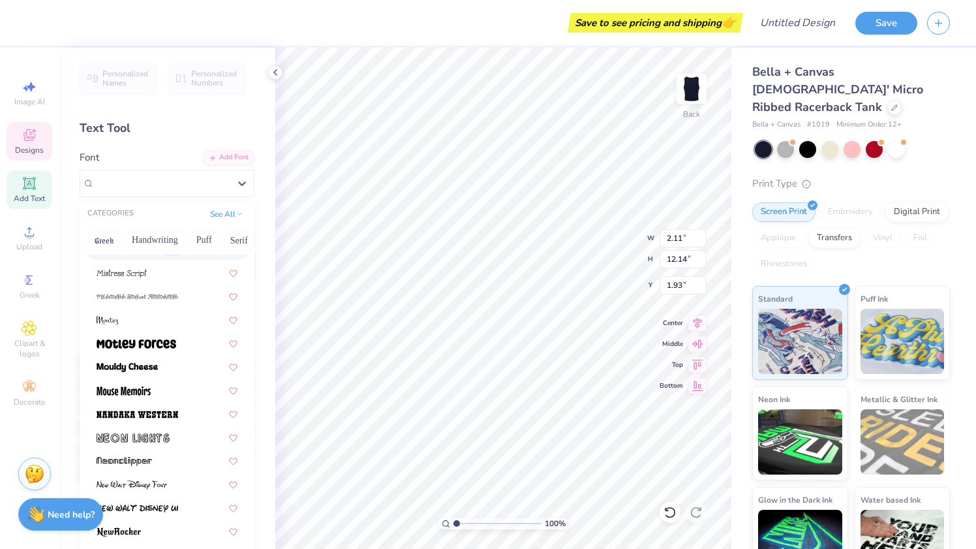
scroll to position [4924, 0]
click at [161, 363] on div at bounding box center [167, 366] width 141 height 14
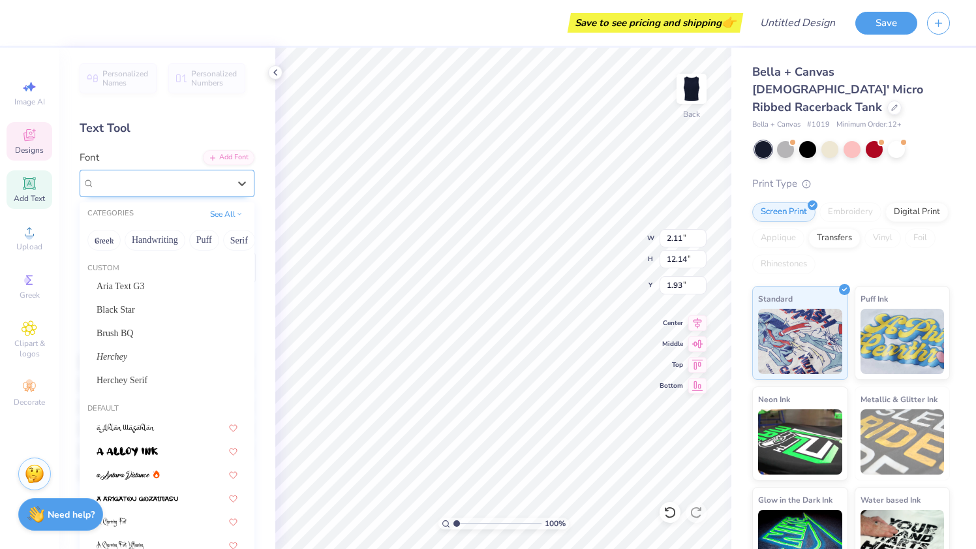
click at [124, 188] on div "Mouldy Cheese" at bounding box center [161, 183] width 137 height 20
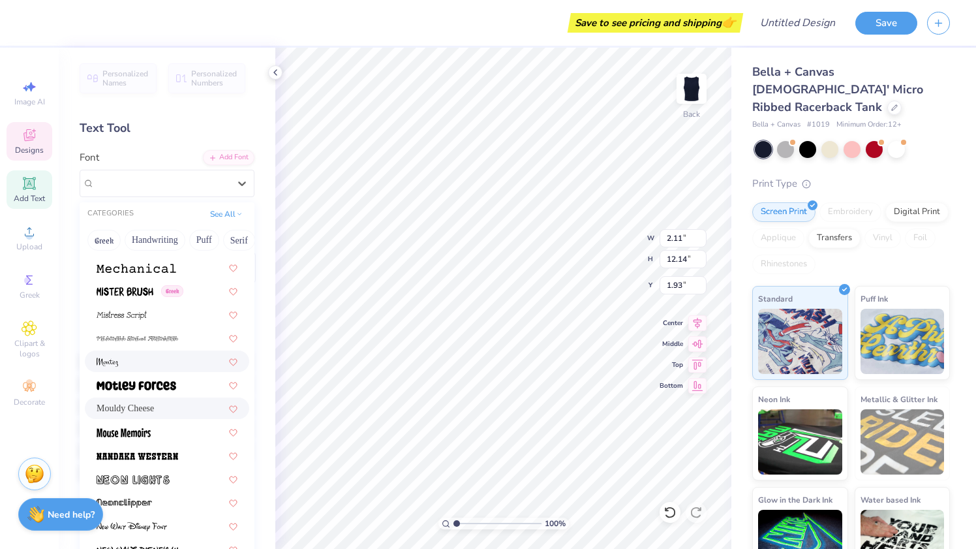
scroll to position [4901, 0]
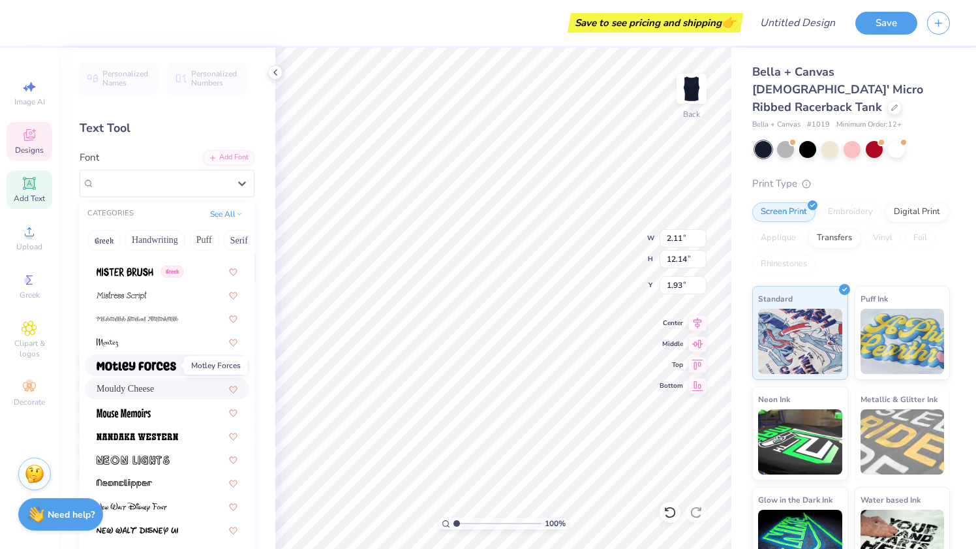
click at [156, 362] on img at bounding box center [137, 366] width 80 height 9
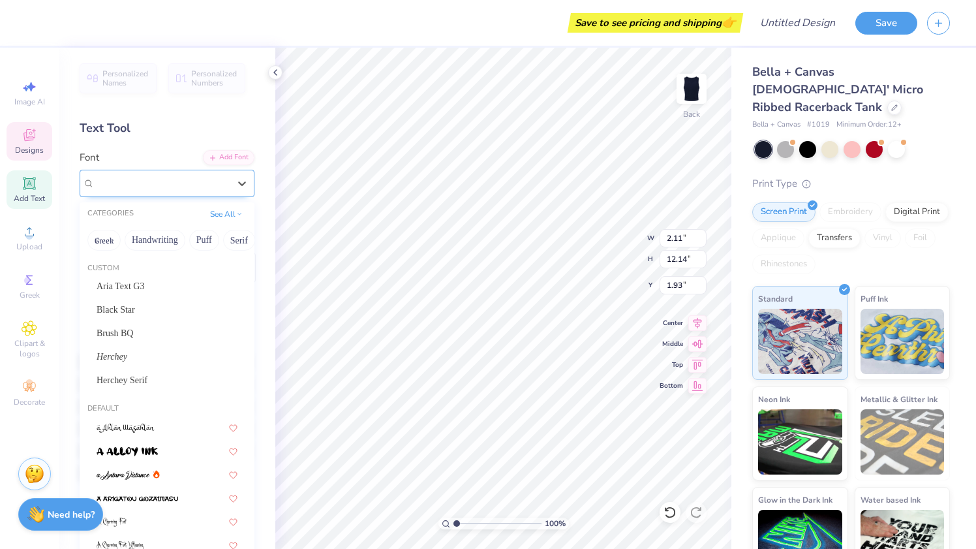
click at [123, 188] on div "Motley Forces" at bounding box center [161, 183] width 137 height 20
click at [146, 332] on div "Brush BQ" at bounding box center [167, 333] width 141 height 14
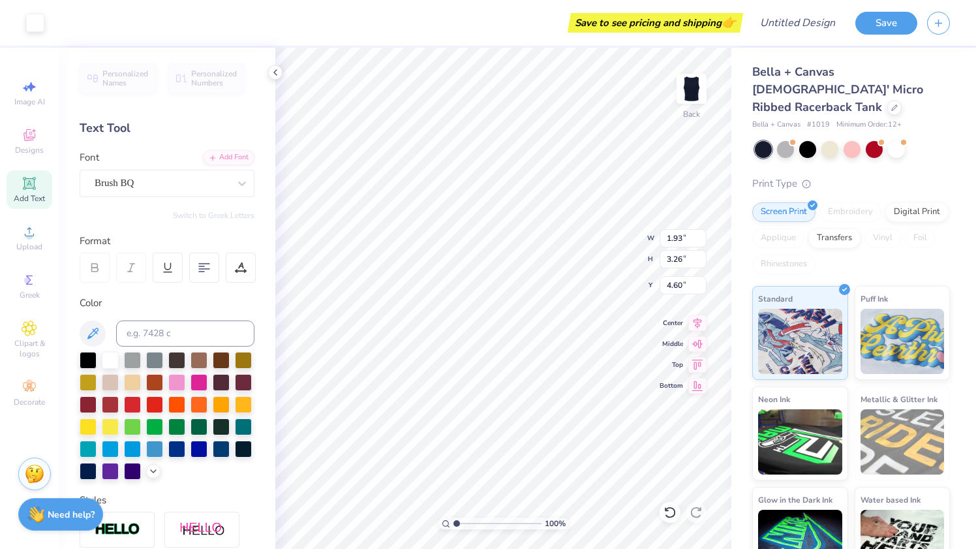
type input "1.93"
type input "3.26"
type input "5.34"
type input "1.93"
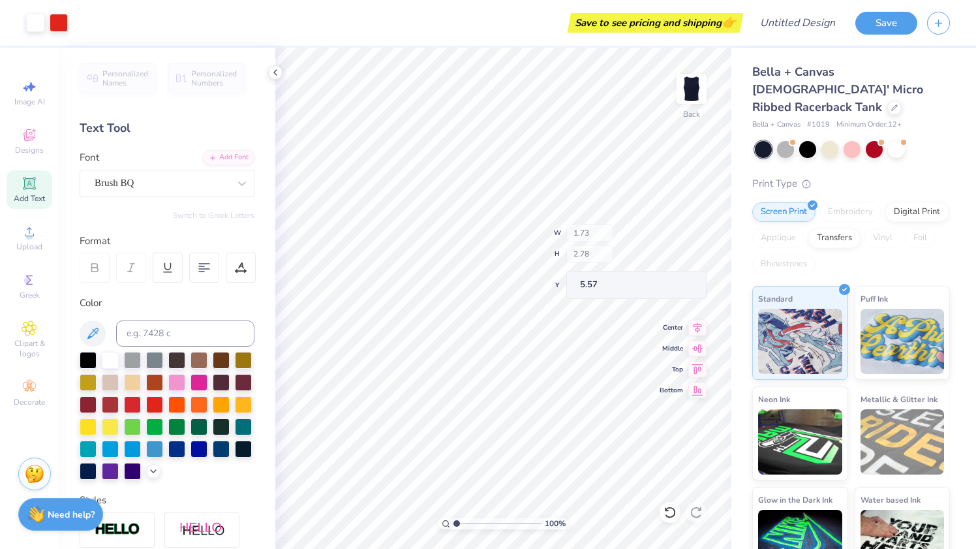
click at [597, 254] on div "100 % Back W 1.73 H 2.78 Y 5.57 Center Middle Top Bottom" at bounding box center [503, 298] width 456 height 501
click at [116, 356] on div at bounding box center [110, 358] width 17 height 17
click at [151, 467] on icon at bounding box center [153, 470] width 10 height 10
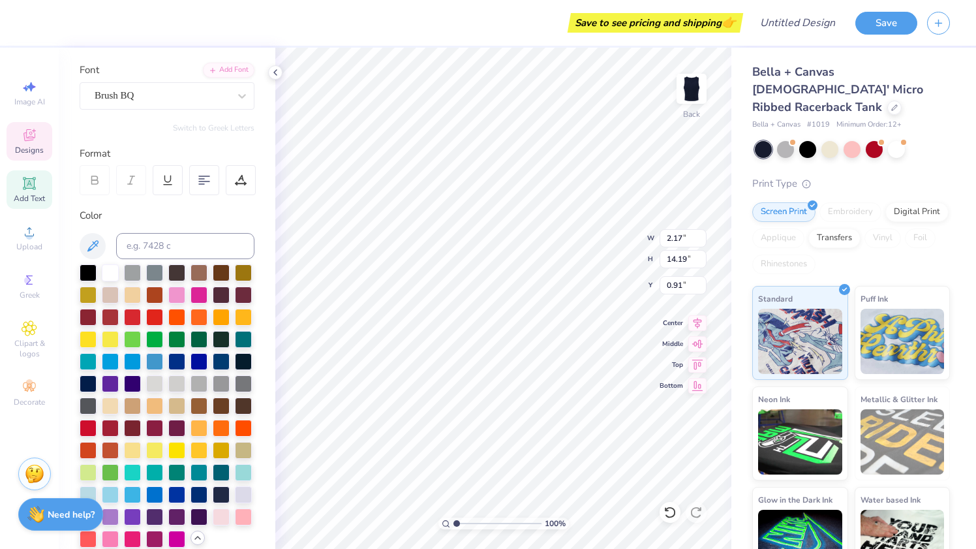
scroll to position [110, 0]
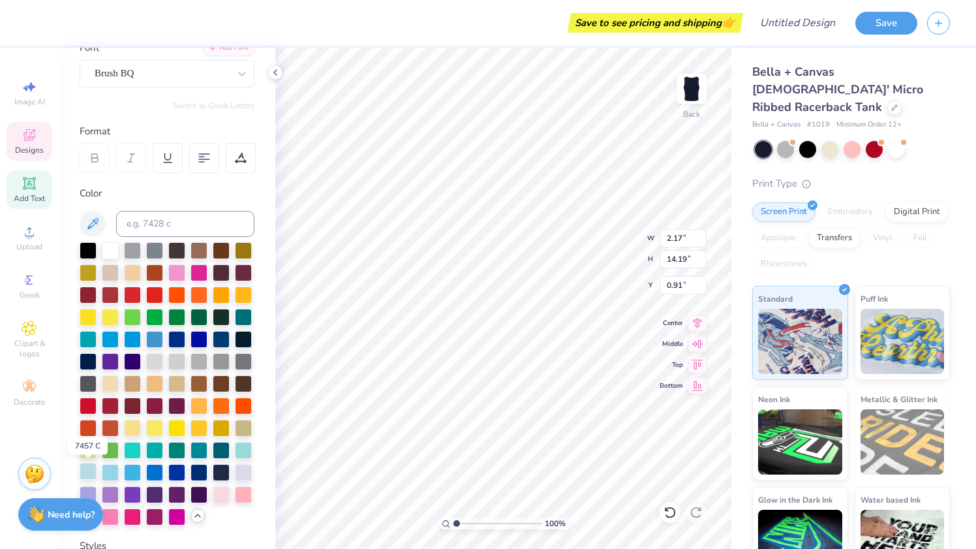
click at [86, 471] on div at bounding box center [88, 471] width 17 height 17
click at [114, 247] on div at bounding box center [110, 249] width 17 height 17
click at [162, 469] on div at bounding box center [154, 471] width 17 height 17
click at [178, 469] on div at bounding box center [176, 471] width 17 height 17
click at [200, 470] on div at bounding box center [199, 471] width 17 height 17
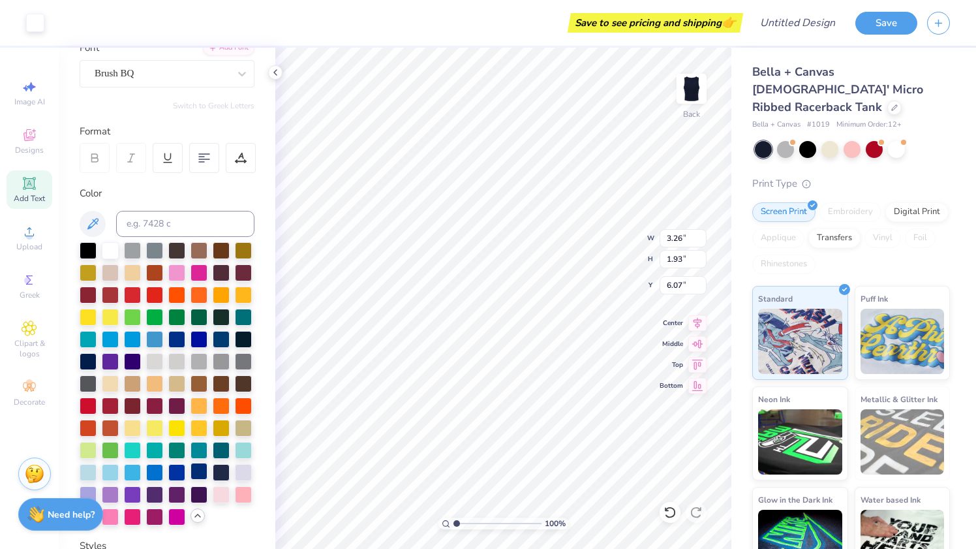
click at [202, 470] on div at bounding box center [199, 471] width 17 height 17
click at [90, 470] on div at bounding box center [88, 471] width 17 height 17
click at [87, 472] on div at bounding box center [88, 471] width 17 height 17
click at [93, 470] on div at bounding box center [88, 471] width 17 height 17
click at [117, 470] on div at bounding box center [110, 471] width 17 height 17
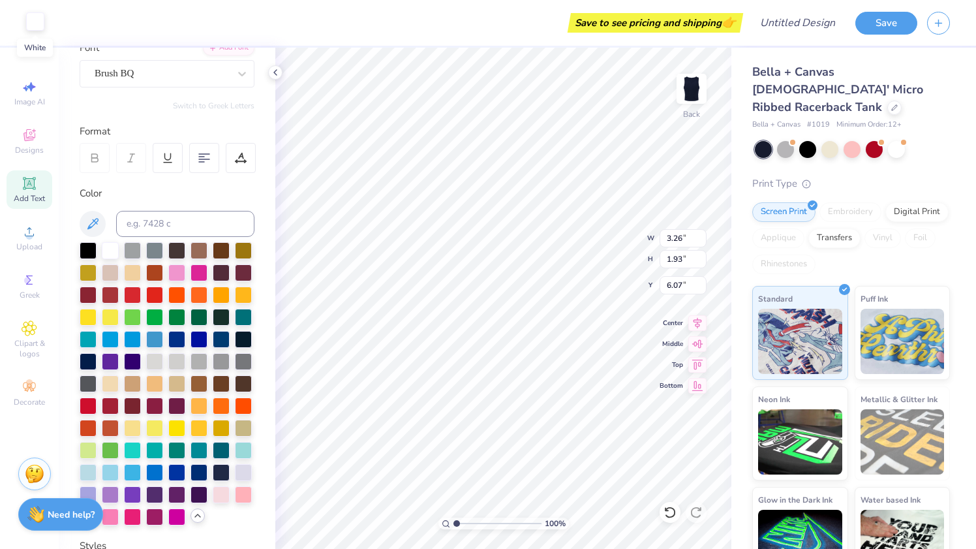
click at [35, 22] on div at bounding box center [35, 21] width 18 height 18
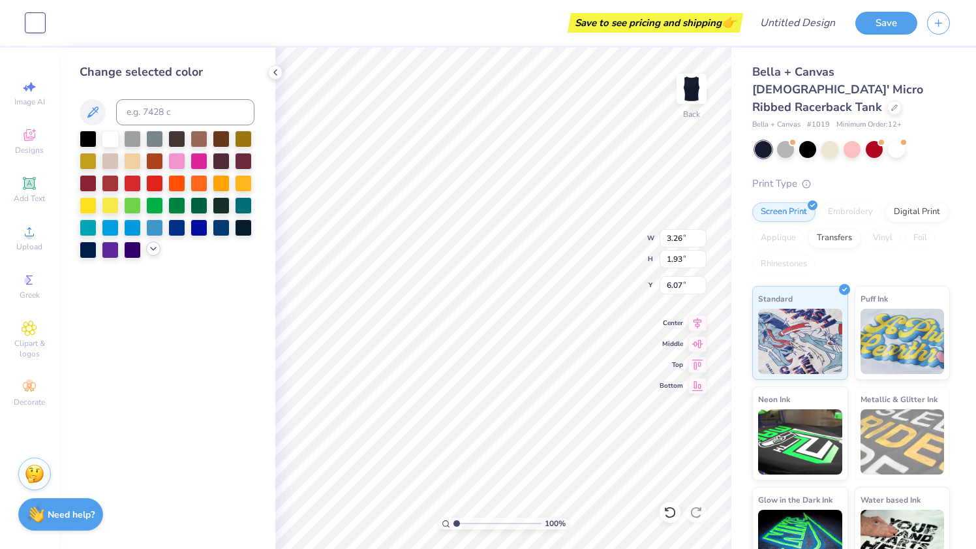
click at [158, 250] on icon at bounding box center [153, 248] width 10 height 10
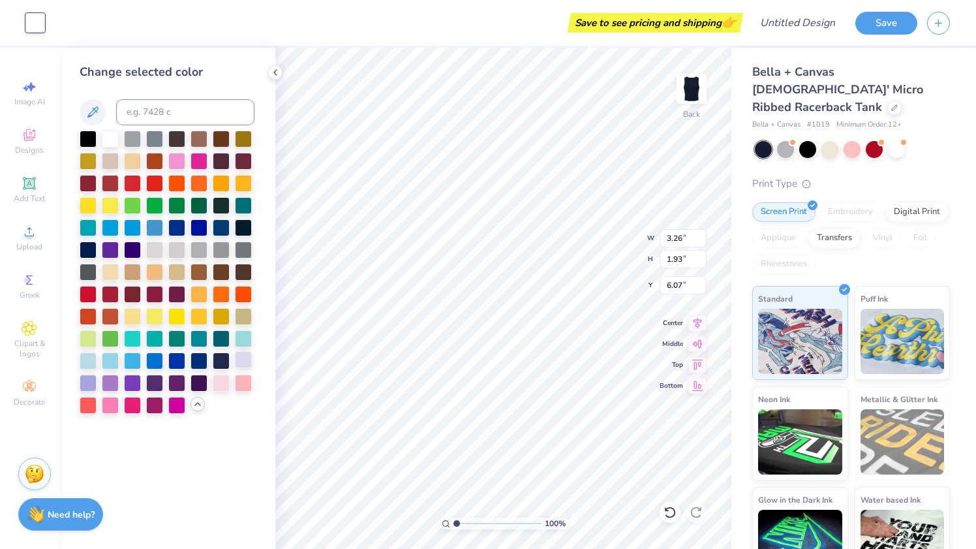
click at [245, 354] on div at bounding box center [243, 359] width 17 height 17
click at [112, 362] on div at bounding box center [110, 359] width 17 height 17
click at [90, 362] on div at bounding box center [88, 359] width 17 height 17
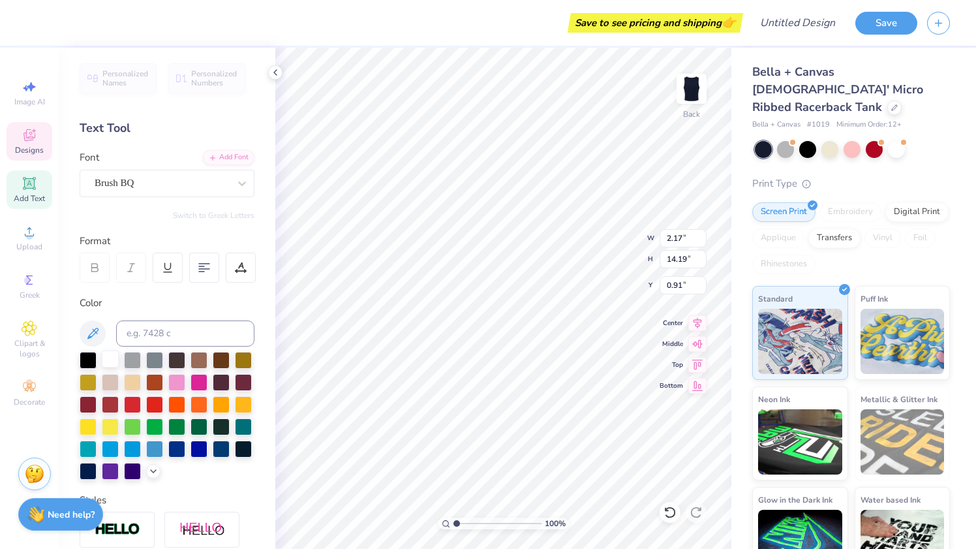
click at [112, 361] on div at bounding box center [110, 358] width 17 height 17
click at [146, 467] on div at bounding box center [153, 470] width 14 height 14
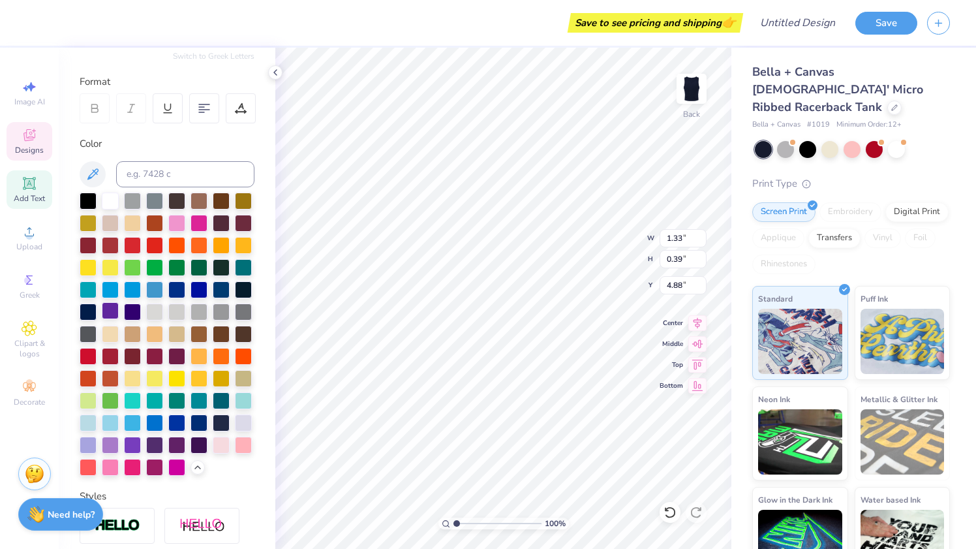
scroll to position [210, 0]
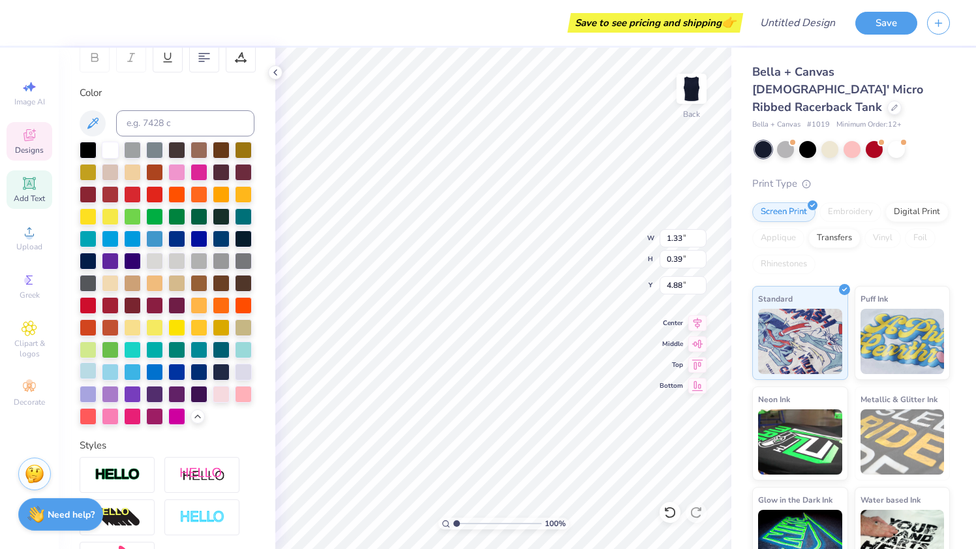
click at [85, 372] on div at bounding box center [88, 370] width 17 height 17
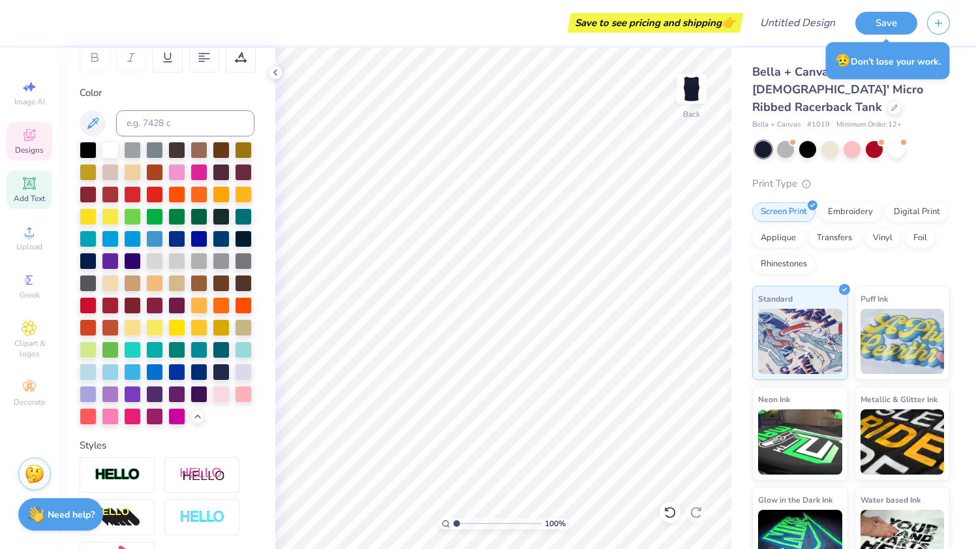
click at [17, 140] on div "Designs" at bounding box center [30, 141] width 46 height 39
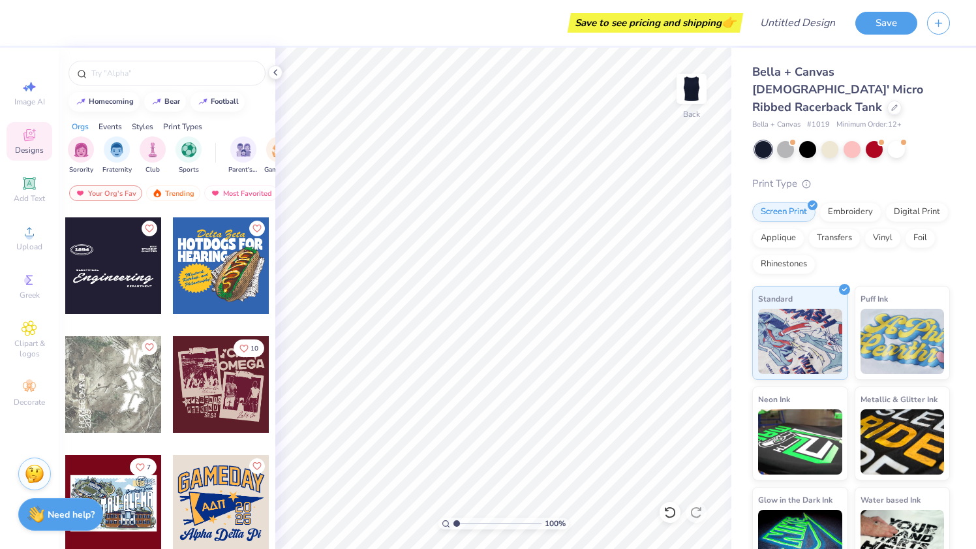
scroll to position [5468, 0]
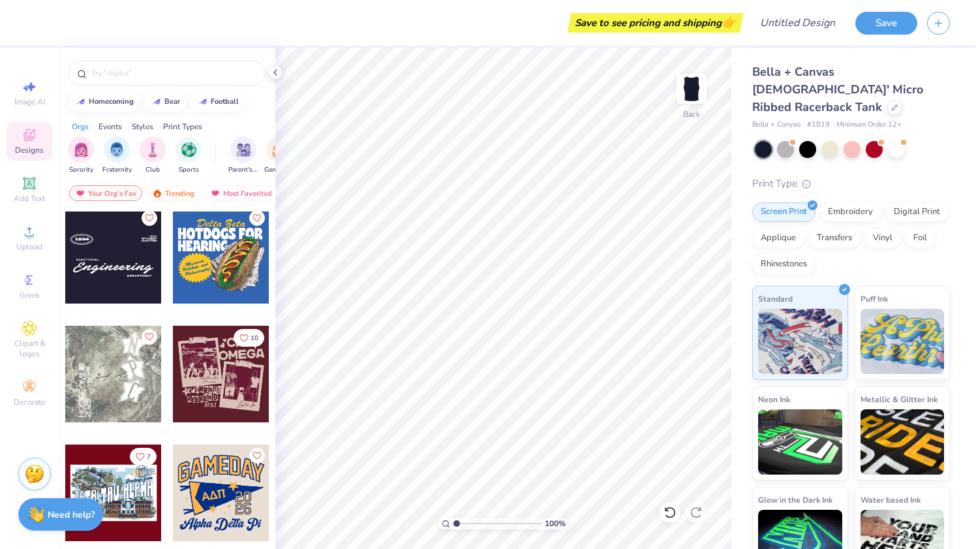
click at [111, 282] on div at bounding box center [113, 255] width 97 height 97
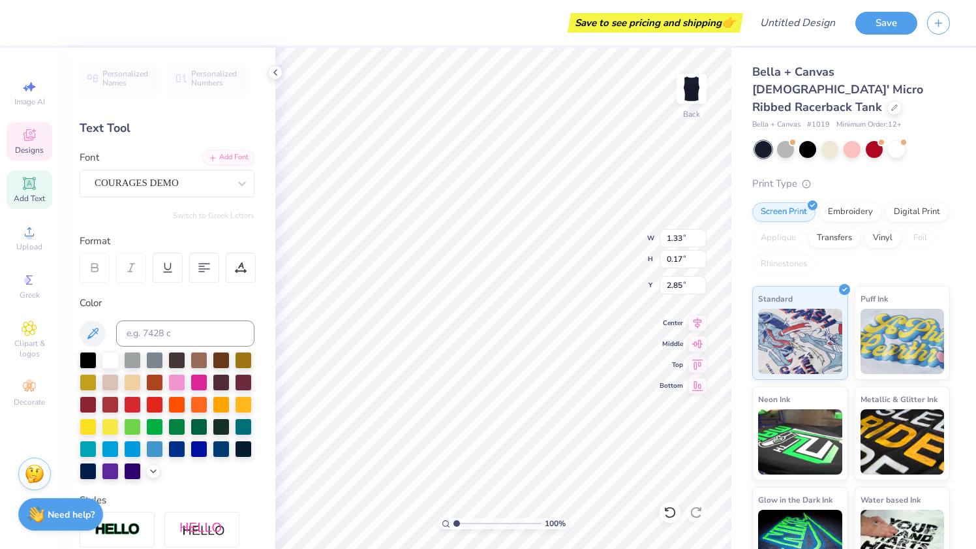
scroll to position [0, 1]
click at [30, 141] on icon at bounding box center [30, 135] width 16 height 16
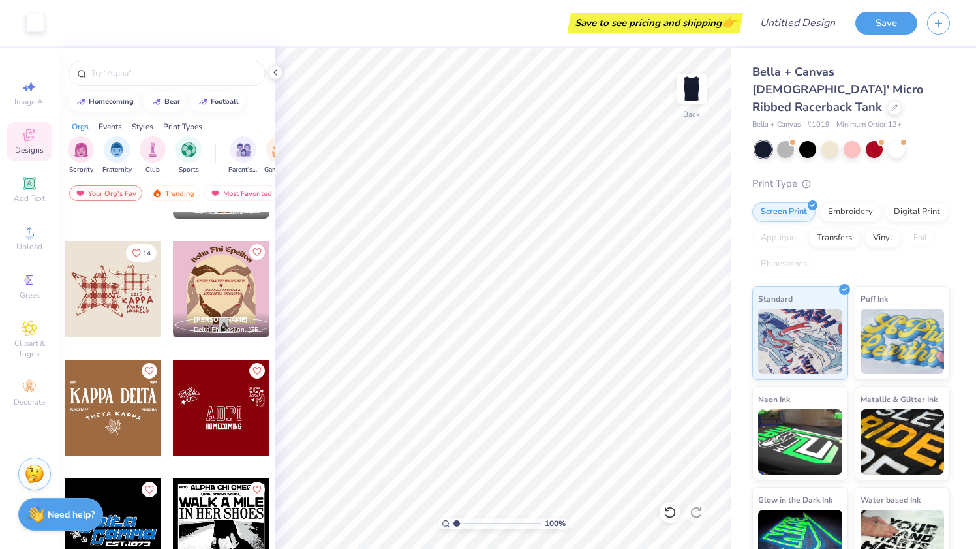
scroll to position [7099, 0]
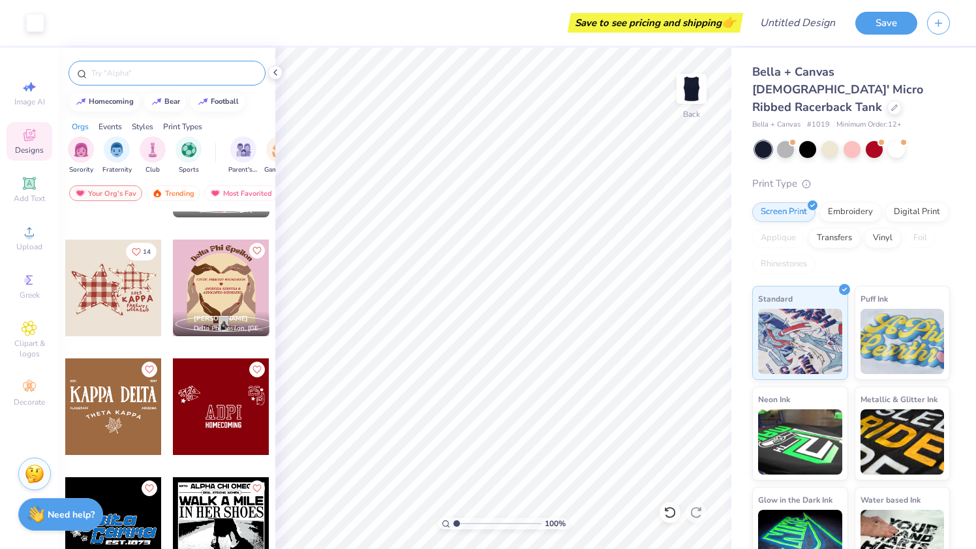
click at [126, 78] on input "text" at bounding box center [173, 73] width 167 height 13
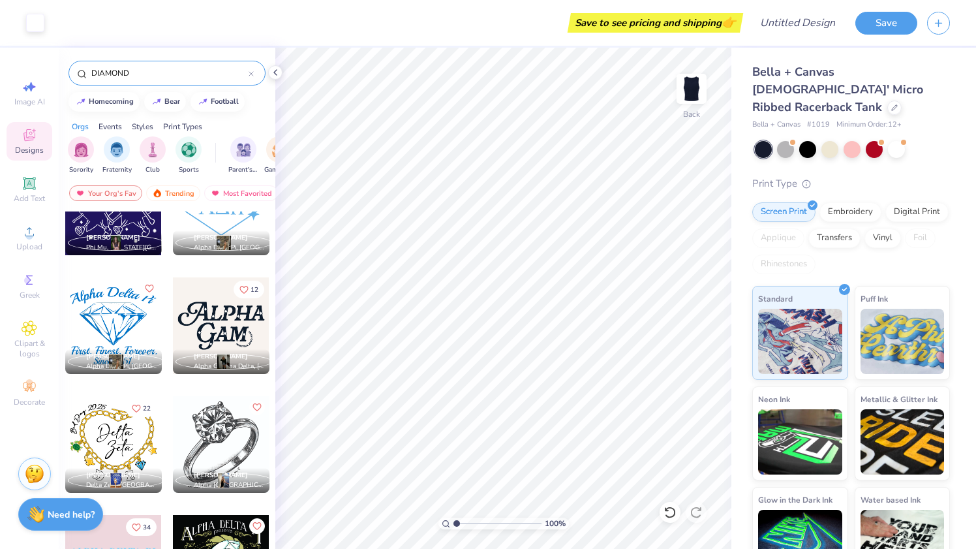
scroll to position [410, 0]
click at [219, 339] on div at bounding box center [221, 325] width 97 height 97
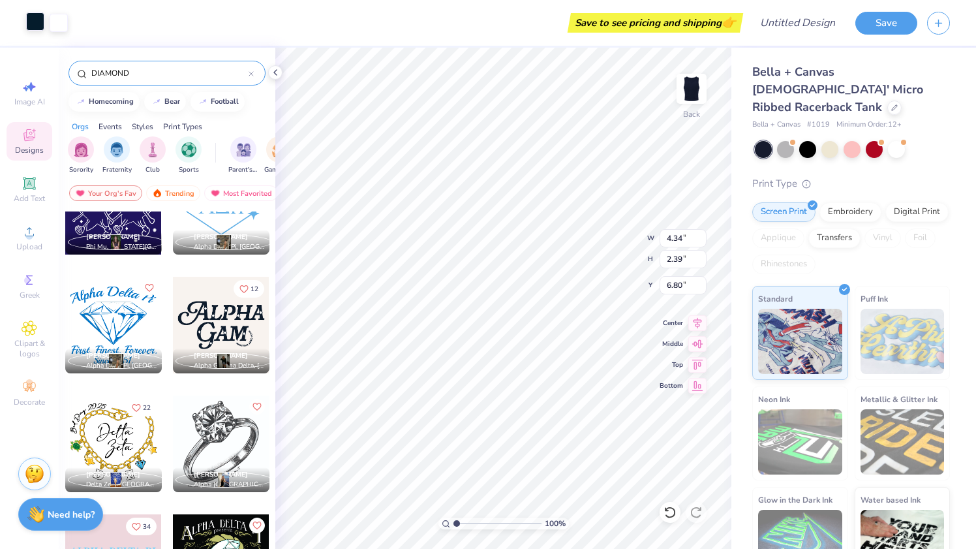
click at [40, 20] on div at bounding box center [35, 21] width 18 height 18
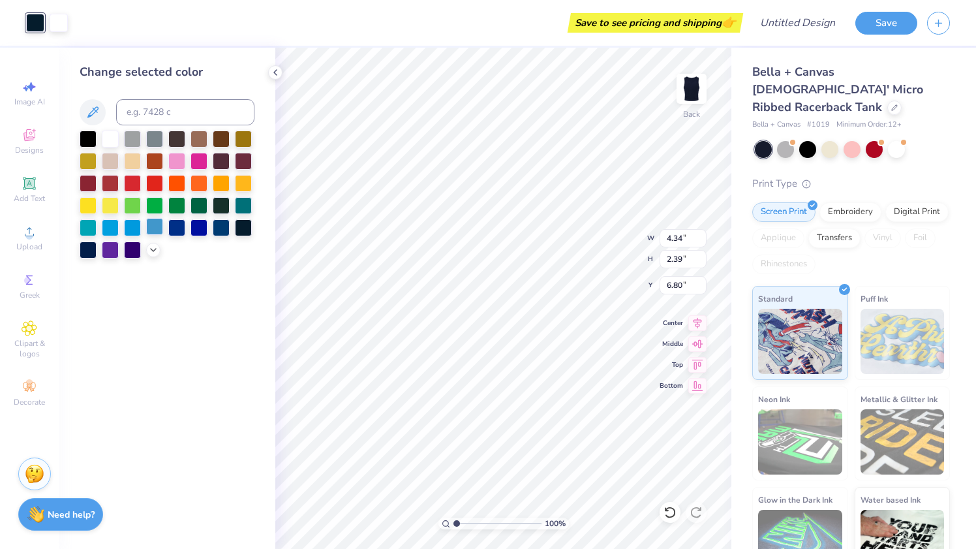
click at [149, 232] on div at bounding box center [154, 226] width 17 height 17
click at [152, 249] on icon at bounding box center [153, 248] width 10 height 10
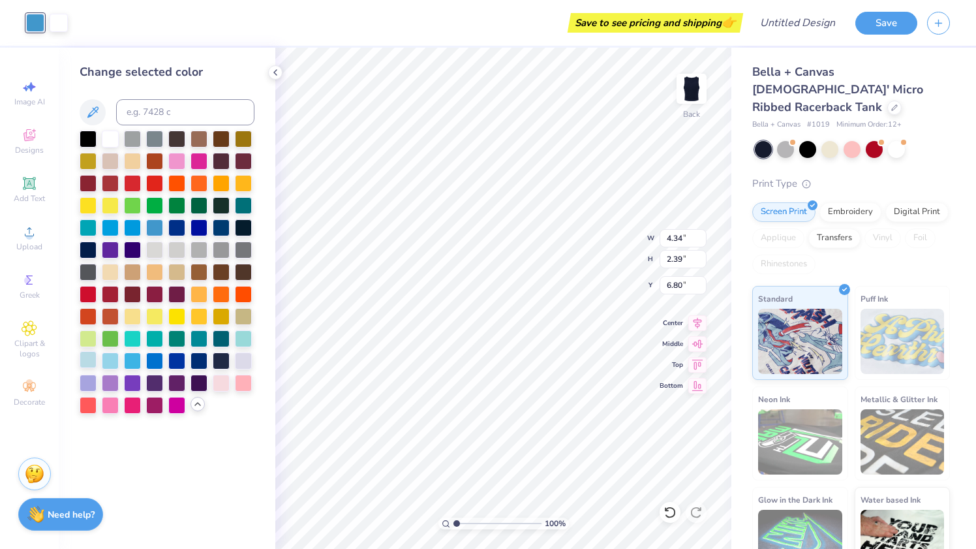
click at [93, 361] on div at bounding box center [88, 359] width 17 height 17
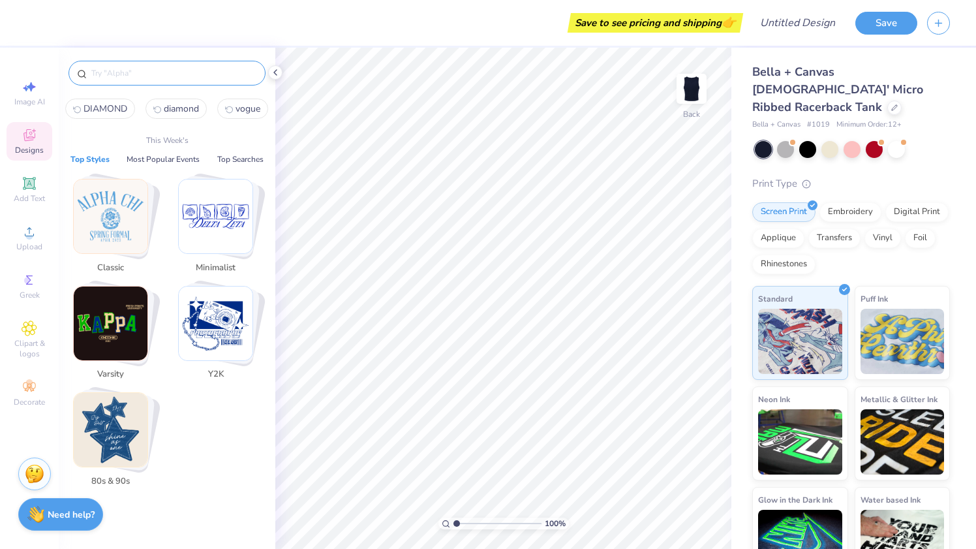
click at [134, 76] on input "text" at bounding box center [173, 73] width 167 height 13
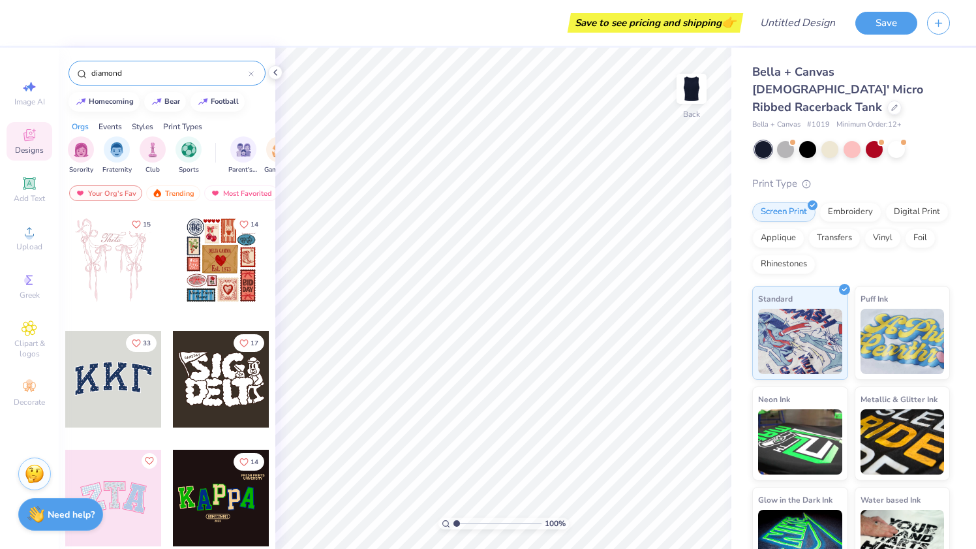
type input "diamond"
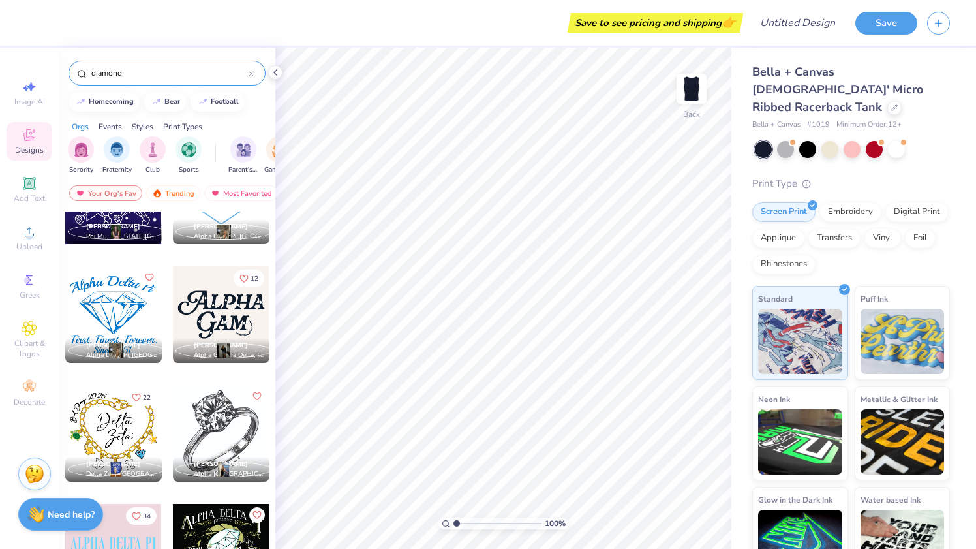
scroll to position [426, 0]
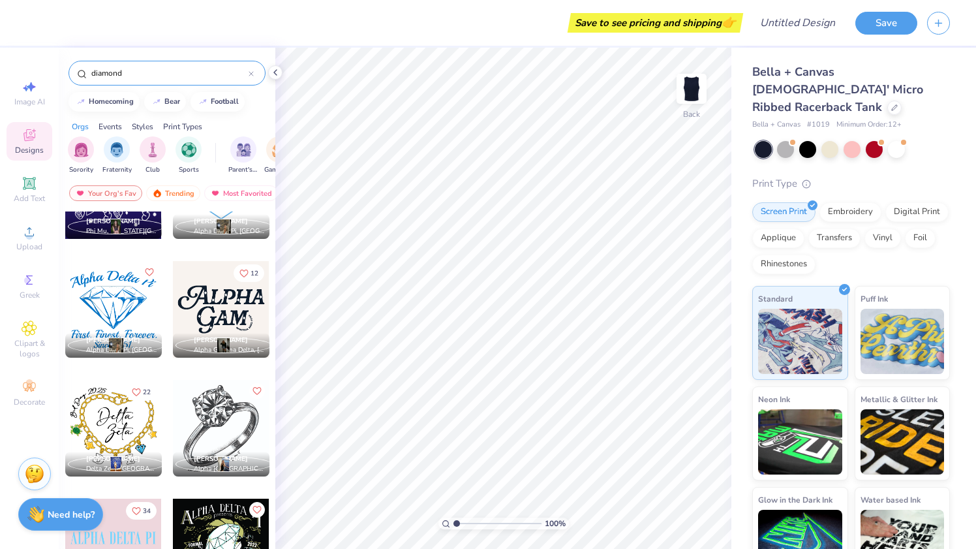
click at [204, 300] on div at bounding box center [221, 309] width 97 height 97
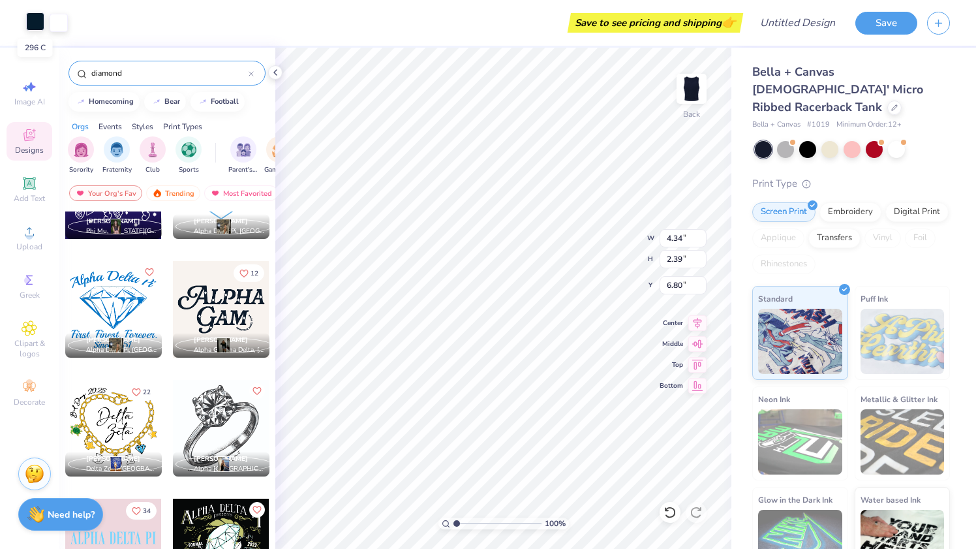
click at [33, 14] on div at bounding box center [35, 21] width 18 height 18
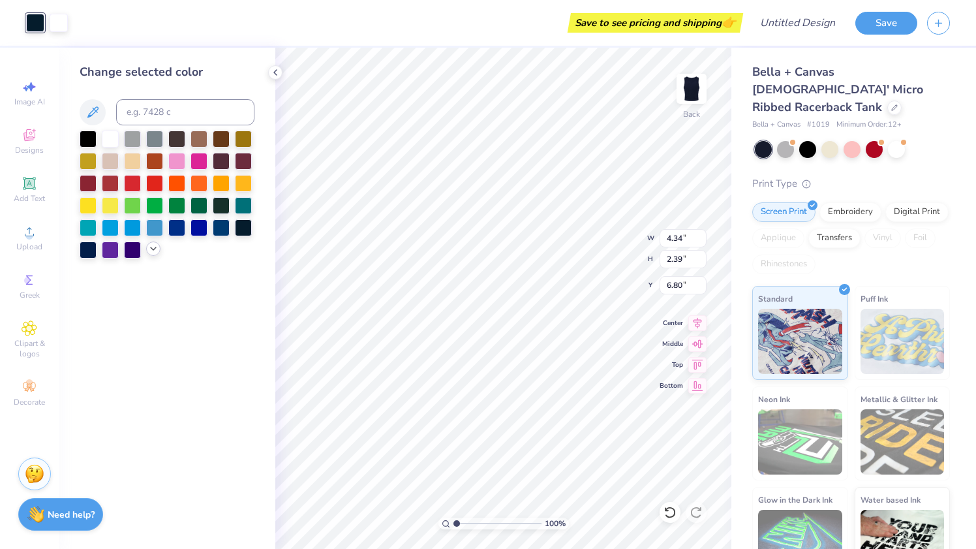
click at [149, 246] on icon at bounding box center [153, 248] width 10 height 10
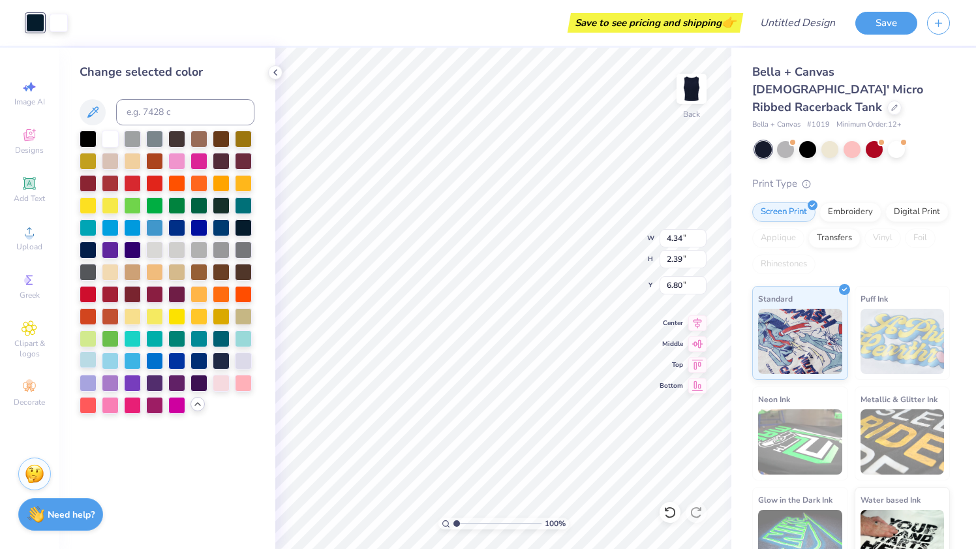
click at [89, 357] on div at bounding box center [88, 359] width 17 height 17
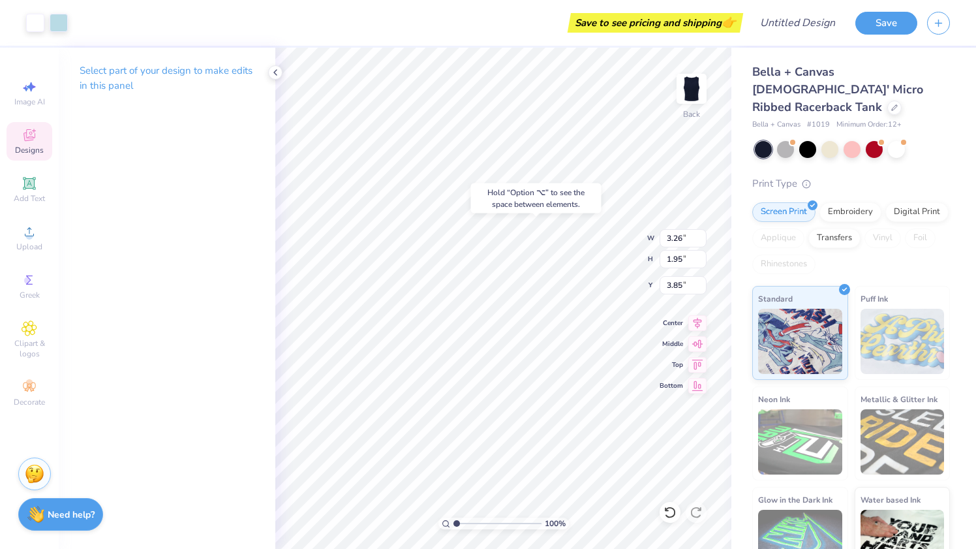
type input "7.06"
type input "2.91"
type input "6.19"
type input "3.41"
type input "2.99"
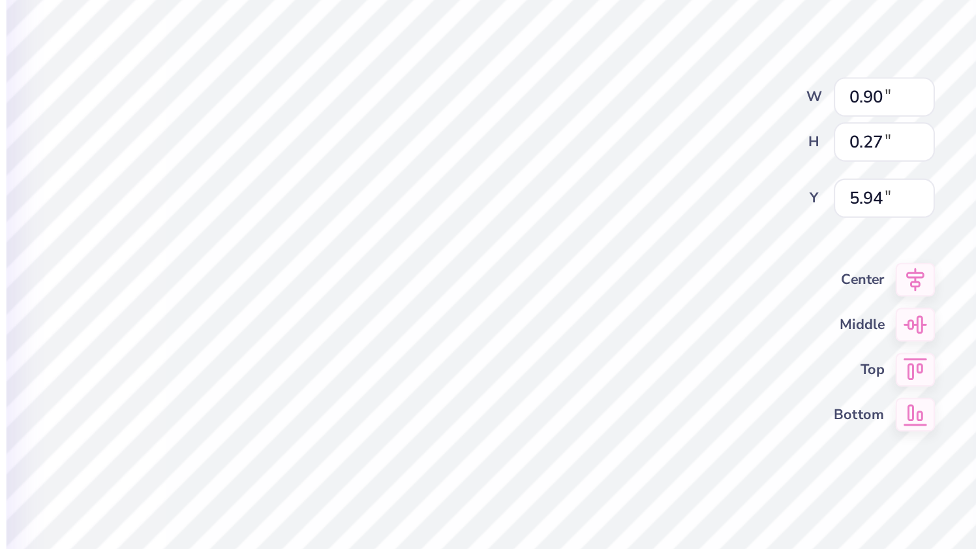
type input "9.85"
type input "4.65"
type input "2.78"
type input "3.36"
type input "3.31"
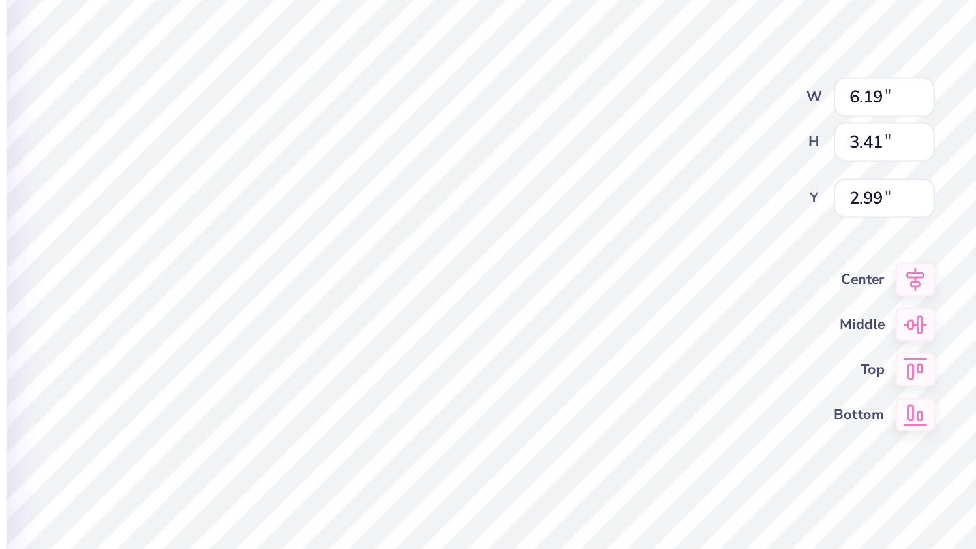
type input "5.84"
type input "10.96"
type input "4.65"
type input "2.78"
type input "6.21"
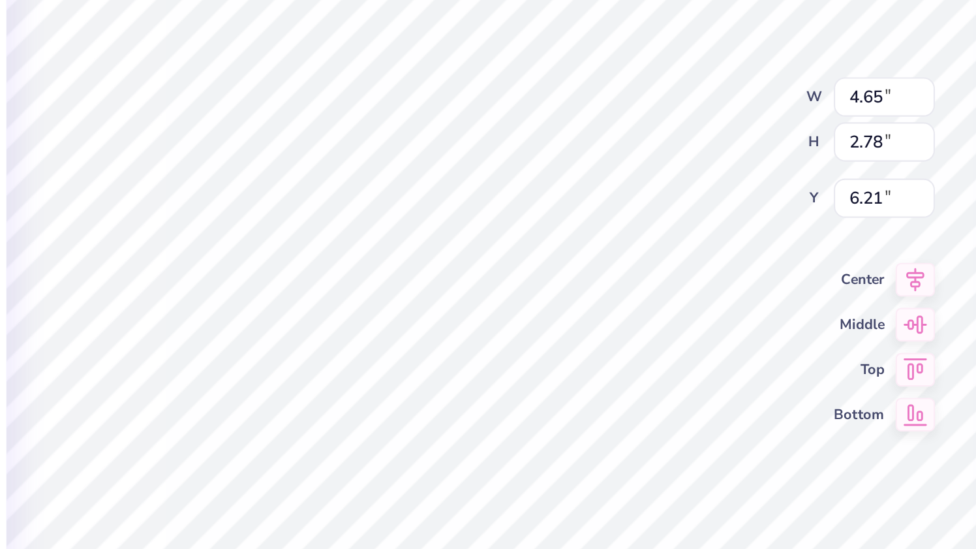
type input "0.29"
type input "0.48"
type input "10.12"
type input "11.82"
type input "3.66"
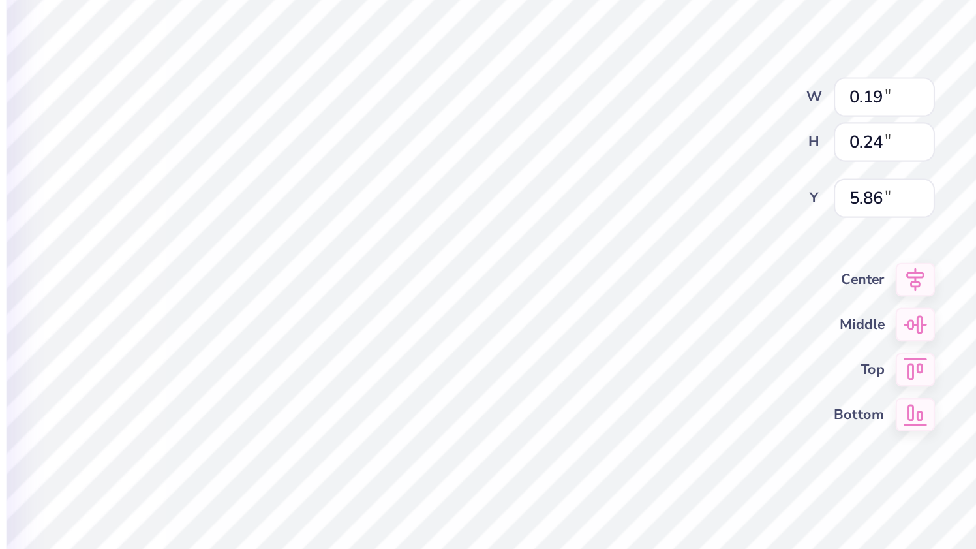
type input "3.70"
type input "1.94"
type input "5.14"
type textarea "G"
type textarea "Delta"
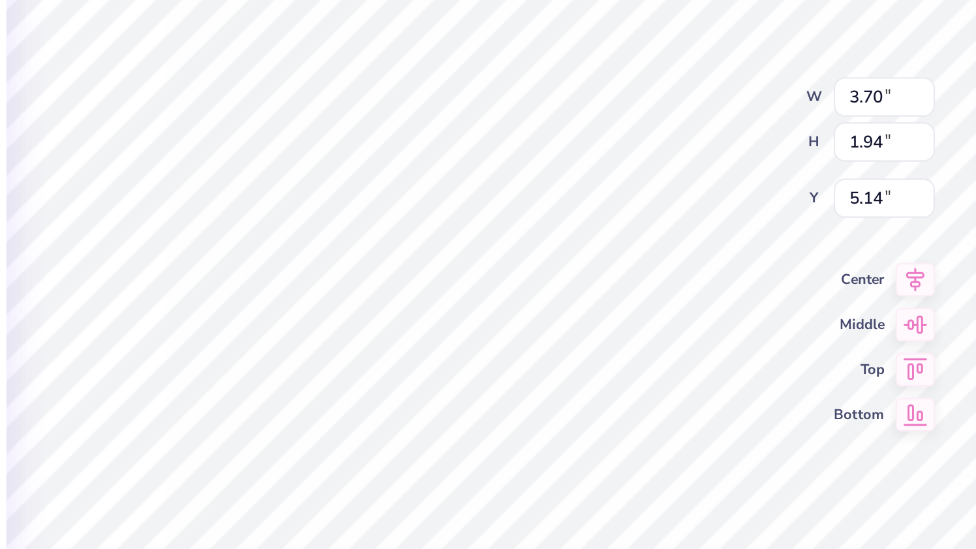
scroll to position [0, 0]
type input "5.09"
type input "7.14"
type textarea "Pi"
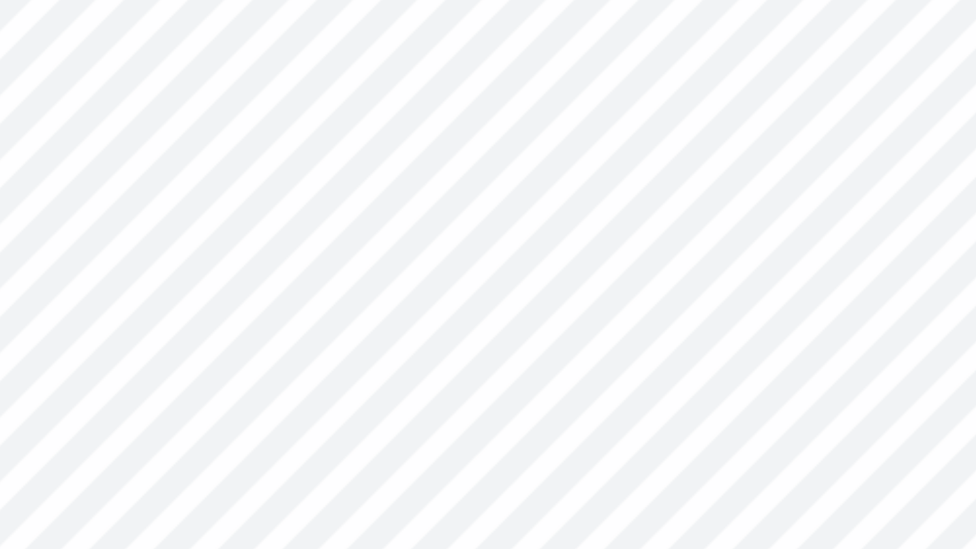
type input "0.21"
type input "0.27"
type input "5.74"
type input "0.21"
type input "0.26"
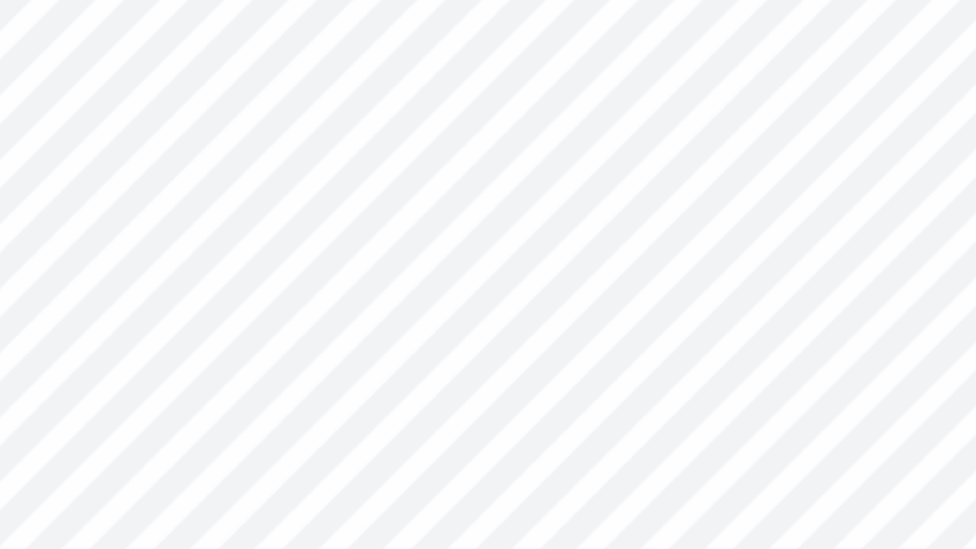
type input "6.65"
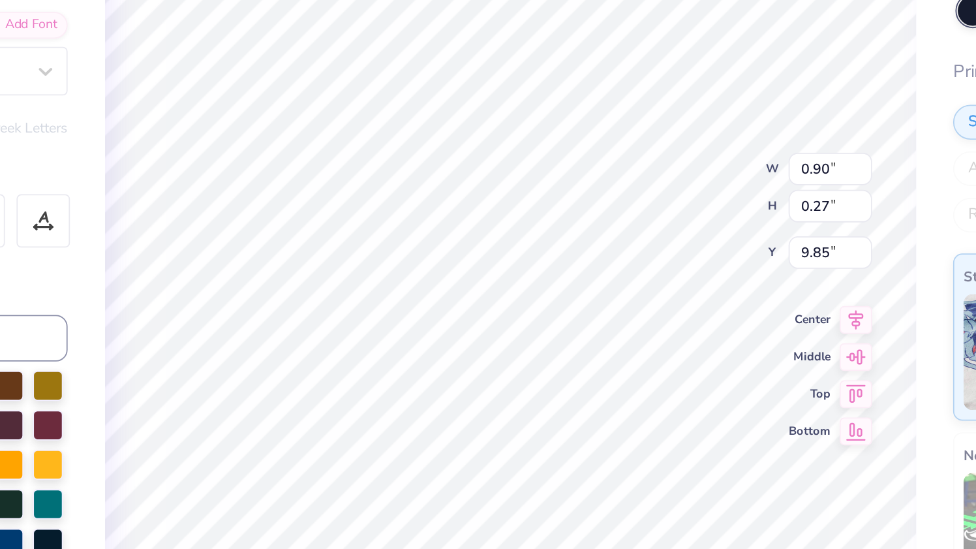
type input "6.79"
type input "0.29"
type input "0.48"
type input "5.65"
type input "0.27"
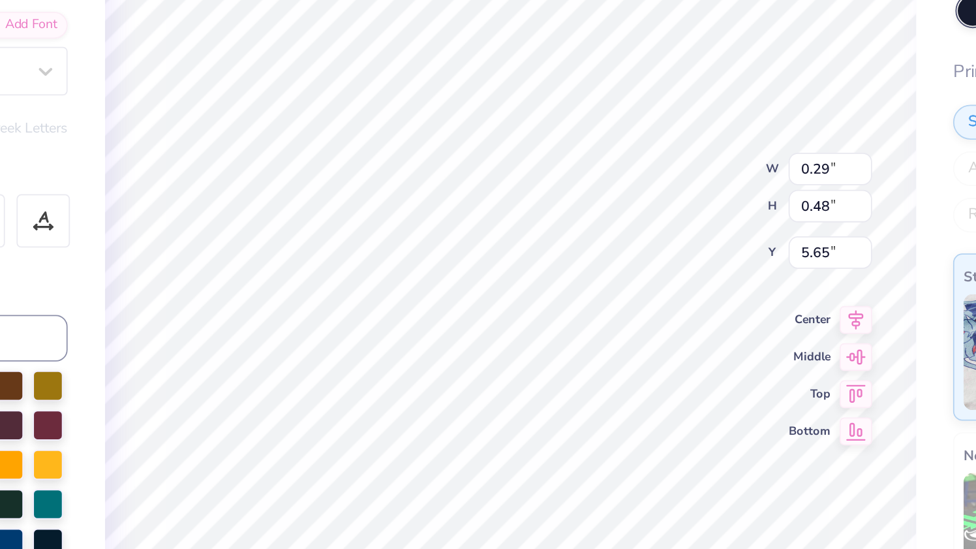
type input "11.82"
type input "6.41"
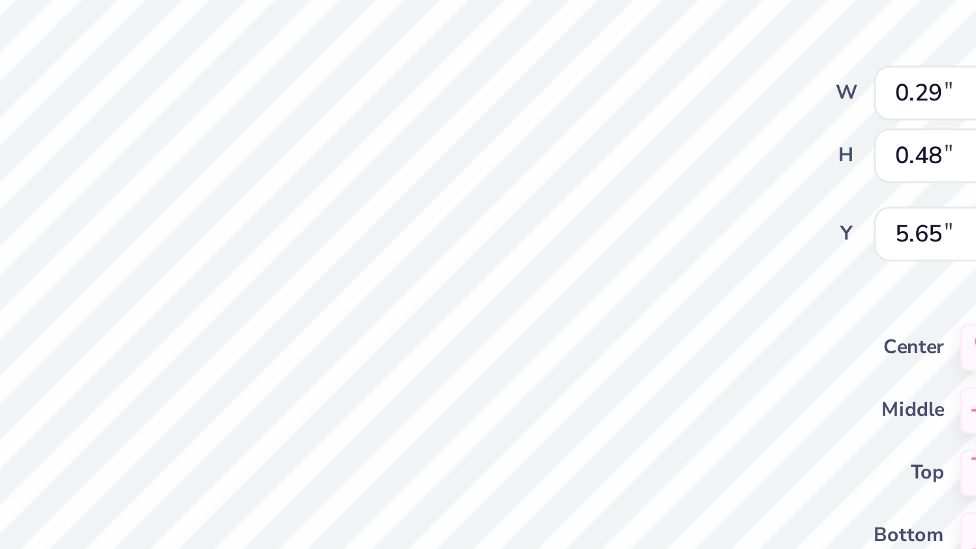
type input "5.74"
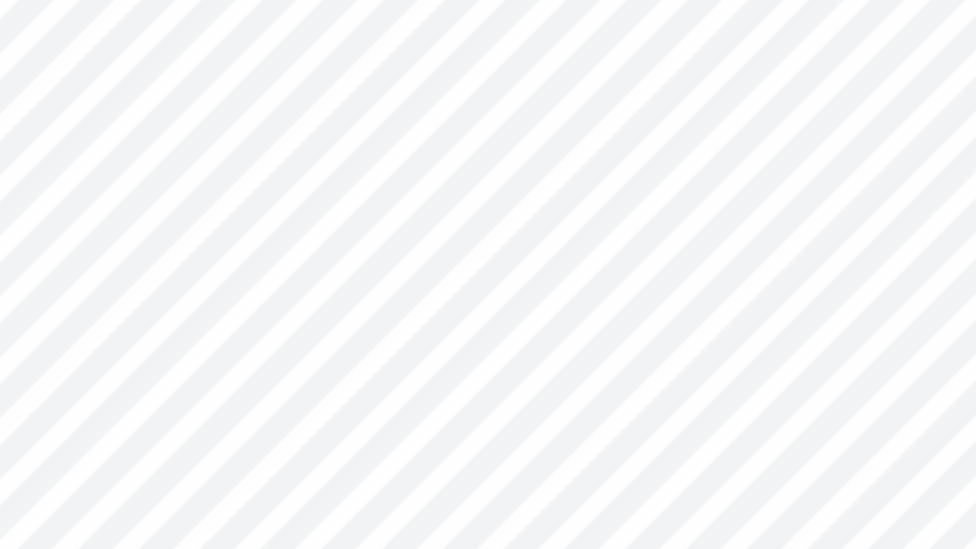
type input "0.19"
type input "0.23"
type input "0.21"
type input "0.25"
type input "0.07"
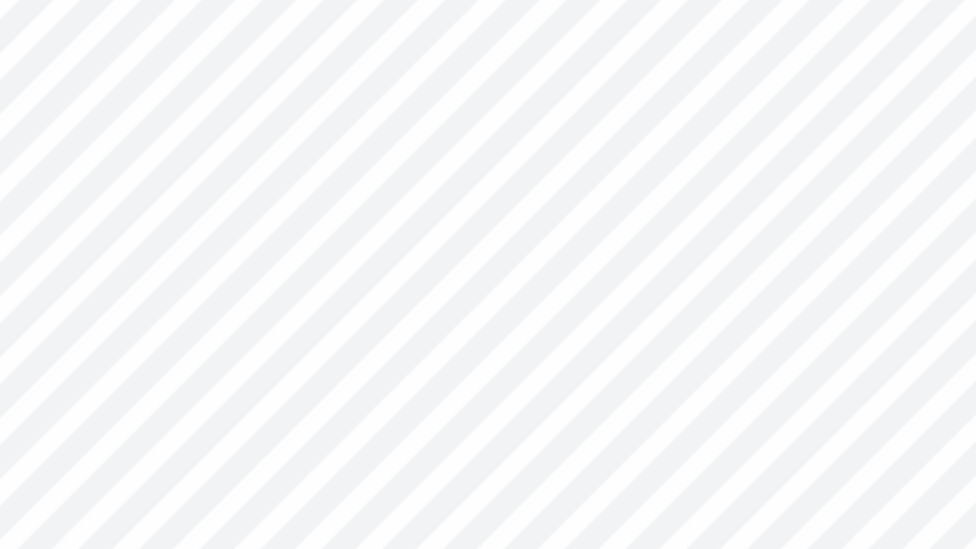
type input "0.09"
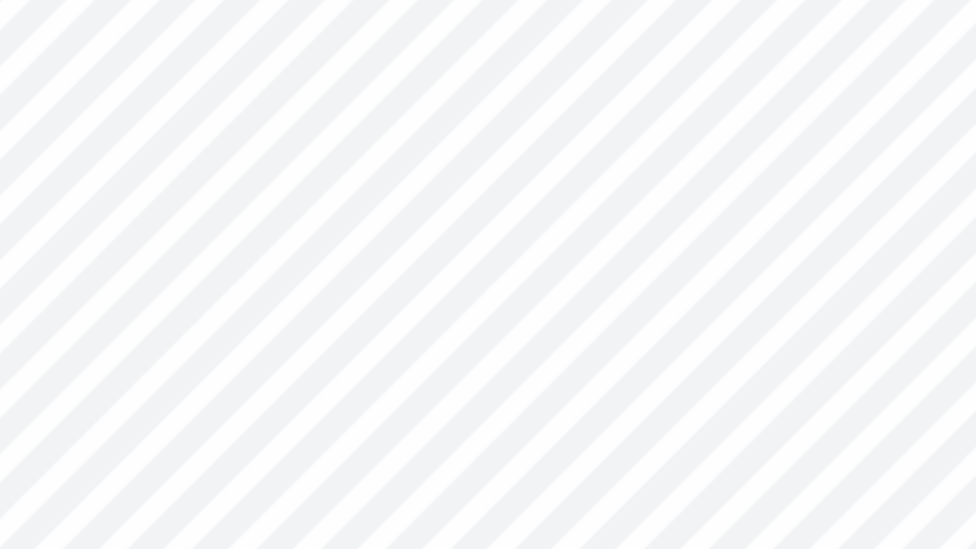
type input "6.52"
type input "0.11"
type input "0.13"
type input "0.21"
type input "0.25"
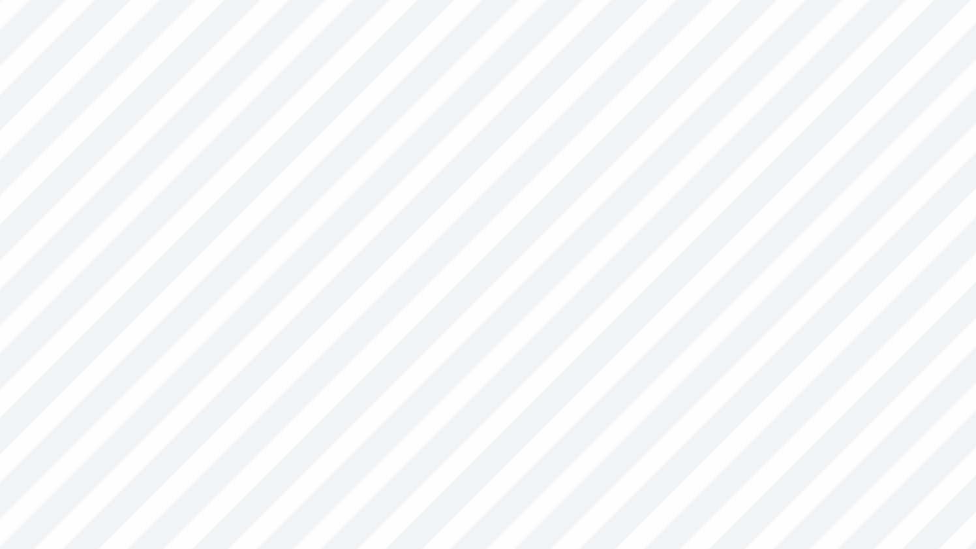
type input "0.16"
type input "0.20"
type input "5.47"
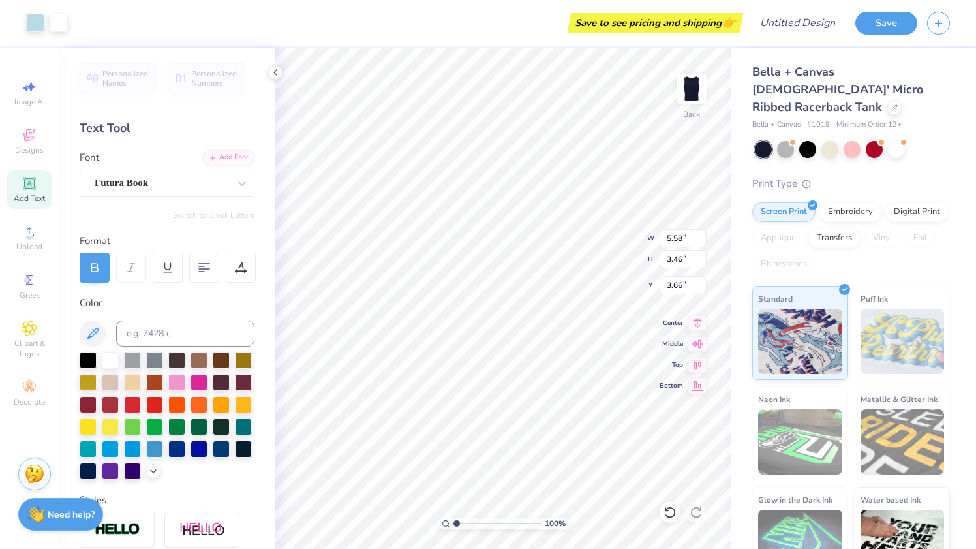
type input "5.58"
type input "3.46"
type input "3.56"
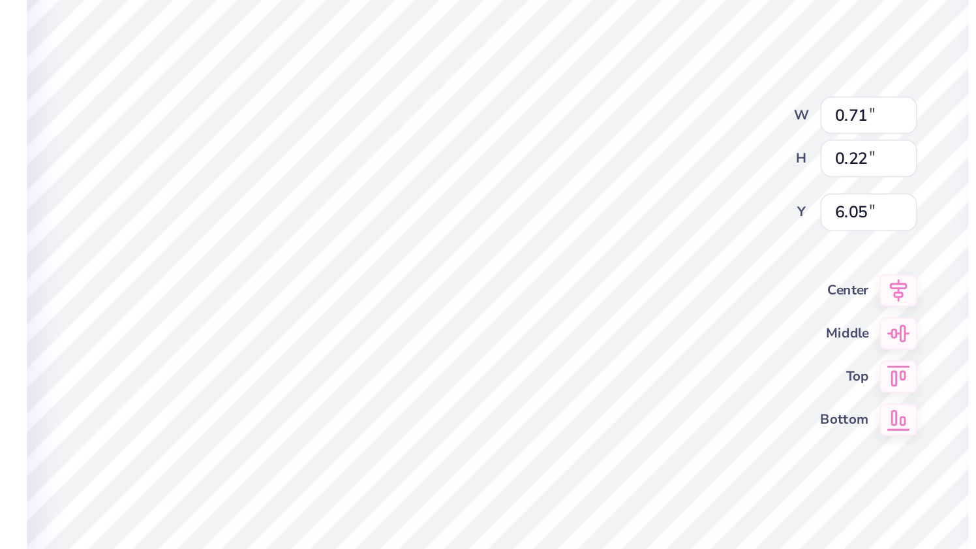
type textarea "WE LIVE"
type textarea "FOR"
type textarea "EACHOTHE"
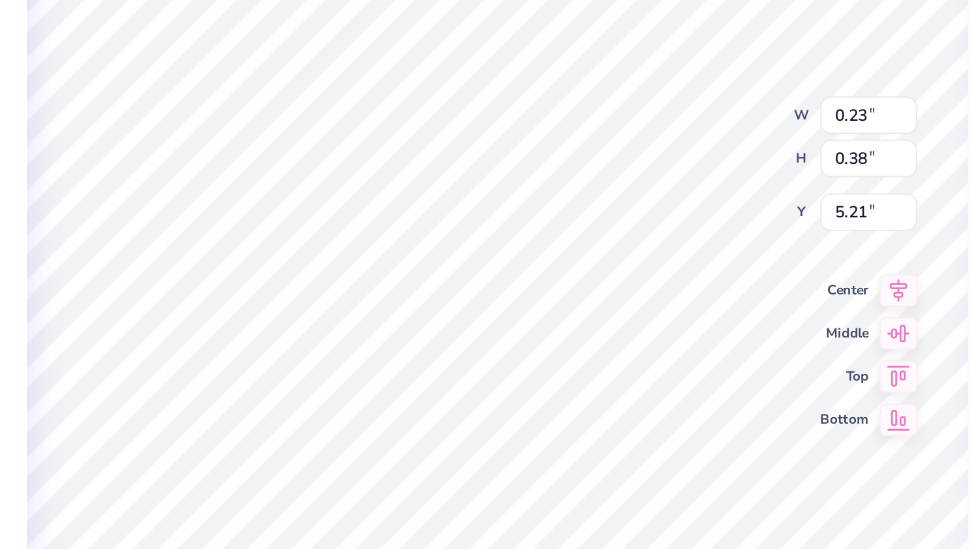
scroll to position [0, 2]
type input "5.78"
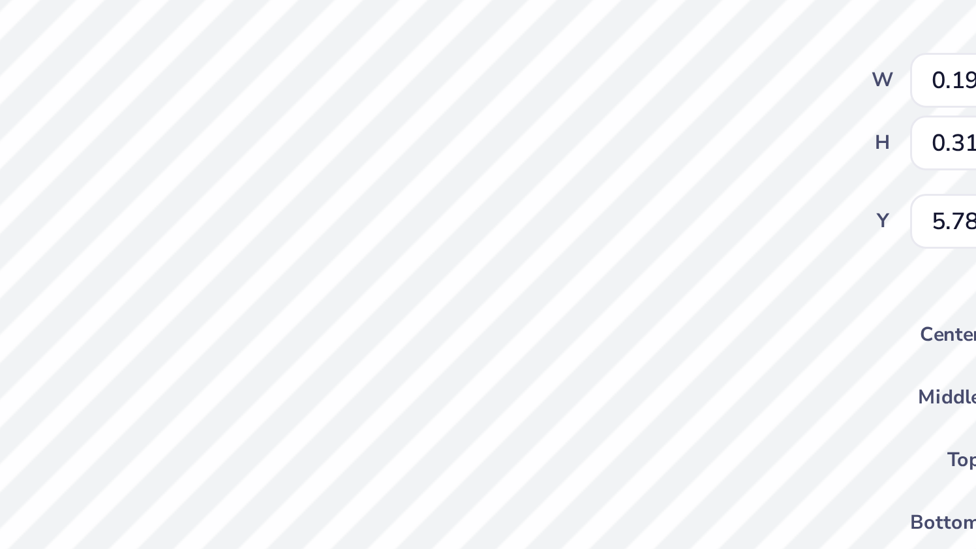
type input "5.94"
type input "0.15"
type input "0.24"
type input "5.93"
type input "0.19"
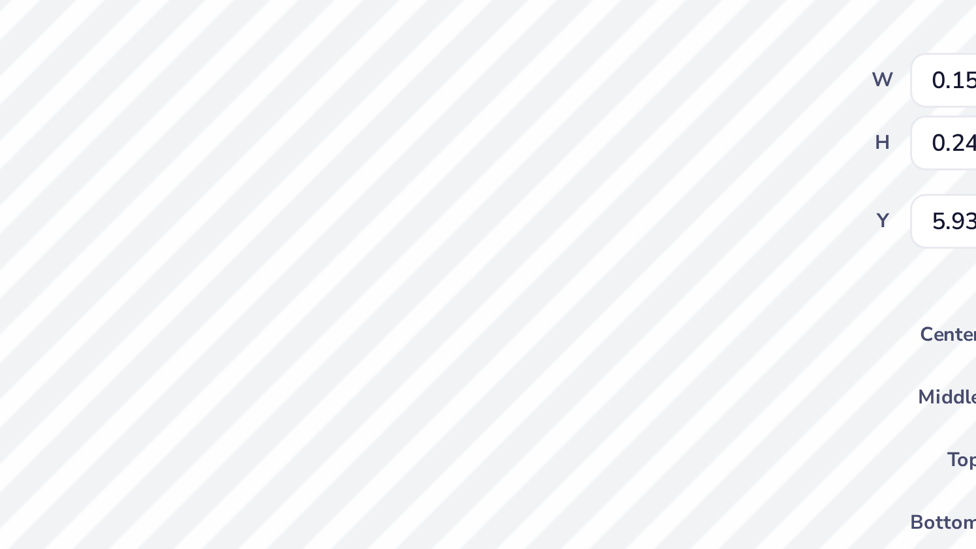
type input "0.31"
type input "5.94"
type input "5.78"
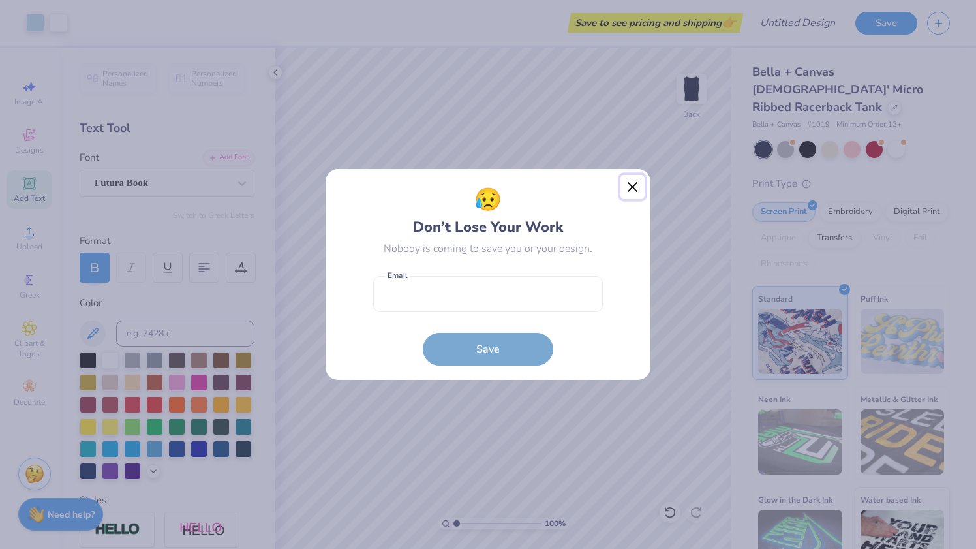
click at [630, 189] on button "Close" at bounding box center [633, 187] width 25 height 25
